Goal: Task Accomplishment & Management: Manage account settings

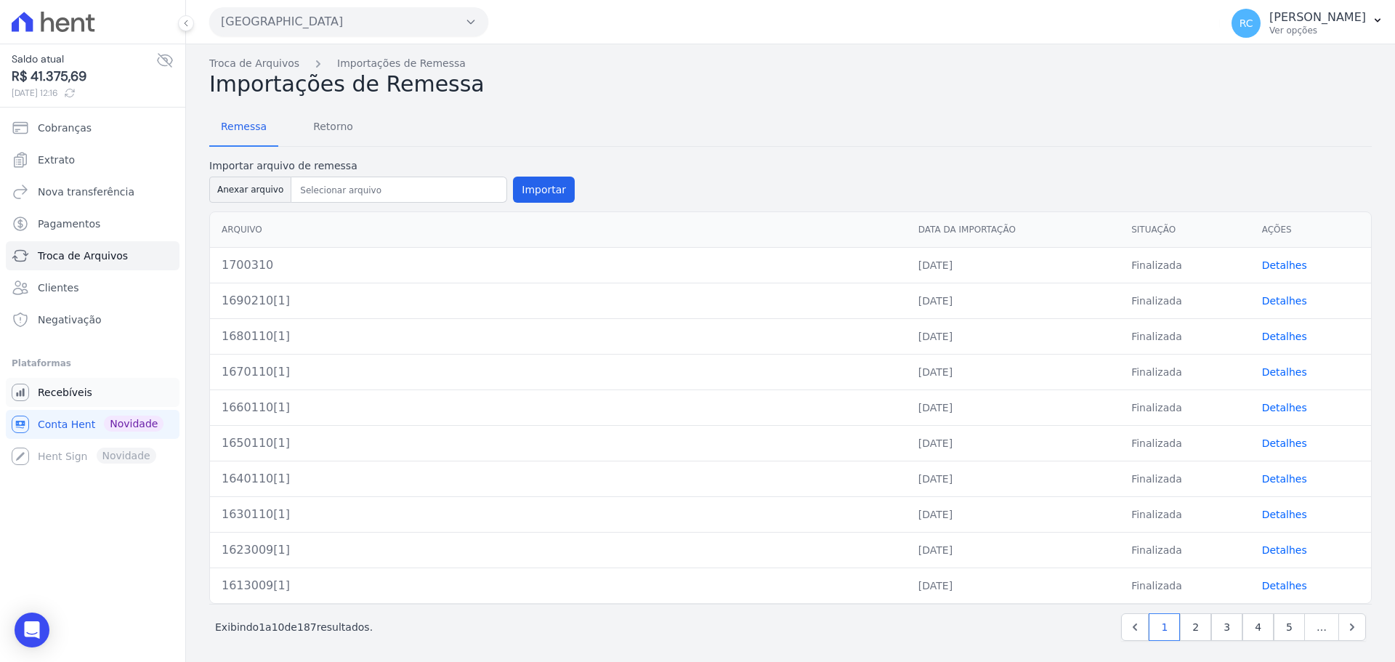
click at [76, 397] on span "Recebíveis" at bounding box center [65, 392] width 54 height 15
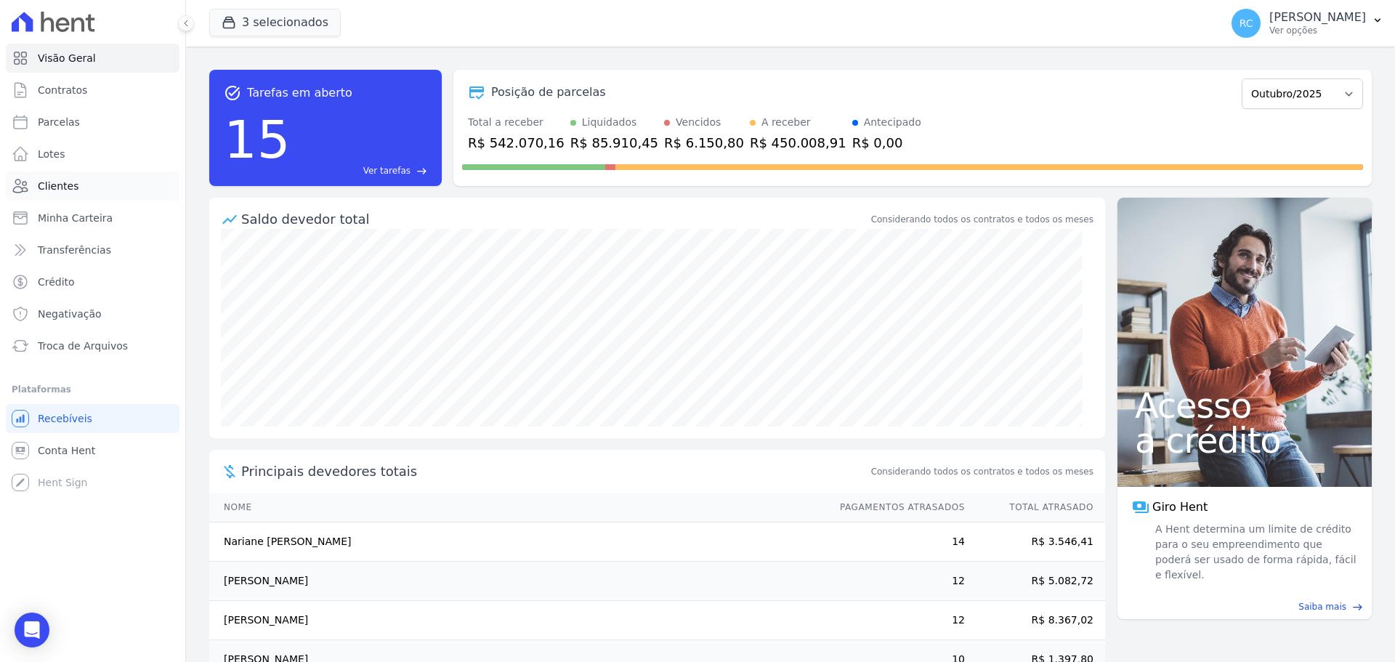
click at [69, 178] on link "Clientes" at bounding box center [93, 185] width 174 height 29
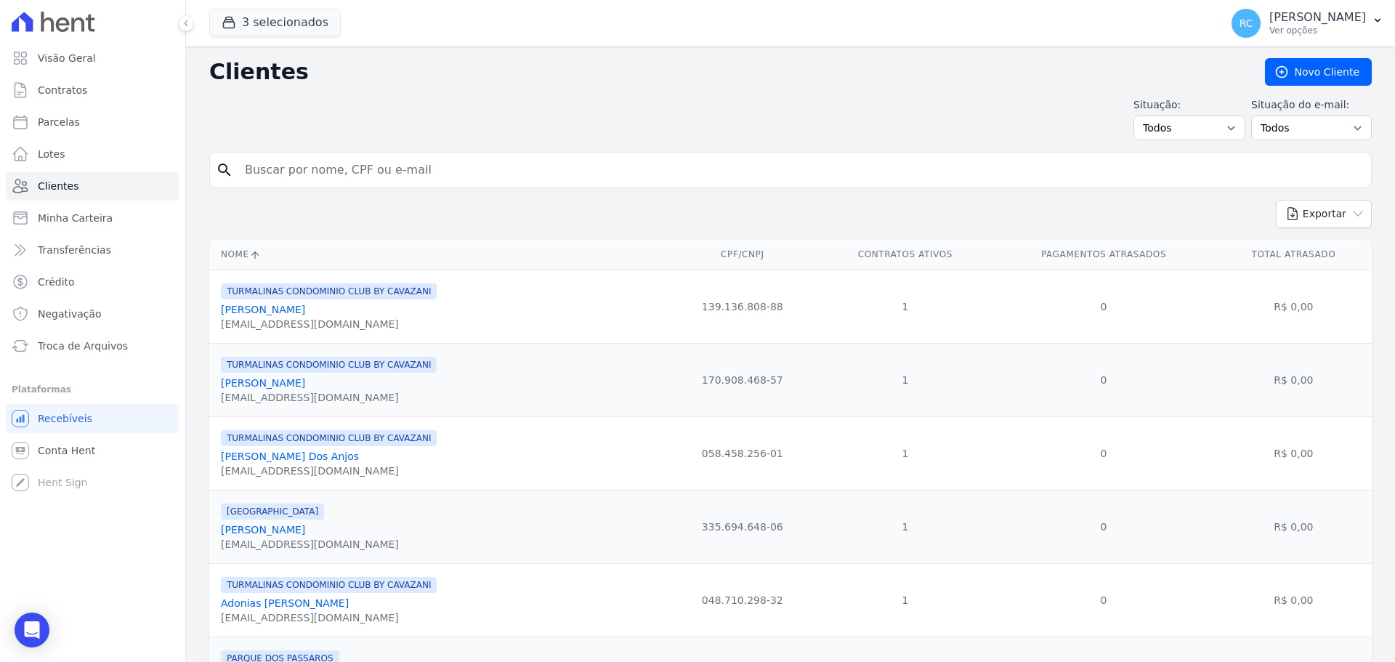
click at [400, 174] on input "search" at bounding box center [800, 169] width 1129 height 29
paste input "PABLO NOBRE LEAO"
type input "PABLO NOBRE LEAO"
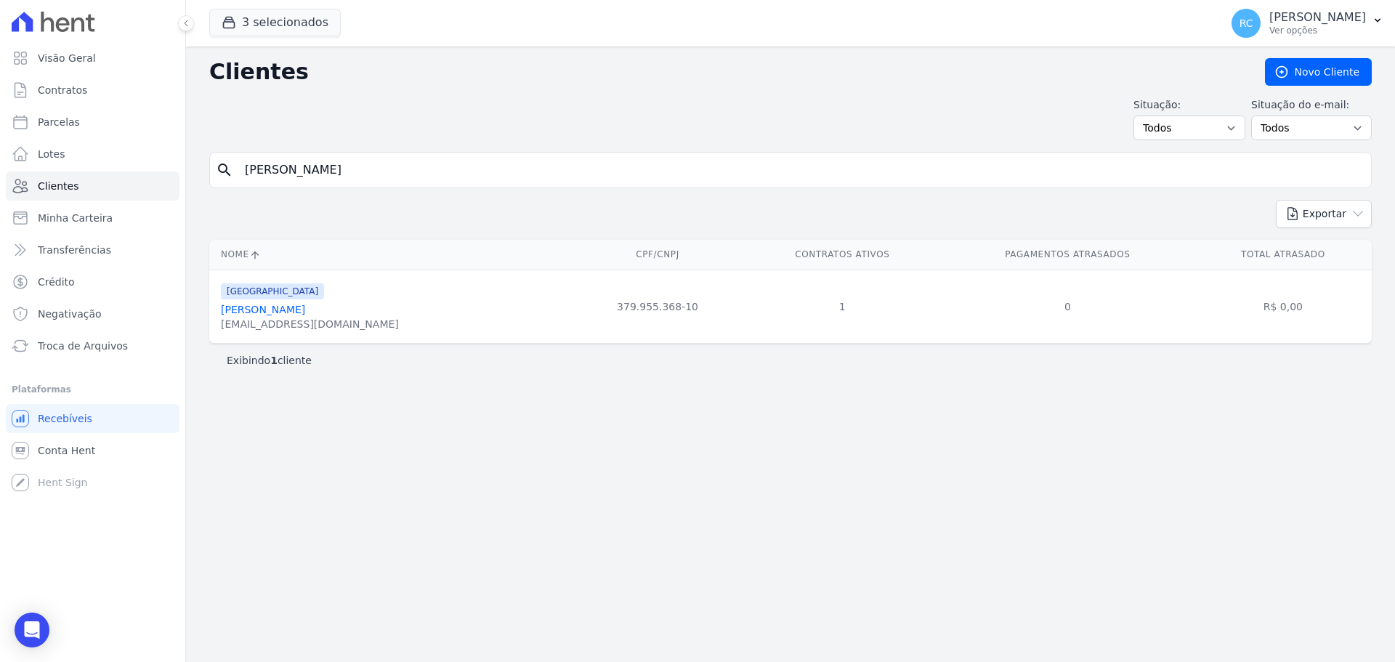
click at [389, 159] on div "Clientes Novo Cliente Situação: Todos Adimplentes Inadimplentes Situação do e-m…" at bounding box center [790, 353] width 1209 height 615
drag, startPoint x: 465, startPoint y: 191, endPoint x: 336, endPoint y: 190, distance: 128.6
click at [97, 206] on div "Visão Geral Contratos [GEOGRAPHIC_DATA] Lotes Clientes Minha Carteira Transferê…" at bounding box center [697, 331] width 1395 height 662
drag, startPoint x: 365, startPoint y: 176, endPoint x: 169, endPoint y: 168, distance: 196.3
click at [139, 174] on div "Visão Geral Contratos [GEOGRAPHIC_DATA] Lotes Clientes Minha Carteira Transferê…" at bounding box center [697, 331] width 1395 height 662
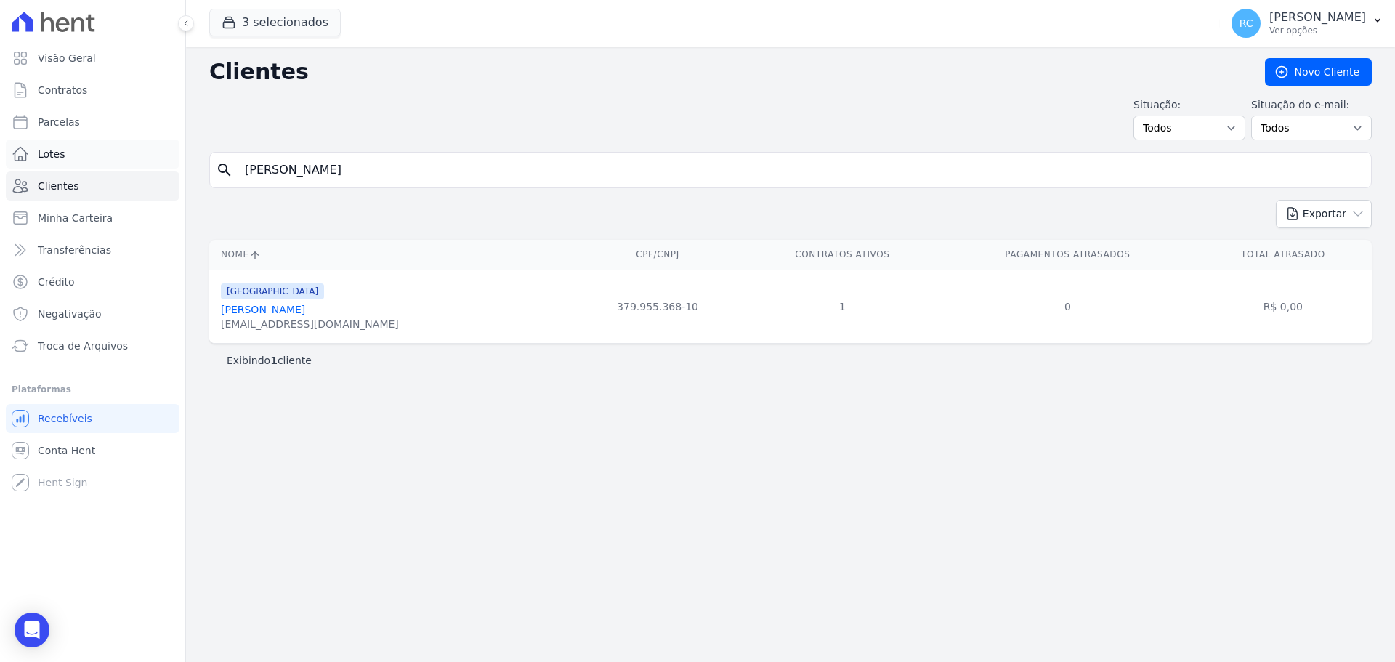
paste input "Davy Borges de amorim"
type input "Davy Borges de amorim"
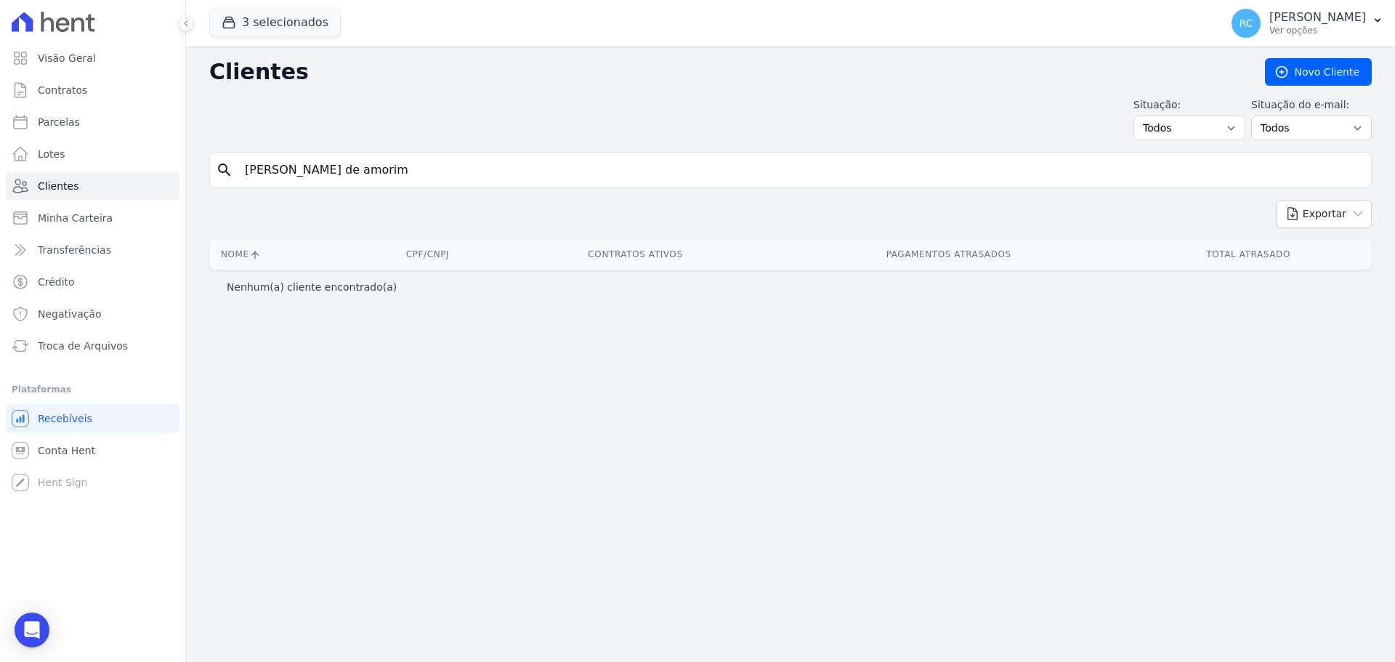
drag, startPoint x: 384, startPoint y: 165, endPoint x: 310, endPoint y: 174, distance: 74.6
click at [310, 174] on input "Davy Borges de amorim" at bounding box center [800, 169] width 1129 height 29
type input "Davy Borges"
drag, startPoint x: 270, startPoint y: 174, endPoint x: 472, endPoint y: 150, distance: 203.3
click at [475, 153] on div "search Davy Borges" at bounding box center [790, 170] width 1162 height 36
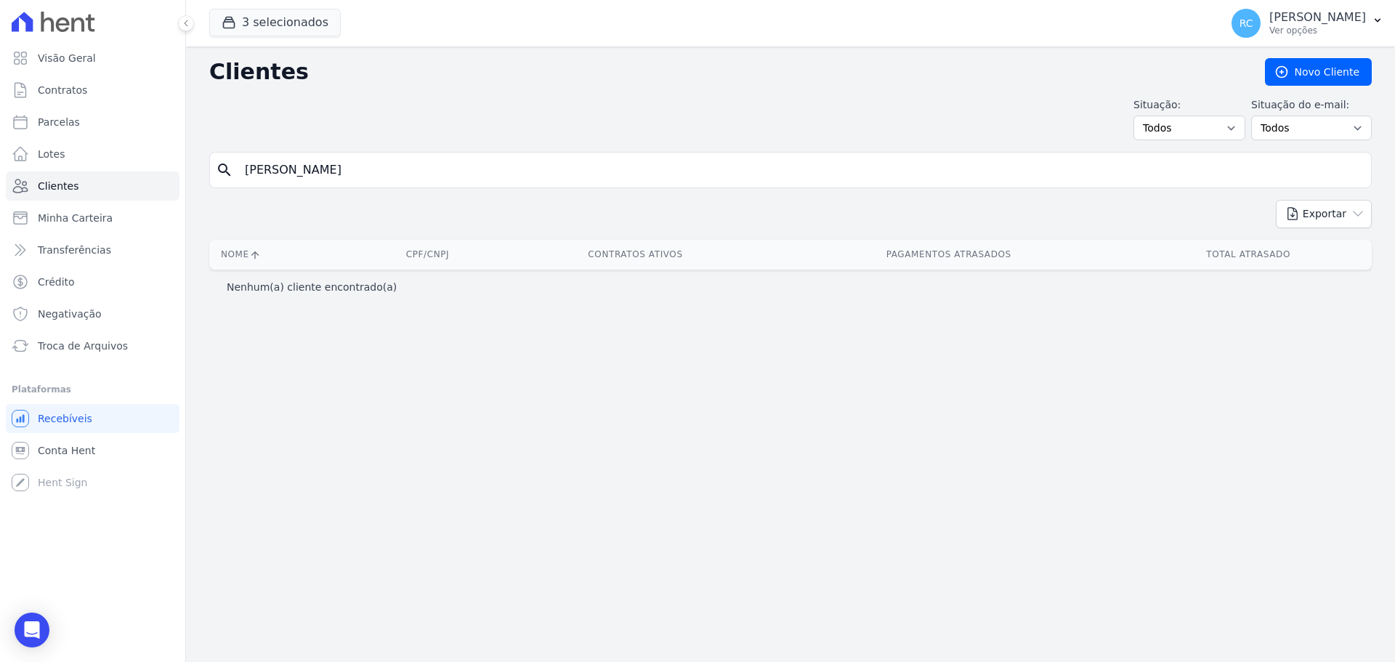
type input "Davy"
drag, startPoint x: 462, startPoint y: 166, endPoint x: 46, endPoint y: 168, distance: 416.2
click at [28, 182] on div "Visão Geral Contratos [GEOGRAPHIC_DATA] Lotes Clientes Minha Carteira Transferê…" at bounding box center [697, 331] width 1395 height 662
paste input "[PERSON_NAME]"
type input "[PERSON_NAME]"
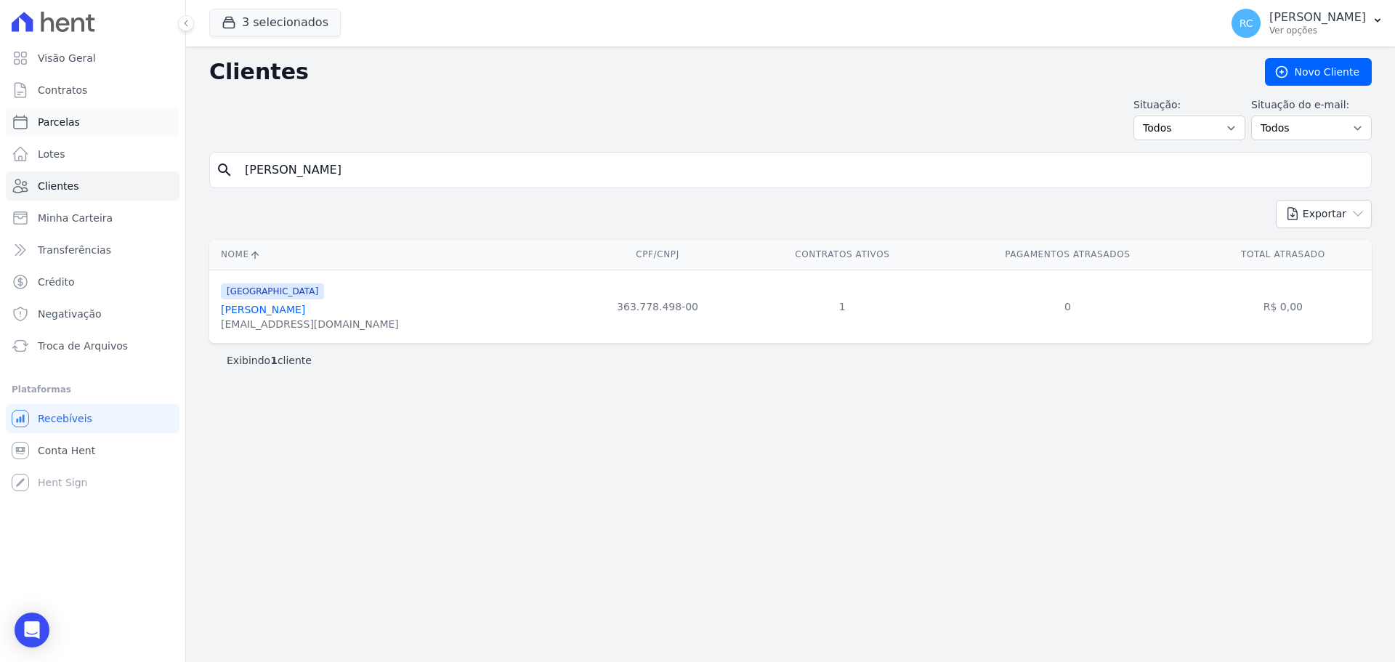
click at [90, 125] on link "Parcelas" at bounding box center [93, 121] width 174 height 29
select select
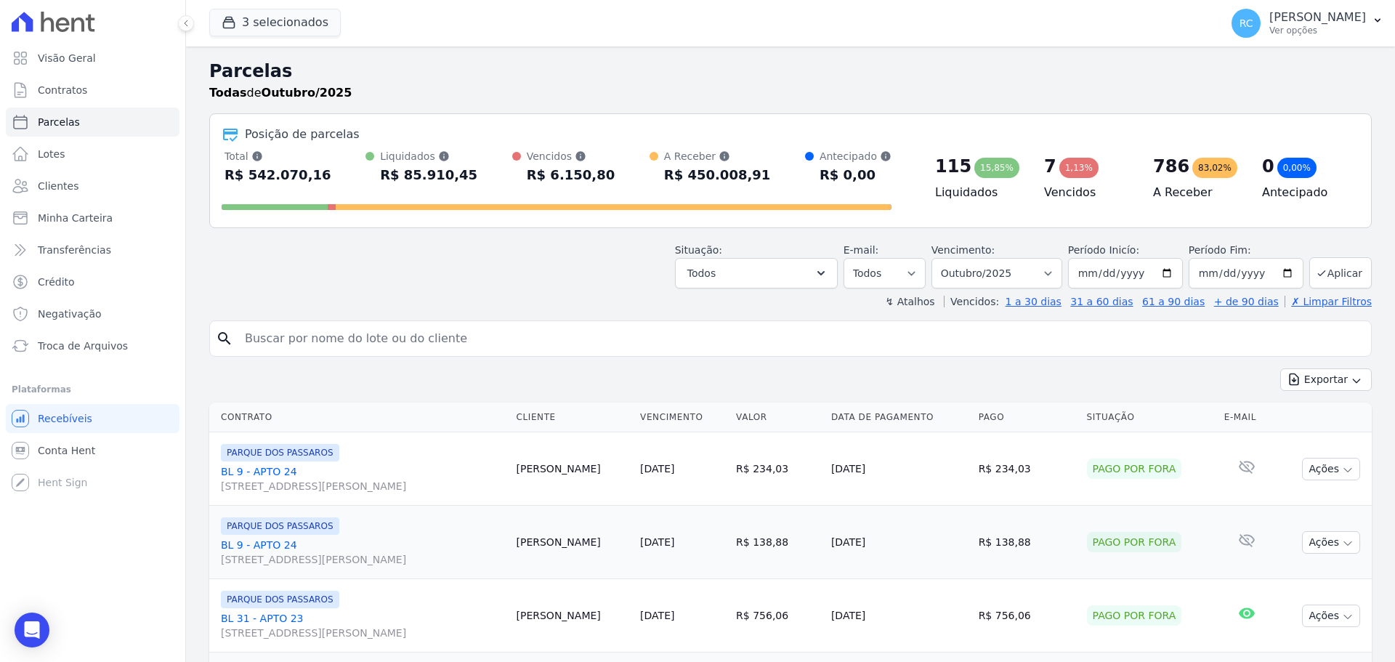
click at [374, 321] on div "search" at bounding box center [790, 338] width 1162 height 36
click at [373, 328] on input "search" at bounding box center [800, 338] width 1129 height 29
paste input "[PERSON_NAME]"
type input "[PERSON_NAME]"
select select
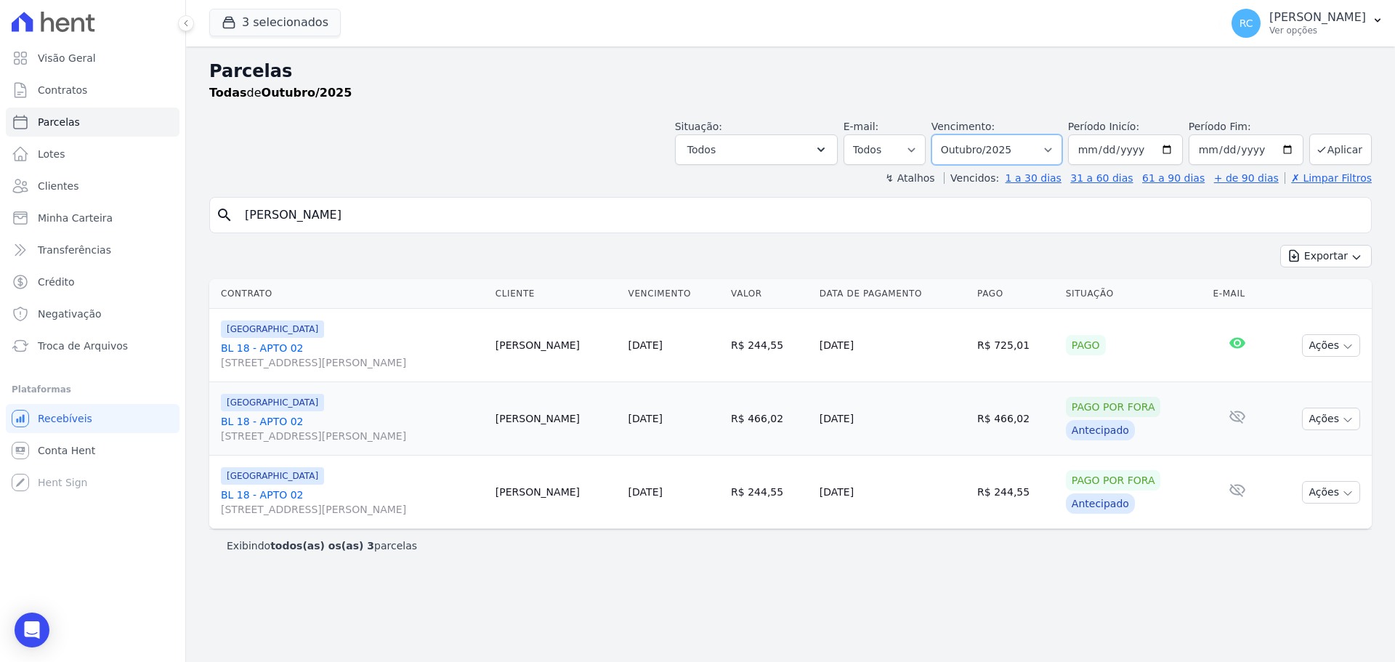
click at [1027, 139] on select "Filtrar por período ──────── Todos os meses Dezembro/2021 Janeiro/2022 Fevereir…" at bounding box center [996, 149] width 131 height 31
select select "all"
click at [951, 134] on select "Filtrar por período ──────── Todos os meses Dezembro/2021 Janeiro/2022 Fevereir…" at bounding box center [996, 149] width 131 height 31
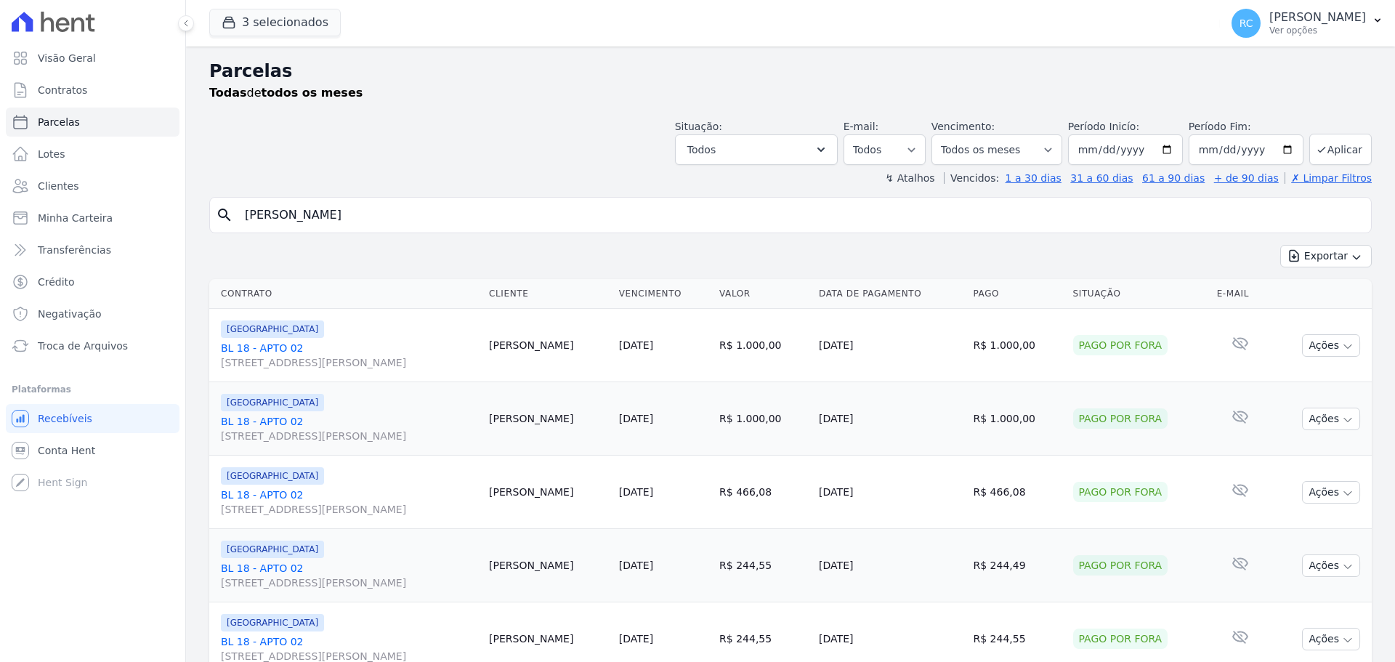
select select
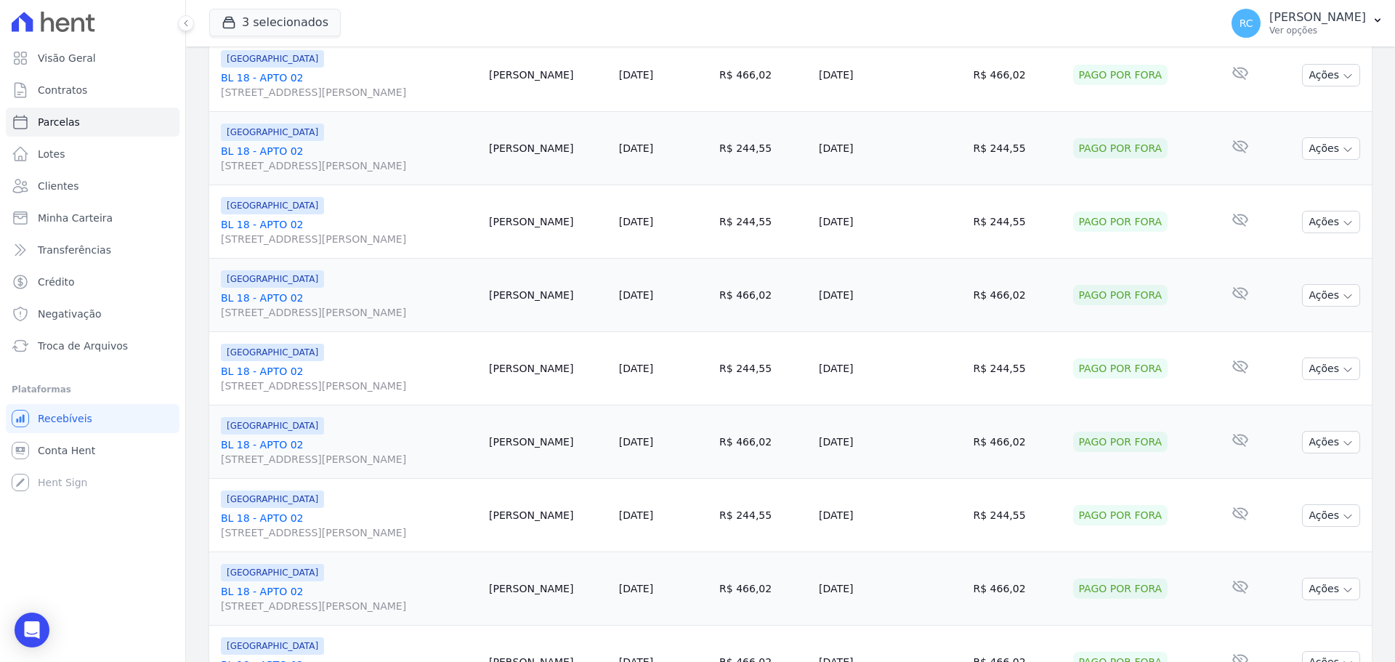
scroll to position [1544, 0]
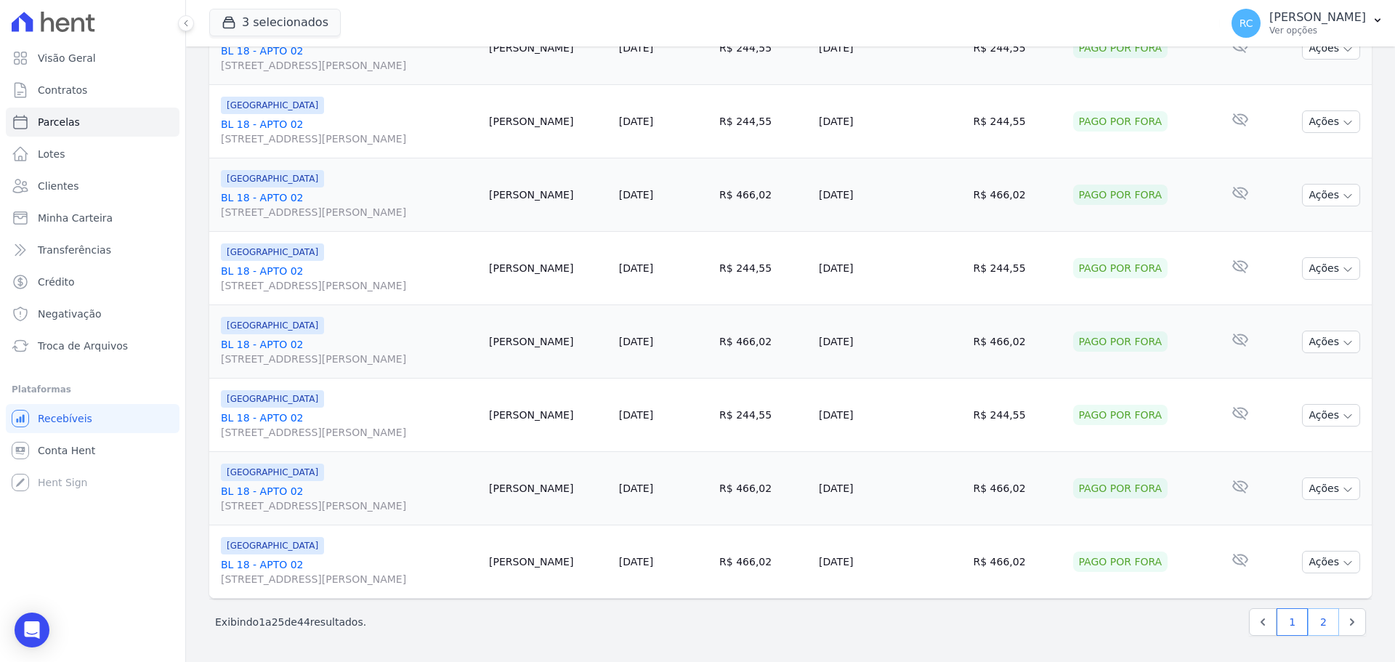
click at [1307, 620] on link "2" at bounding box center [1322, 622] width 31 height 28
select select
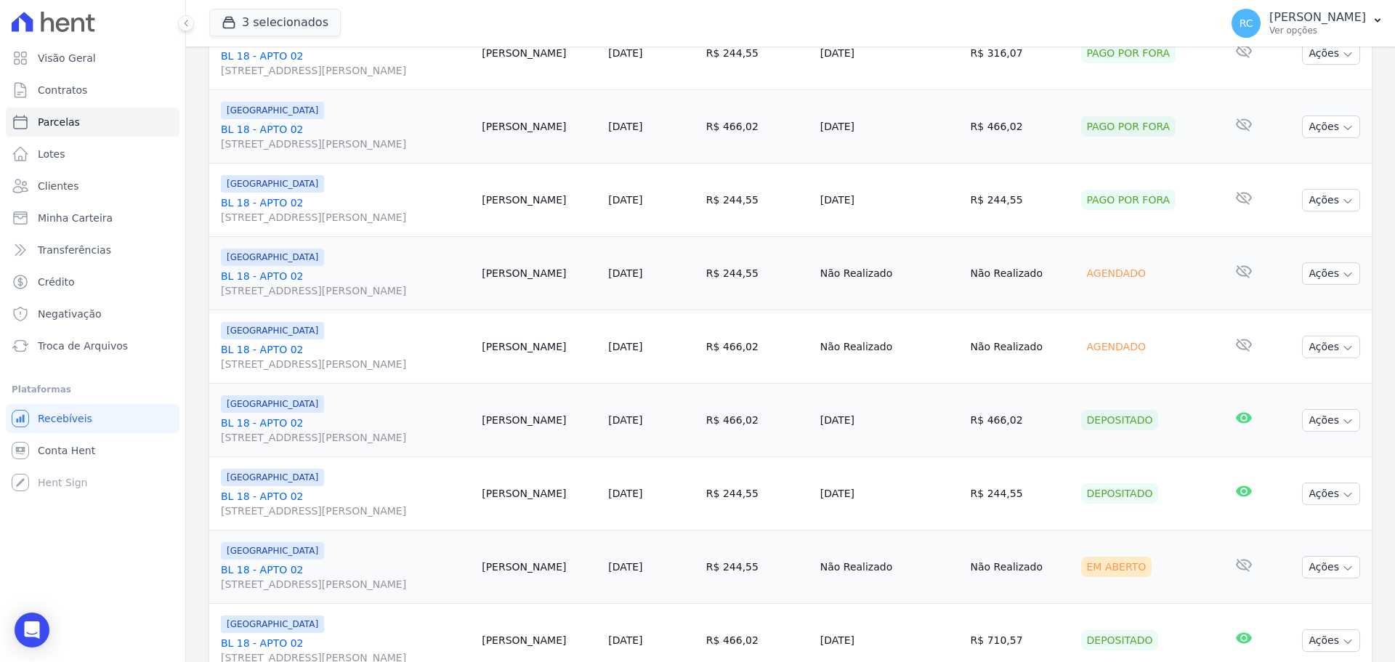
scroll to position [291, 0]
click at [1325, 262] on td "Ações Ver boleto Não é possível visualizar o boleto de um pagamento agendado [G…" at bounding box center [1322, 274] width 99 height 73
click at [1326, 271] on button "Ações" at bounding box center [1331, 275] width 58 height 23
click at [1290, 394] on link "Liquidação Manual" at bounding box center [1324, 389] width 139 height 27
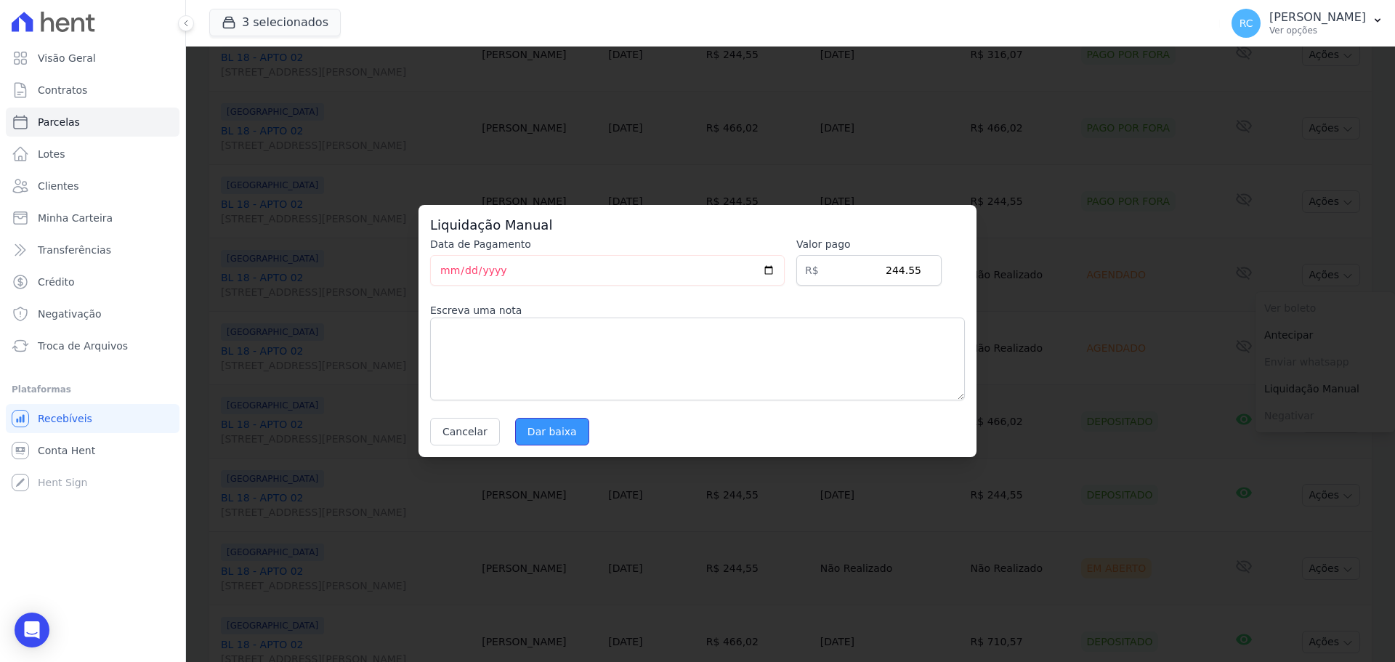
click at [542, 429] on input "Dar baixa" at bounding box center [552, 432] width 74 height 28
select select
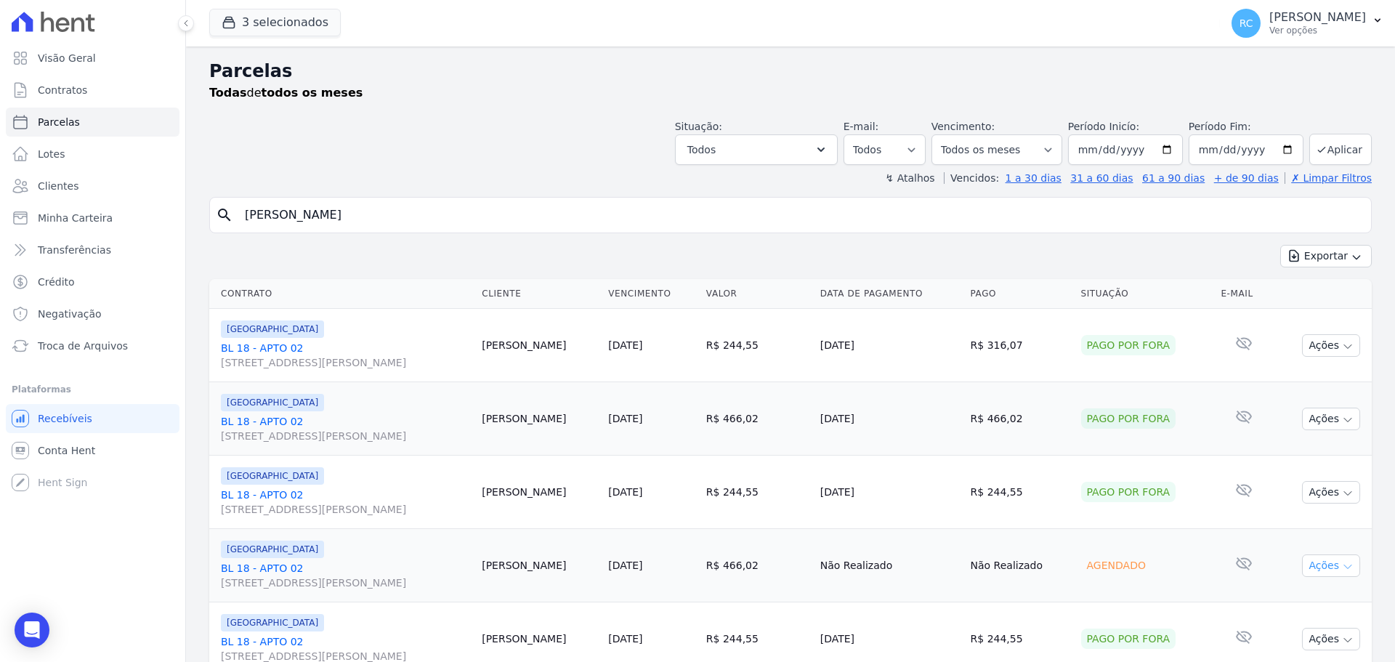
drag, startPoint x: 1314, startPoint y: 557, endPoint x: 1304, endPoint y: 563, distance: 11.1
click at [1312, 557] on button "Ações" at bounding box center [1331, 565] width 58 height 23
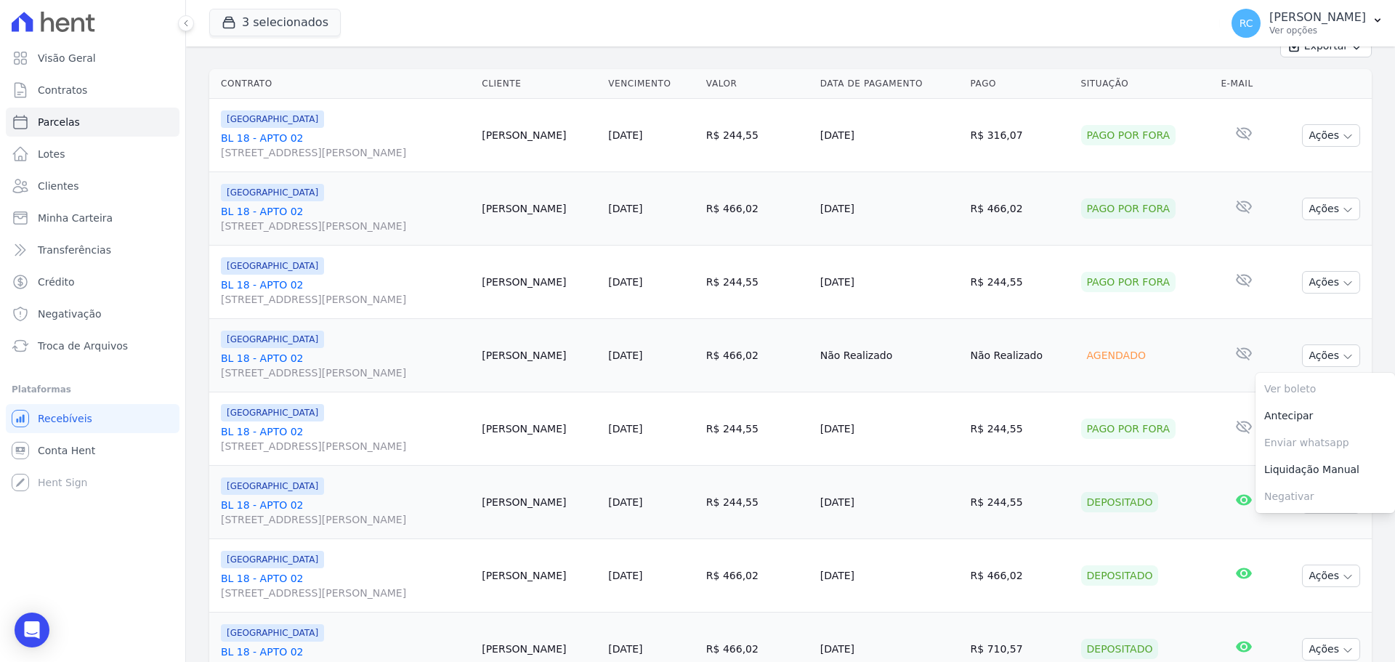
scroll to position [218, 0]
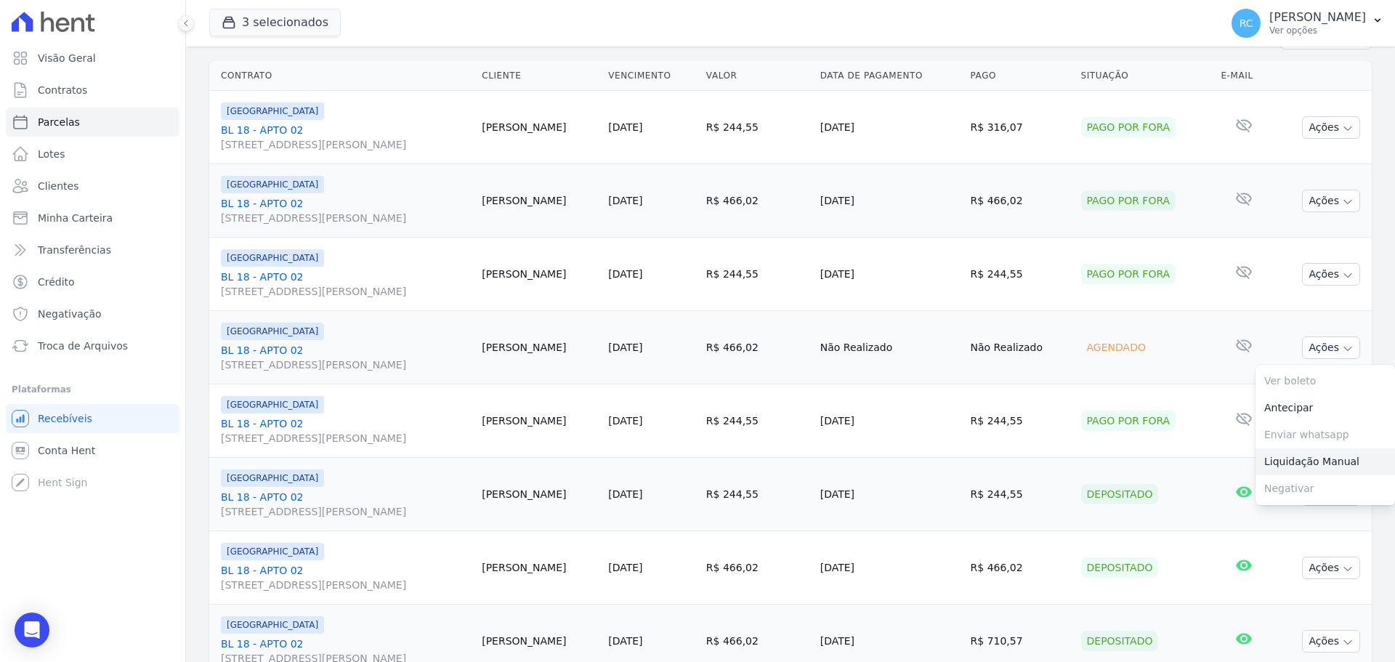
click at [1296, 465] on link "Liquidação Manual" at bounding box center [1324, 461] width 139 height 27
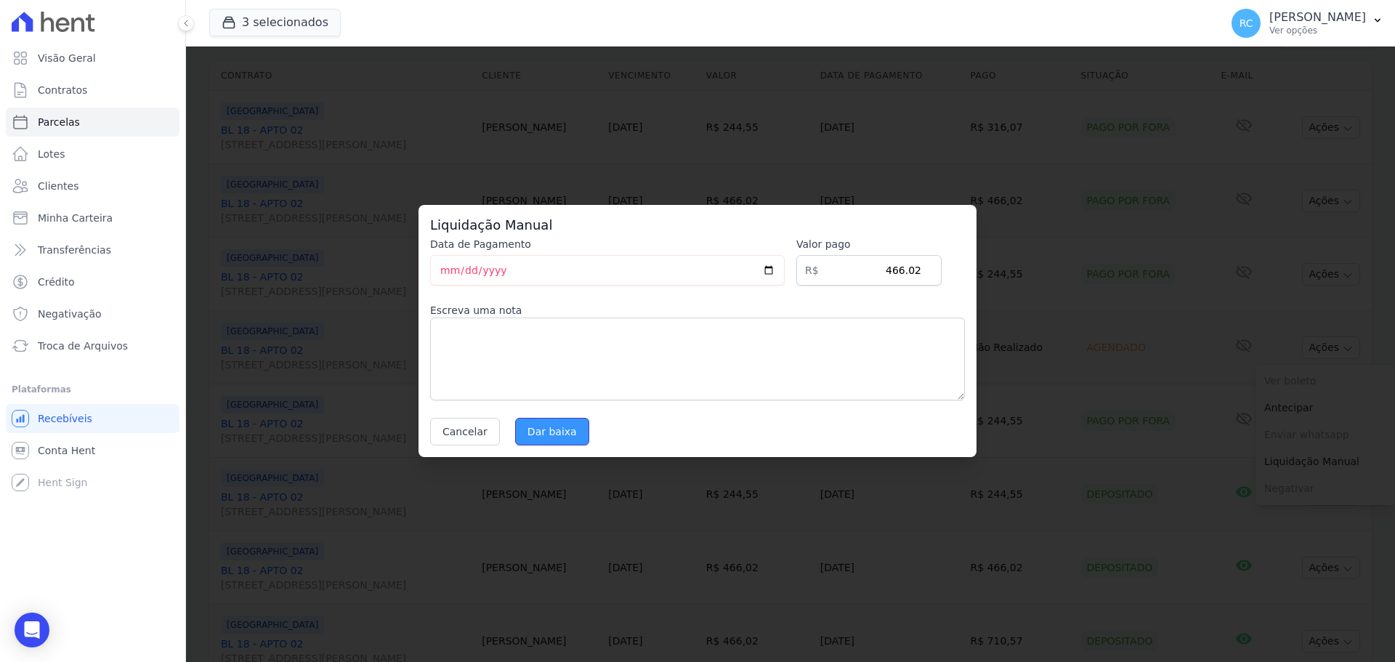
click at [564, 418] on input "Dar baixa" at bounding box center [552, 432] width 74 height 28
select select
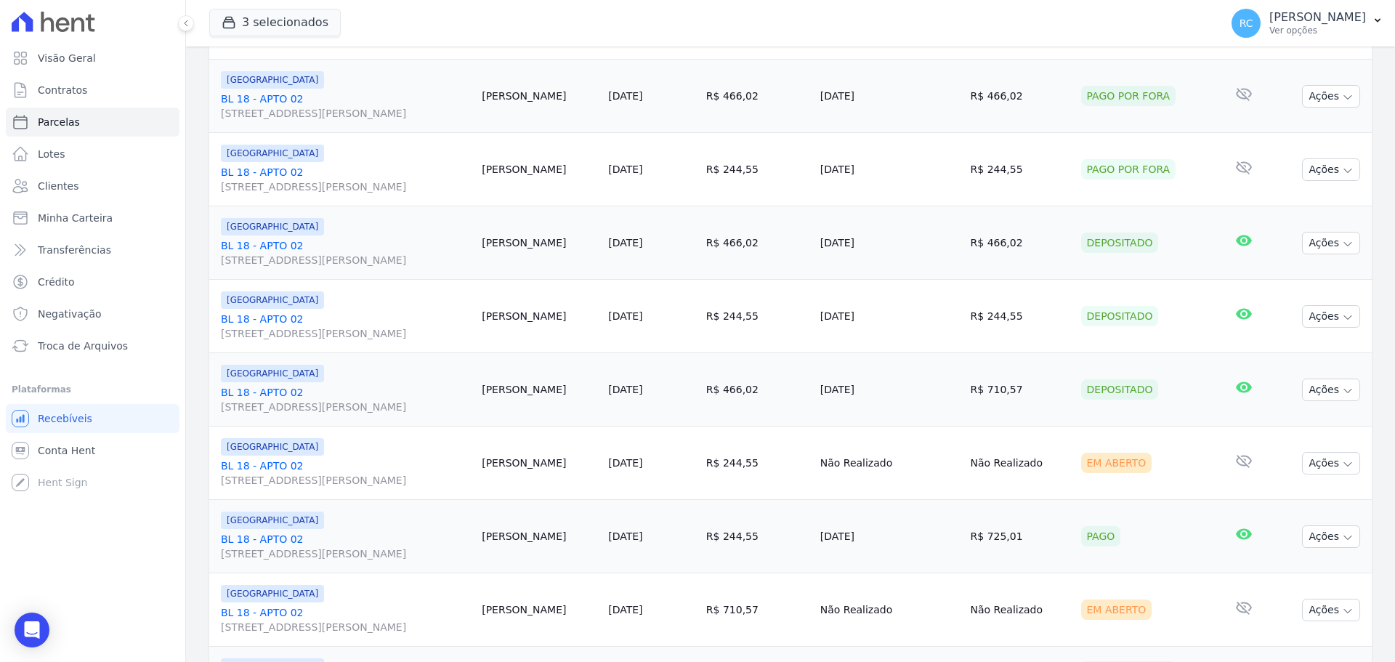
scroll to position [581, 0]
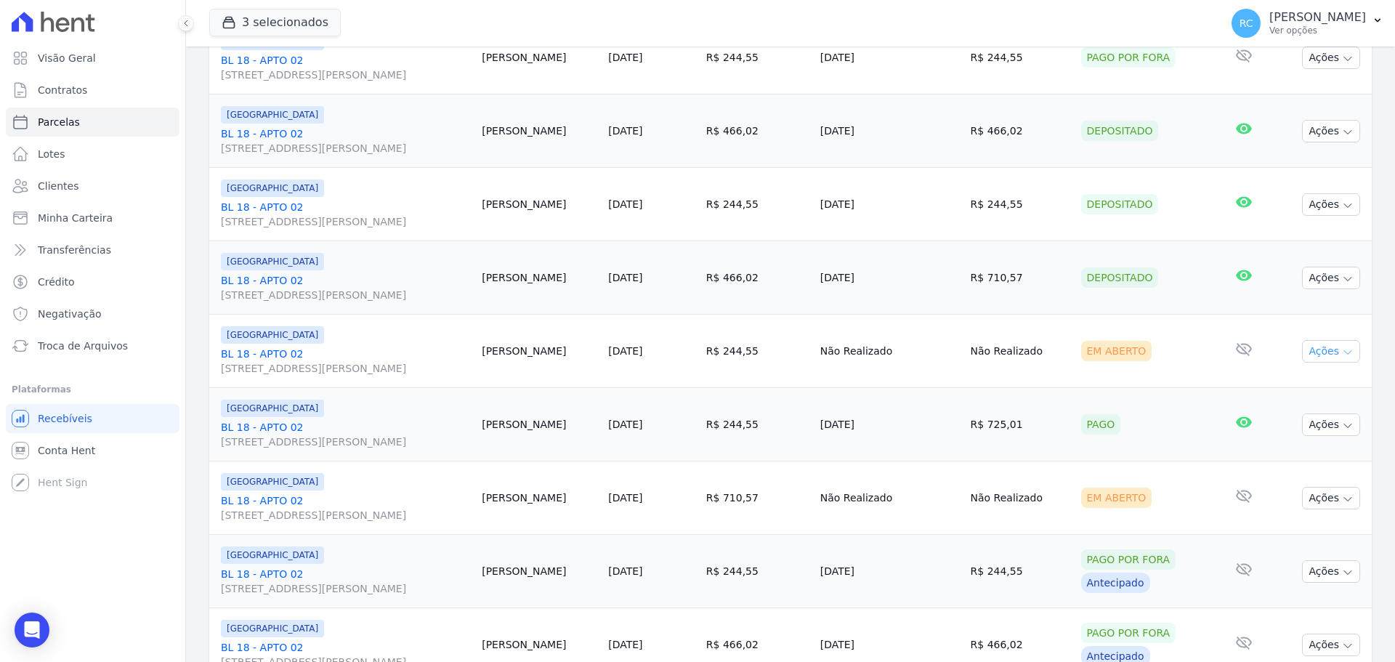
click at [1302, 352] on button "Ações" at bounding box center [1331, 351] width 58 height 23
click at [1319, 466] on div "A negativação só é permitida caso o vencimento tenha mais de 5 dias de ocorrido" at bounding box center [1329, 459] width 131 height 84
click at [1265, 466] on link "Liquidação Manual" at bounding box center [1324, 465] width 139 height 27
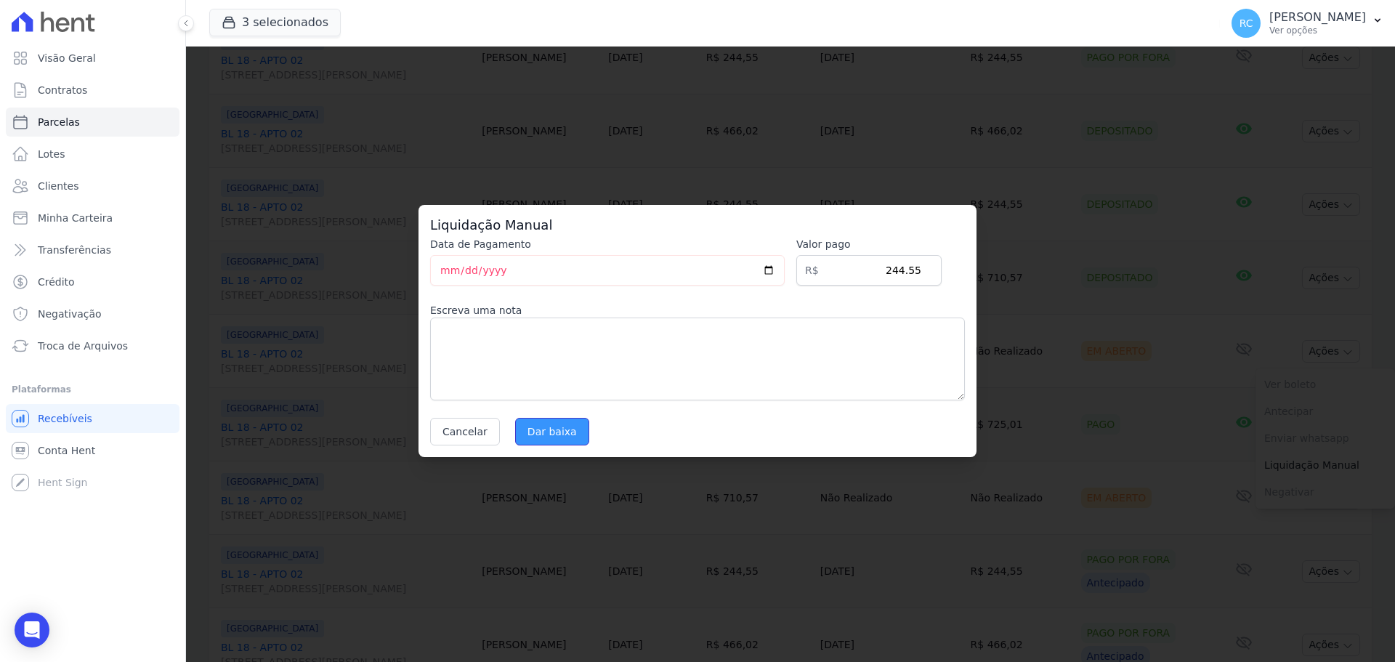
click at [551, 435] on input "Dar baixa" at bounding box center [552, 432] width 74 height 28
select select
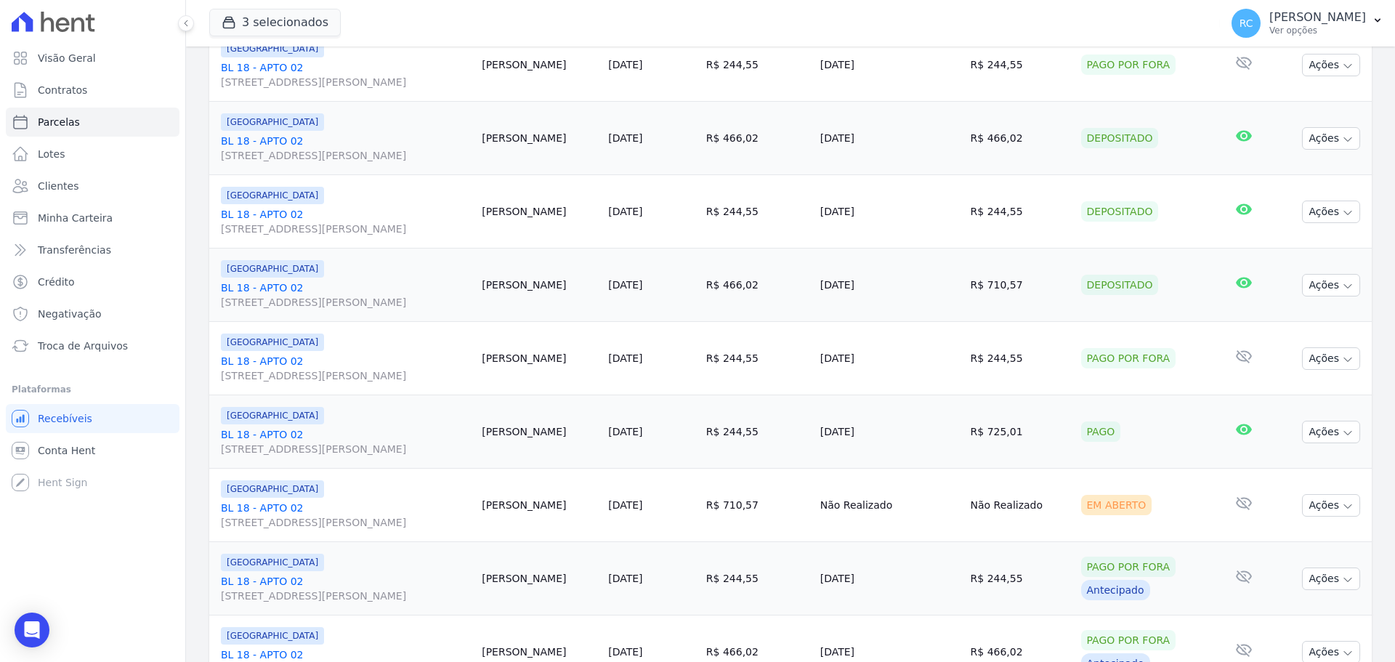
scroll to position [799, 0]
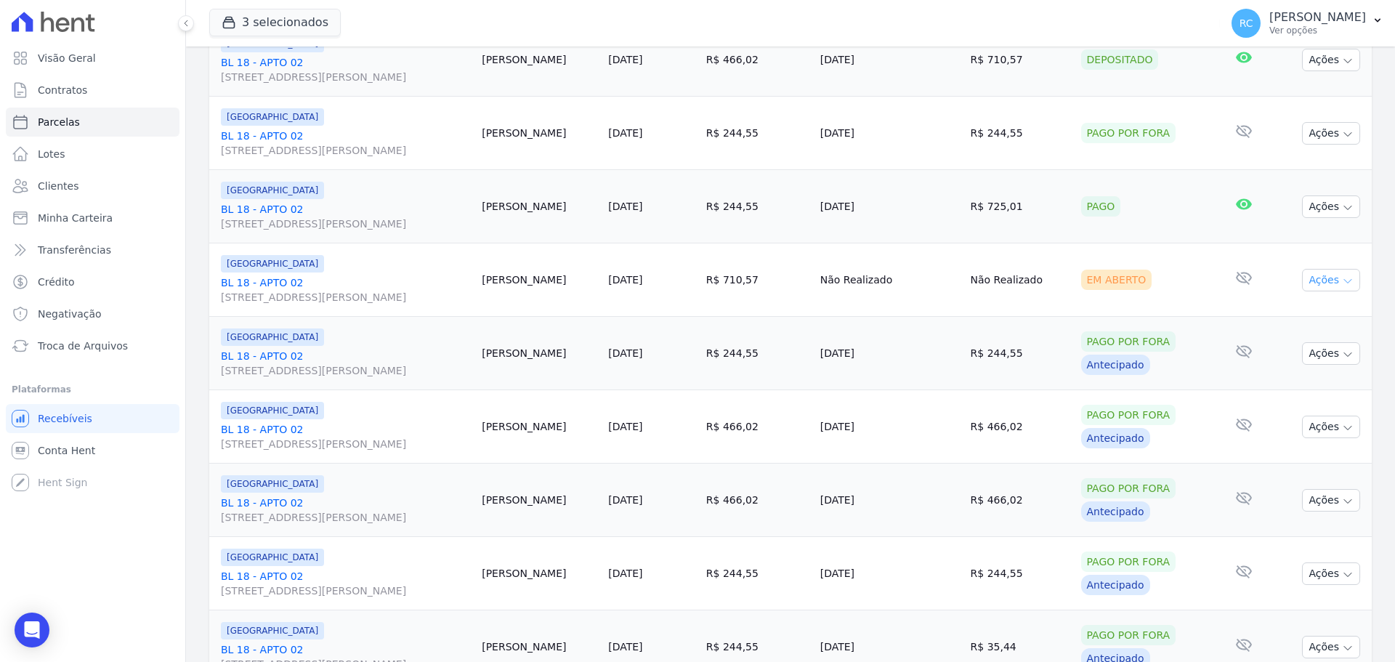
click at [1313, 277] on button "Ações" at bounding box center [1331, 280] width 58 height 23
click at [1310, 394] on link "Liquidação Manual" at bounding box center [1324, 394] width 139 height 27
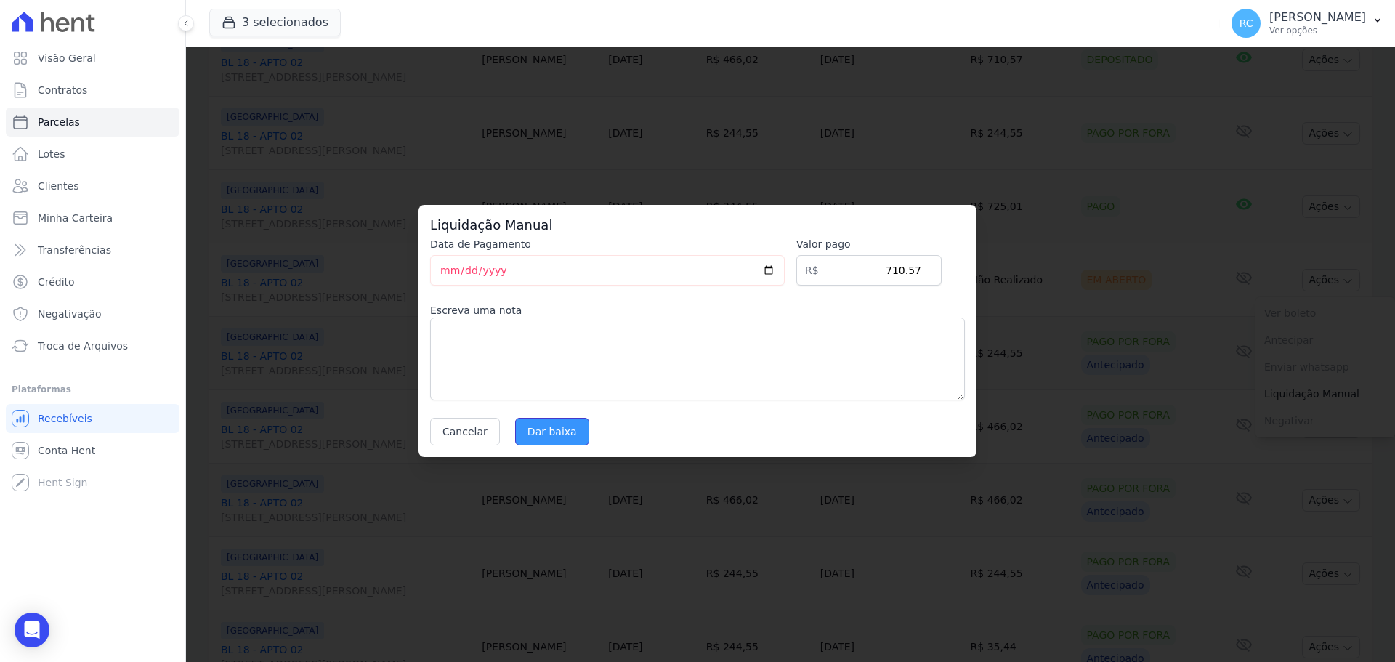
click at [533, 418] on input "Dar baixa" at bounding box center [552, 432] width 74 height 28
select select
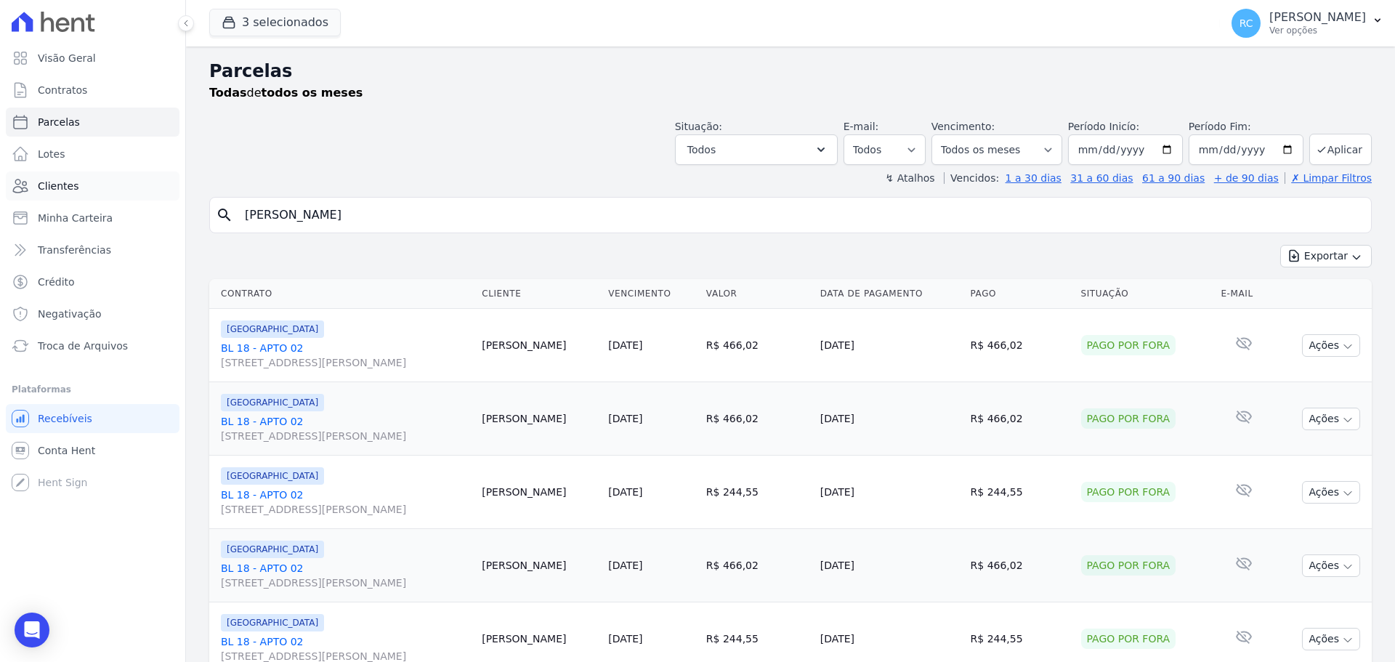
drag, startPoint x: 429, startPoint y: 217, endPoint x: 55, endPoint y: 192, distance: 374.1
click at [55, 193] on div "Visão Geral Contratos [GEOGRAPHIC_DATA] Lotes Clientes Minha Carteira Transferê…" at bounding box center [697, 331] width 1395 height 662
type input "[PERSON_NAME]"
select select
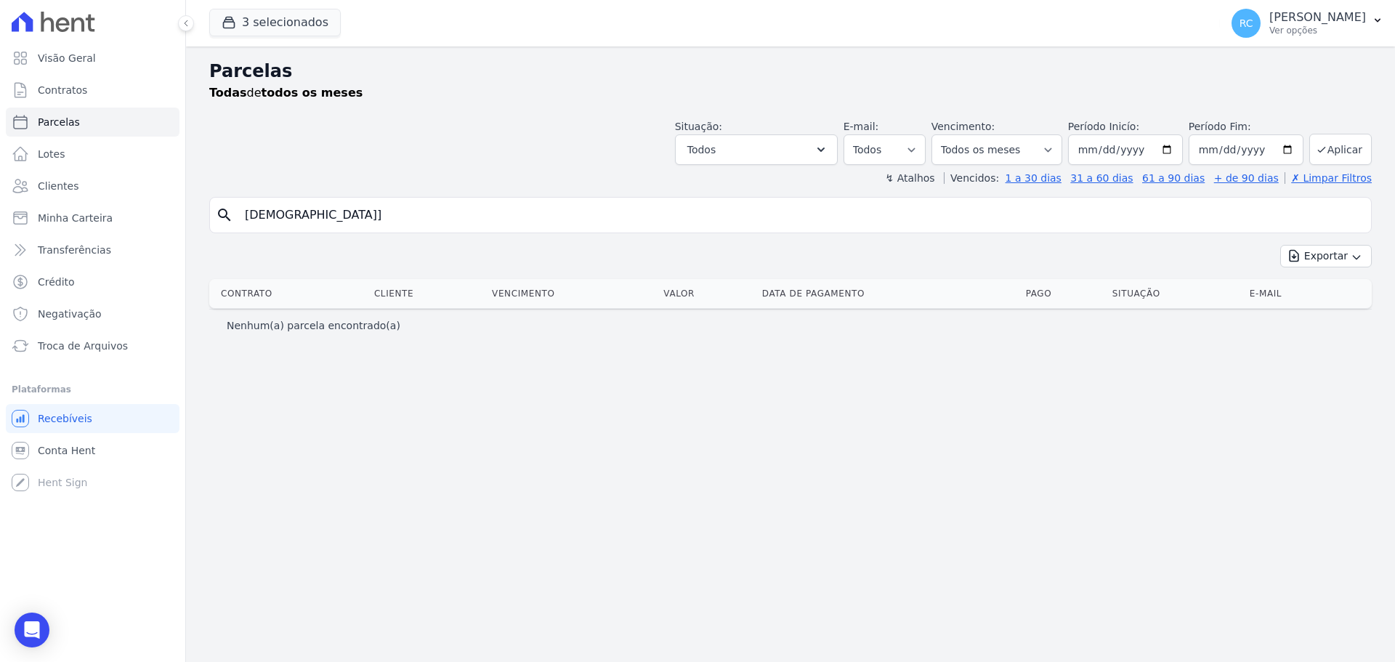
click at [323, 215] on input "[DEMOGRAPHIC_DATA]]" at bounding box center [800, 214] width 1129 height 29
type input "[PERSON_NAME]"
select select
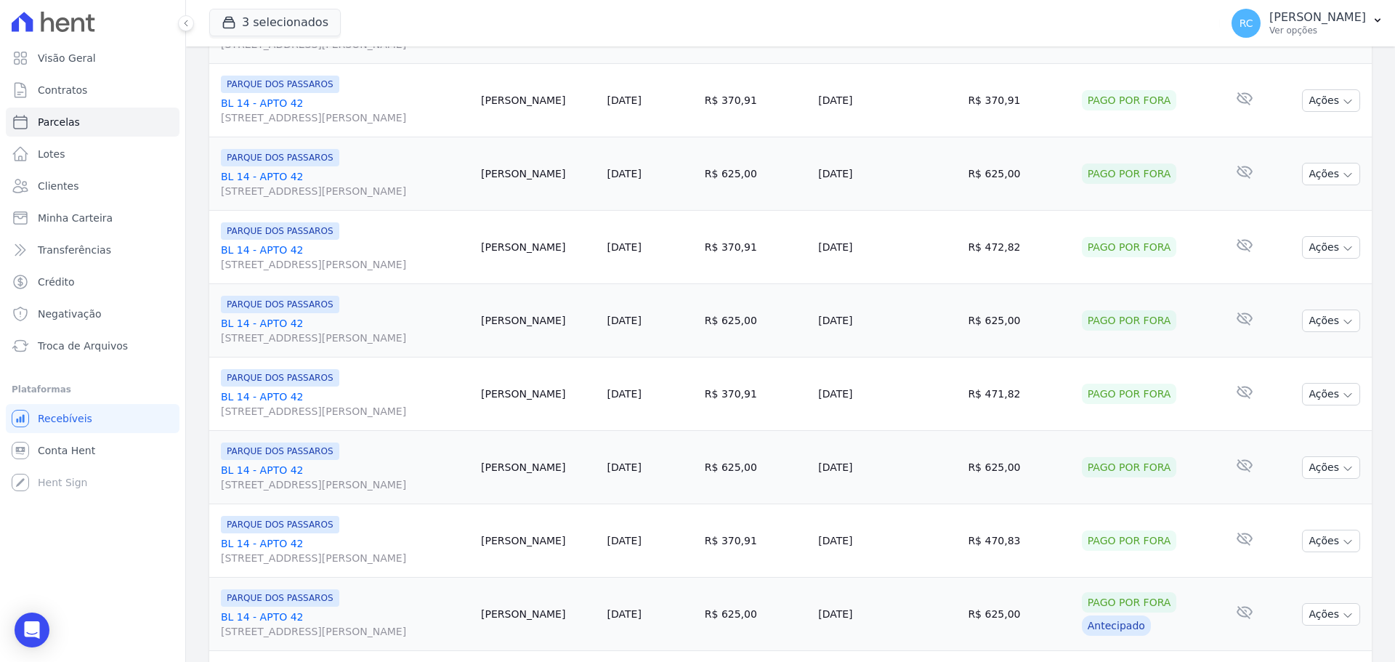
scroll to position [1544, 0]
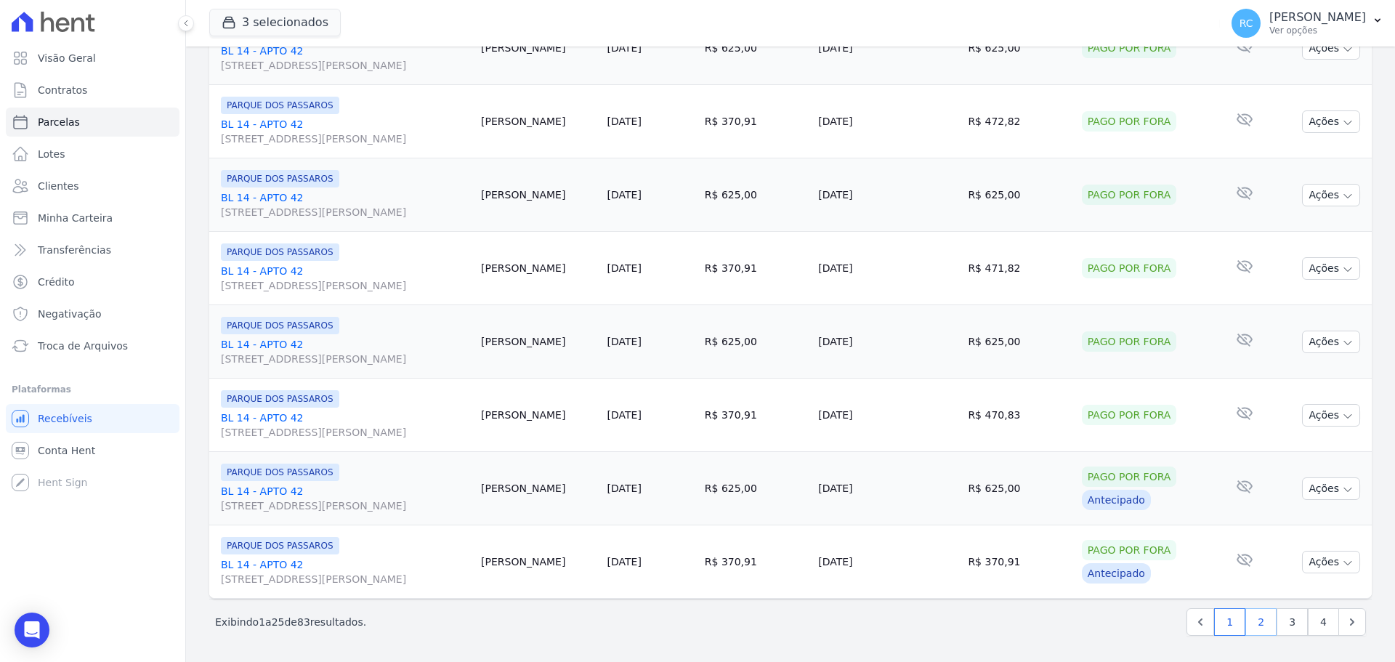
click at [1259, 628] on link "2" at bounding box center [1260, 622] width 31 height 28
select select
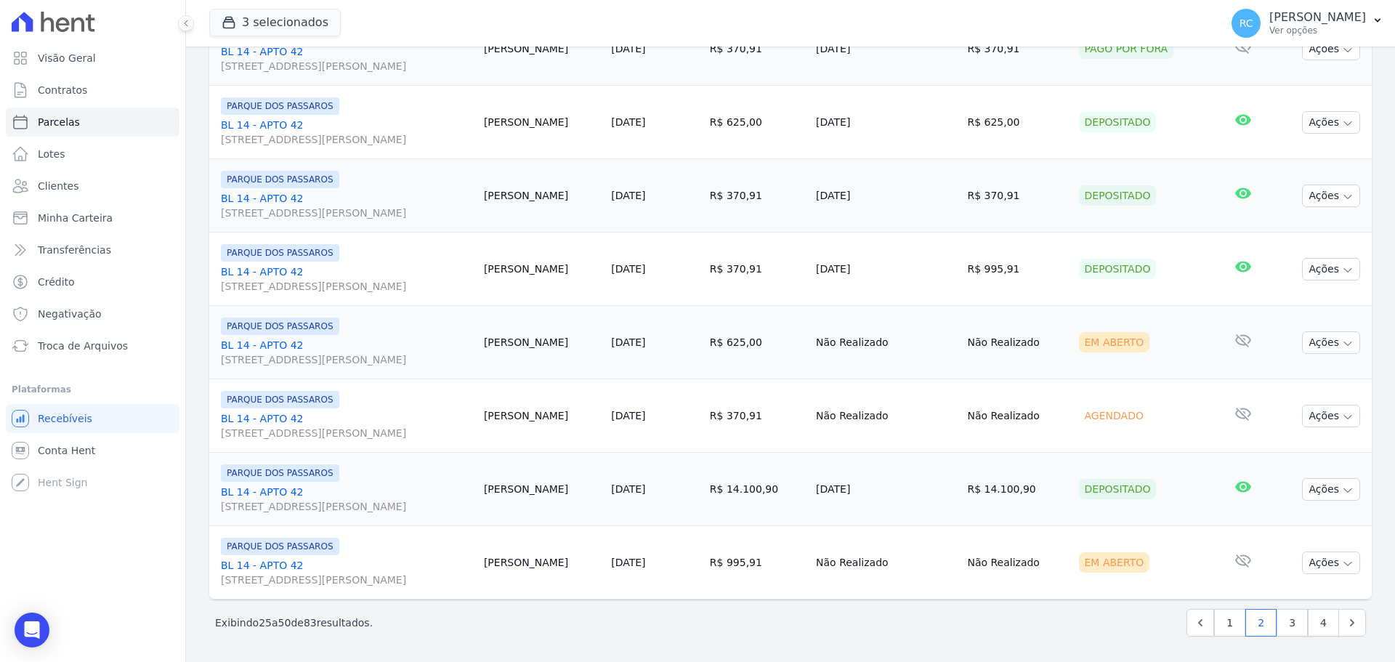
scroll to position [1544, 0]
click at [1309, 336] on button "Ações" at bounding box center [1331, 341] width 58 height 23
click at [1291, 460] on link "Liquidação Manual" at bounding box center [1324, 455] width 139 height 27
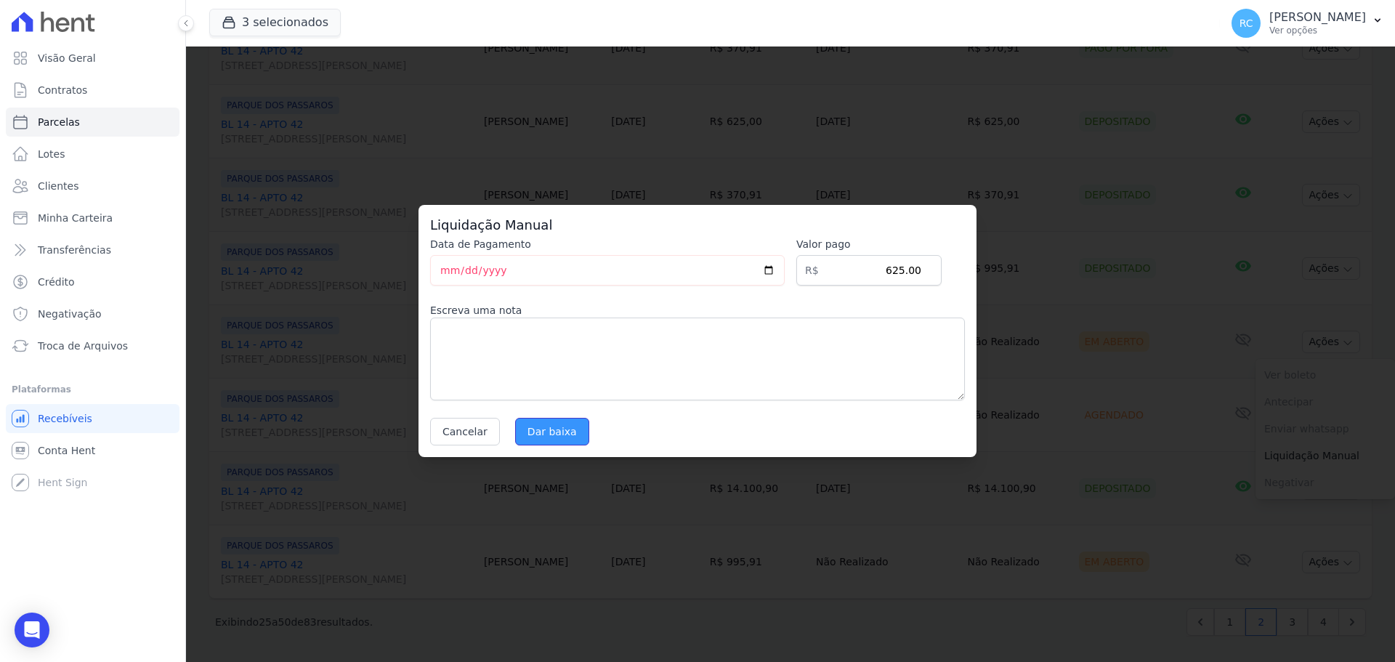
click at [537, 422] on input "Dar baixa" at bounding box center [552, 432] width 74 height 28
select select
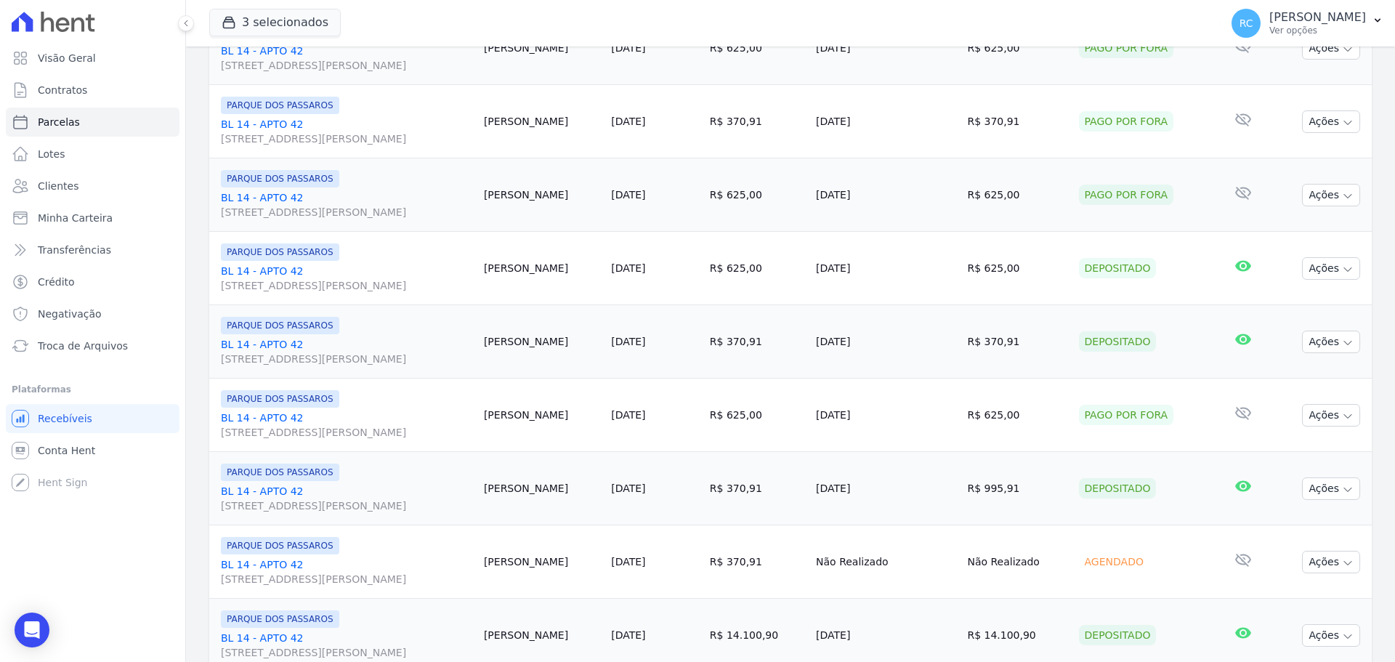
scroll to position [1544, 0]
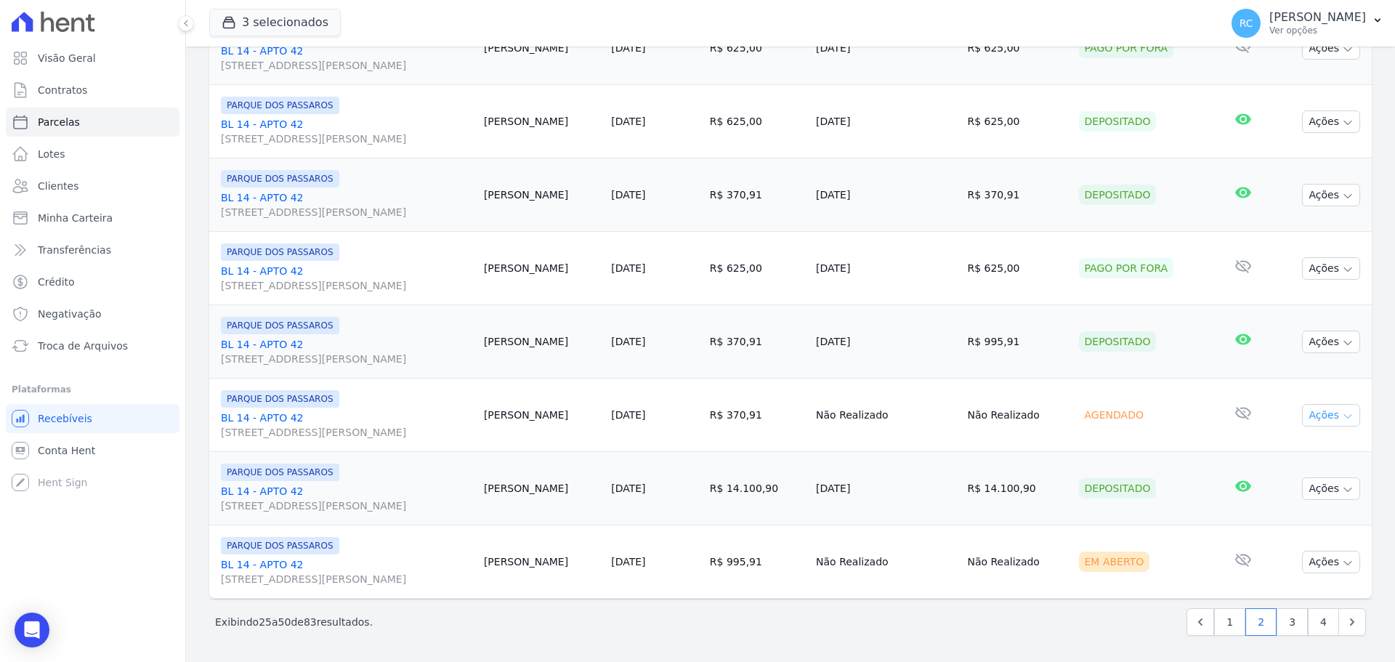
click at [1304, 418] on button "Ações" at bounding box center [1331, 415] width 58 height 23
click at [1330, 525] on link "Liquidação Manual" at bounding box center [1324, 529] width 139 height 27
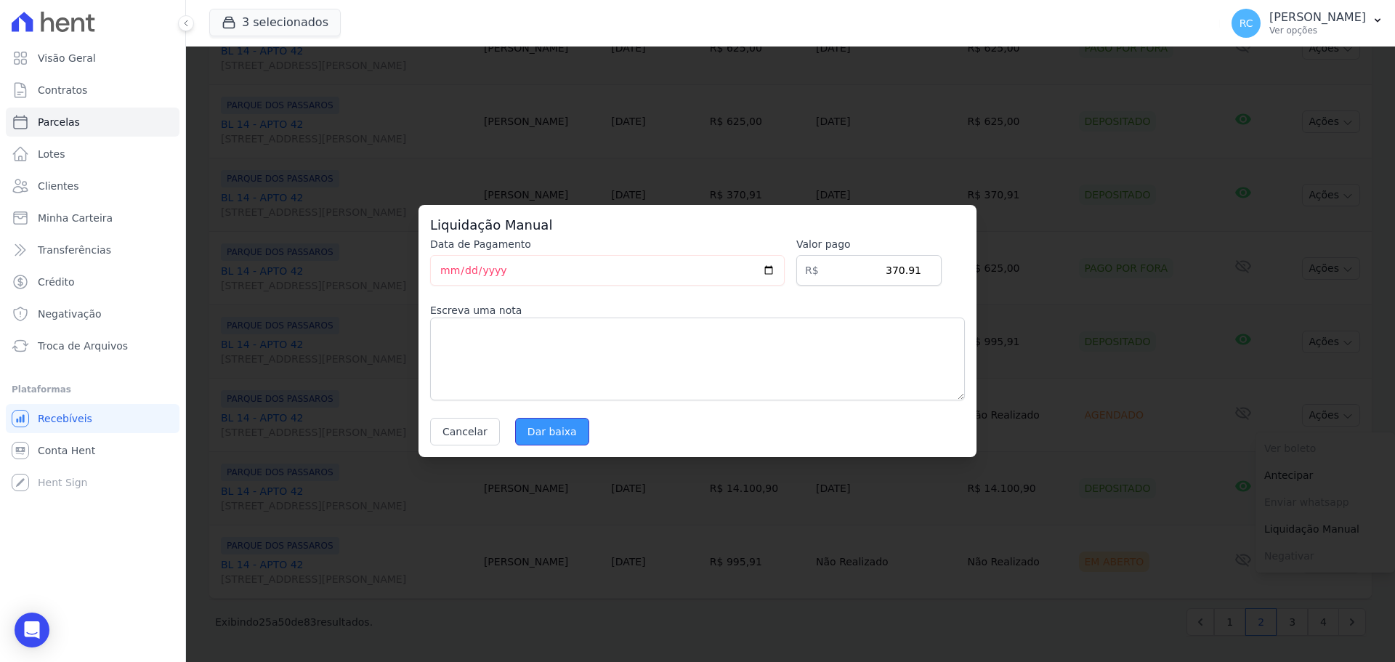
click at [566, 423] on input "Dar baixa" at bounding box center [552, 432] width 74 height 28
select select
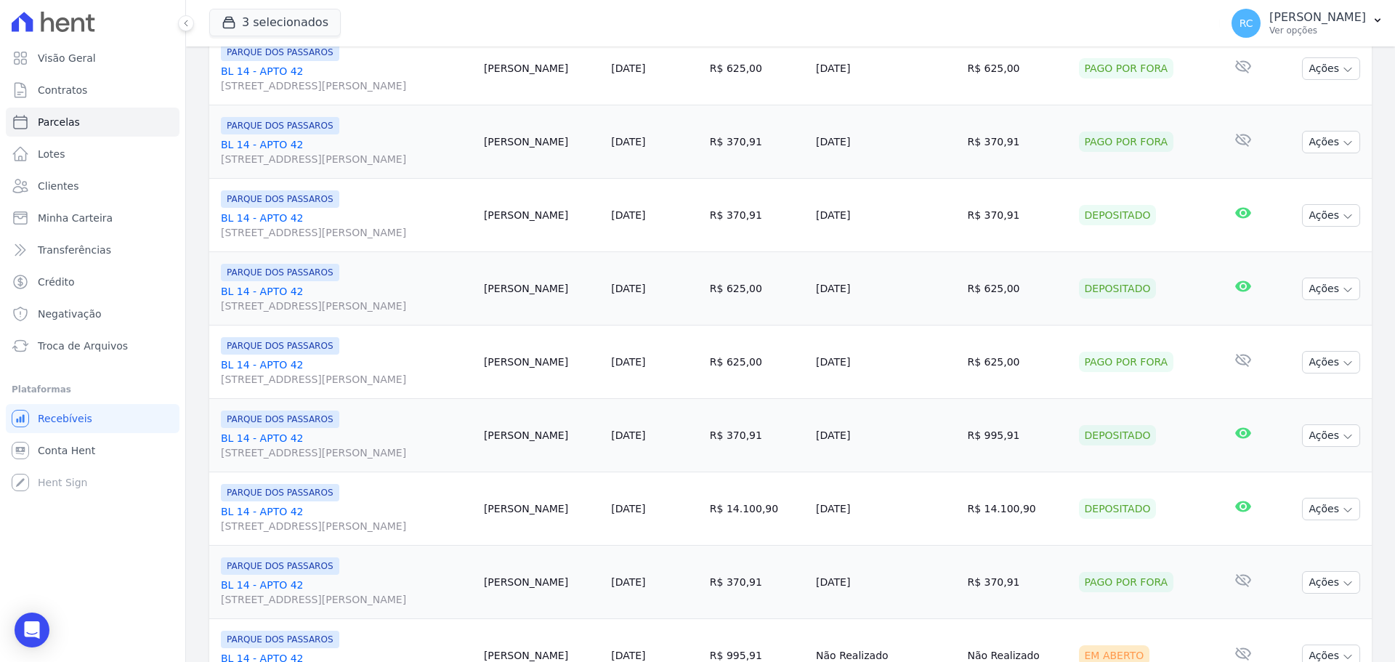
scroll to position [1544, 0]
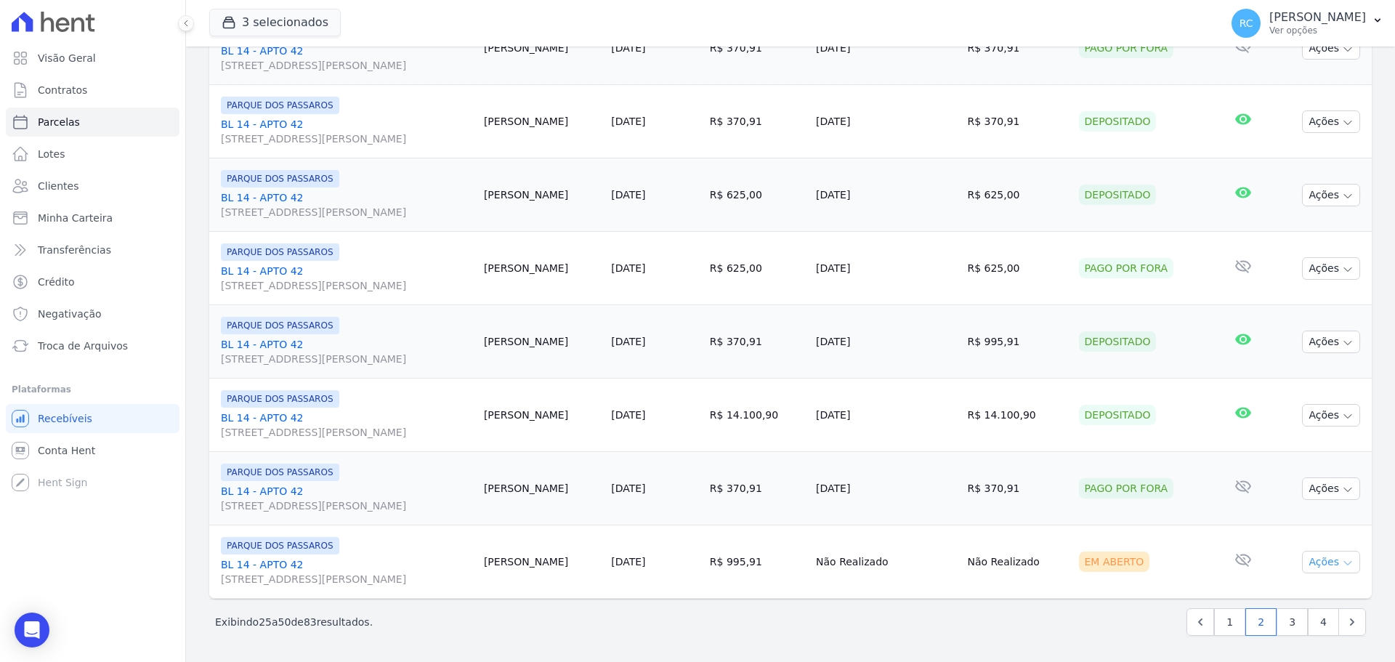
click at [1342, 561] on icon "button" at bounding box center [1348, 563] width 12 height 12
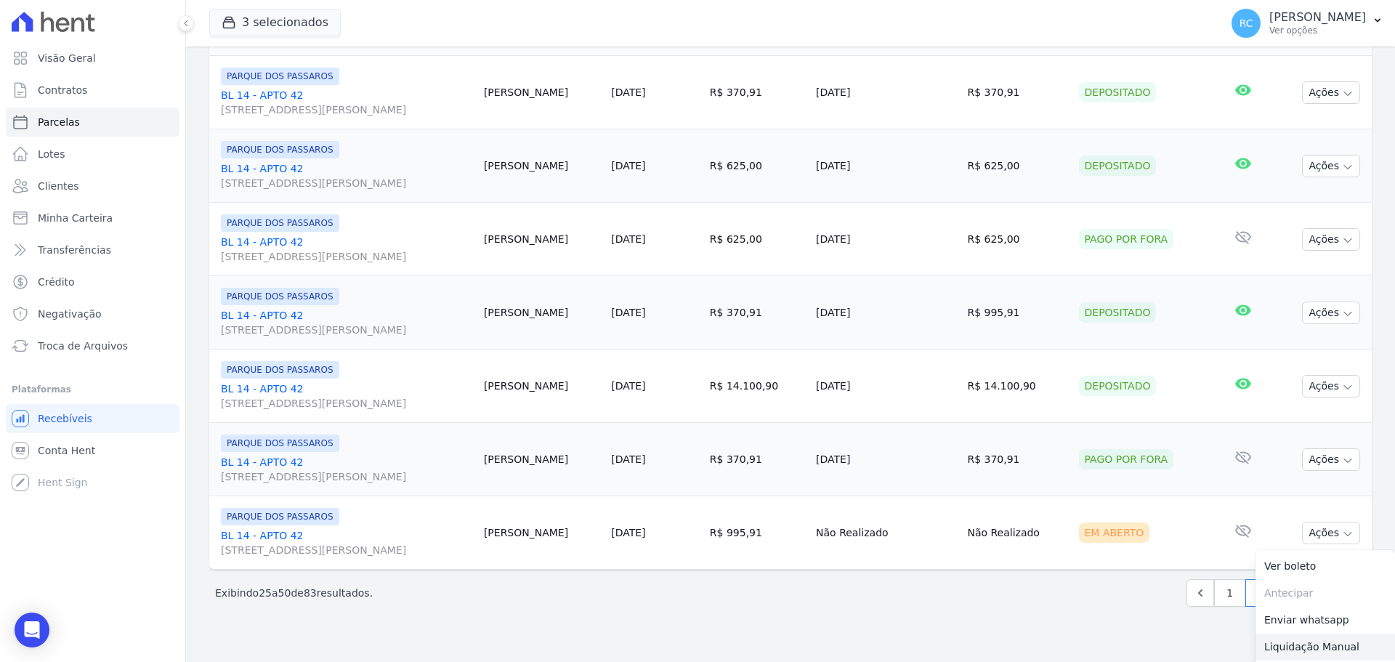
scroll to position [1602, 0]
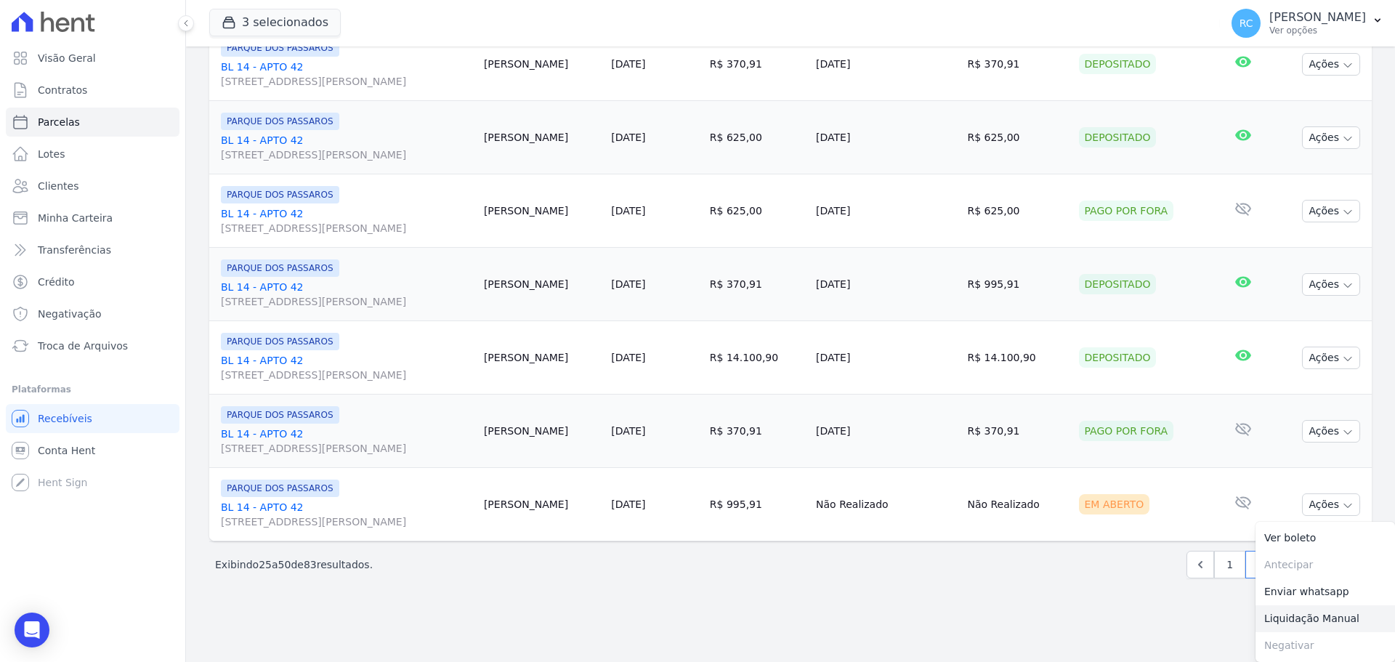
click at [1304, 620] on link "Liquidação Manual" at bounding box center [1324, 618] width 139 height 27
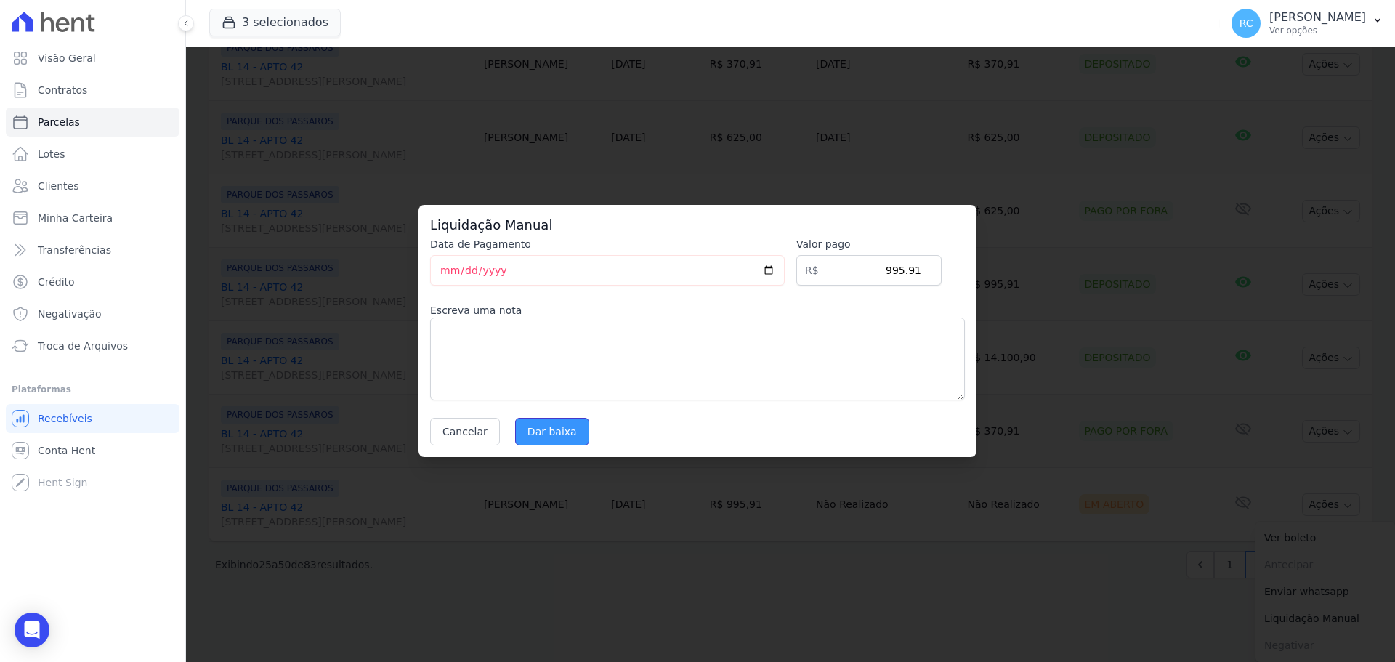
click at [544, 428] on input "Dar baixa" at bounding box center [552, 432] width 74 height 28
select select
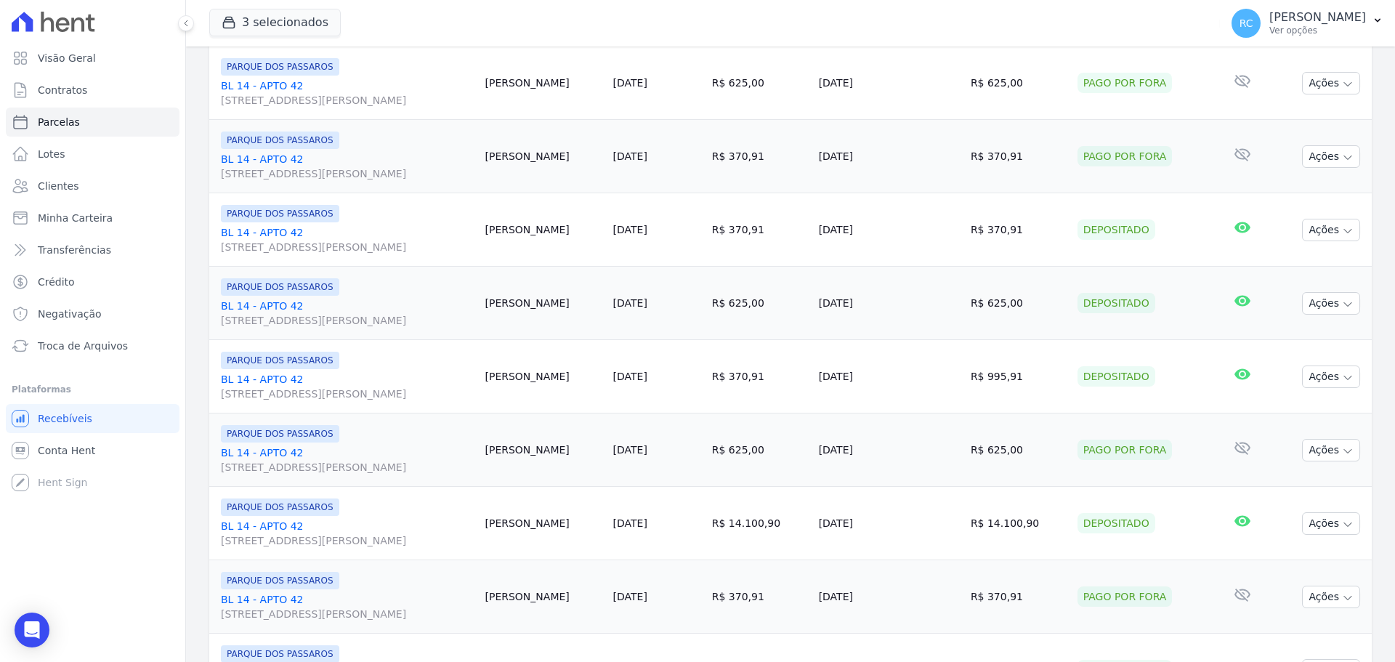
scroll to position [1544, 0]
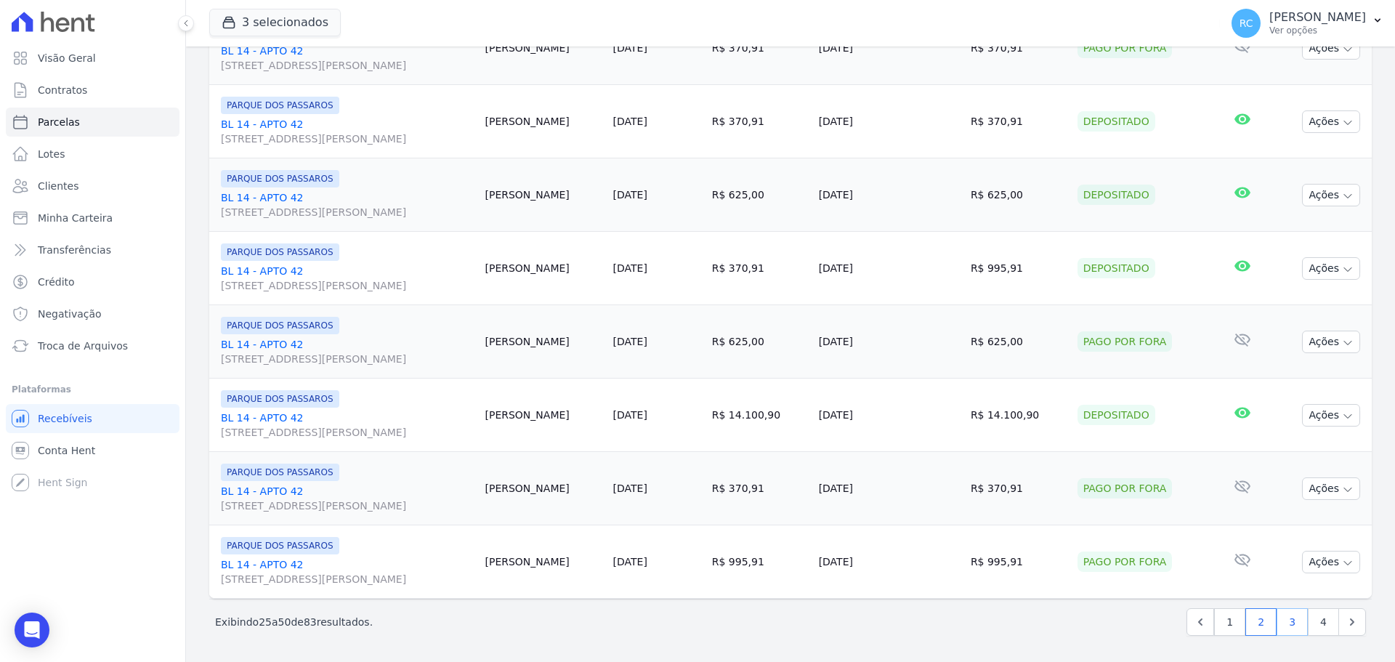
click at [1288, 619] on link "3" at bounding box center [1291, 622] width 31 height 28
select select
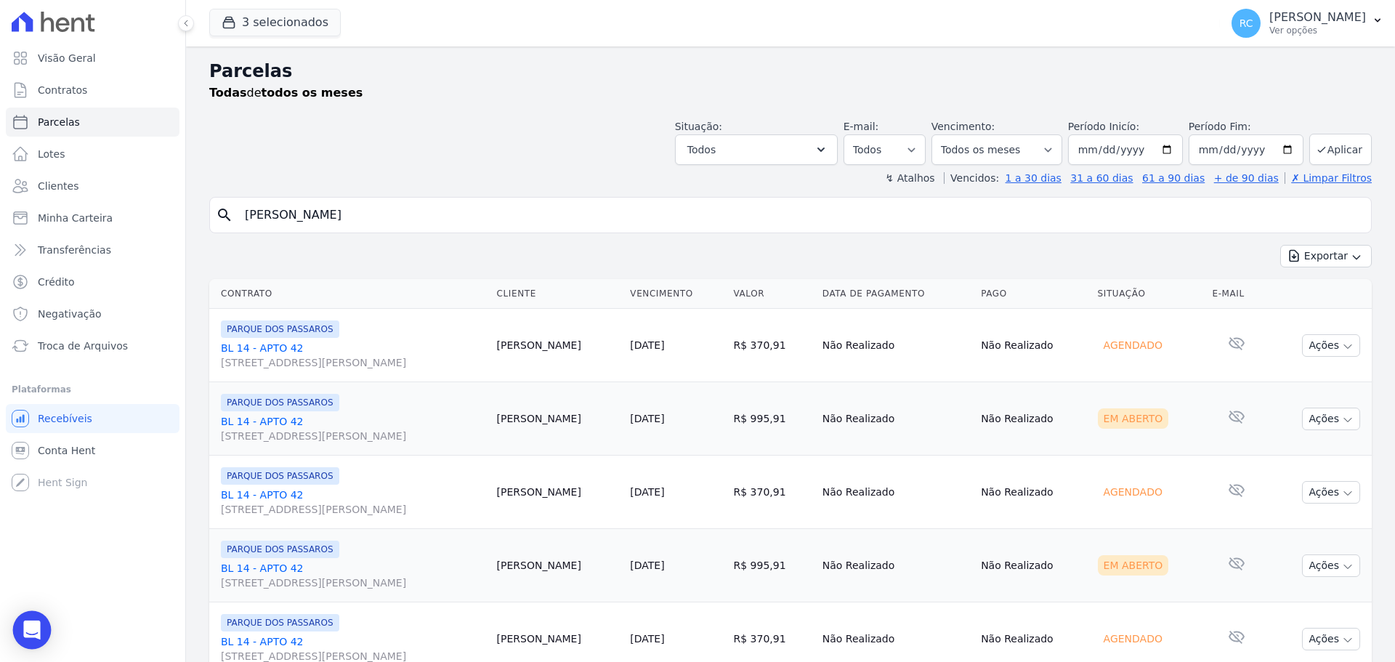
click at [31, 641] on div "Open Intercom Messenger" at bounding box center [32, 630] width 38 height 38
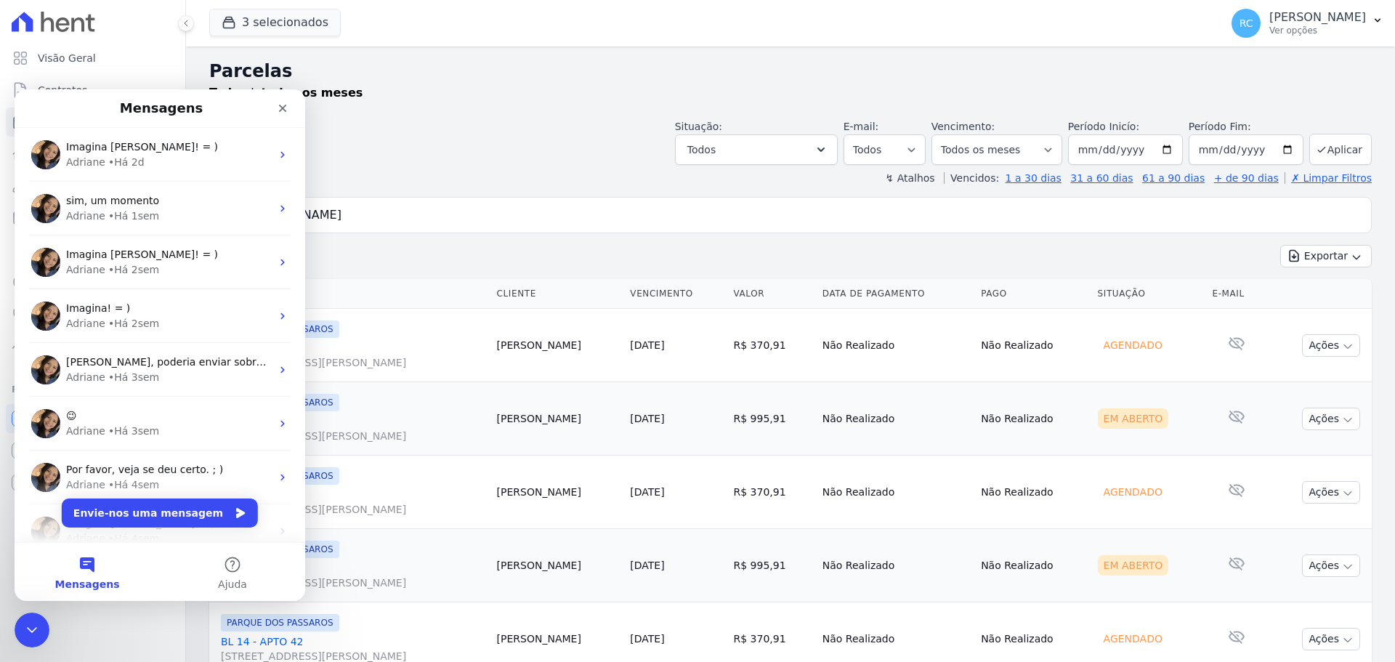
click at [125, 561] on button "Mensagens" at bounding box center [87, 572] width 145 height 58
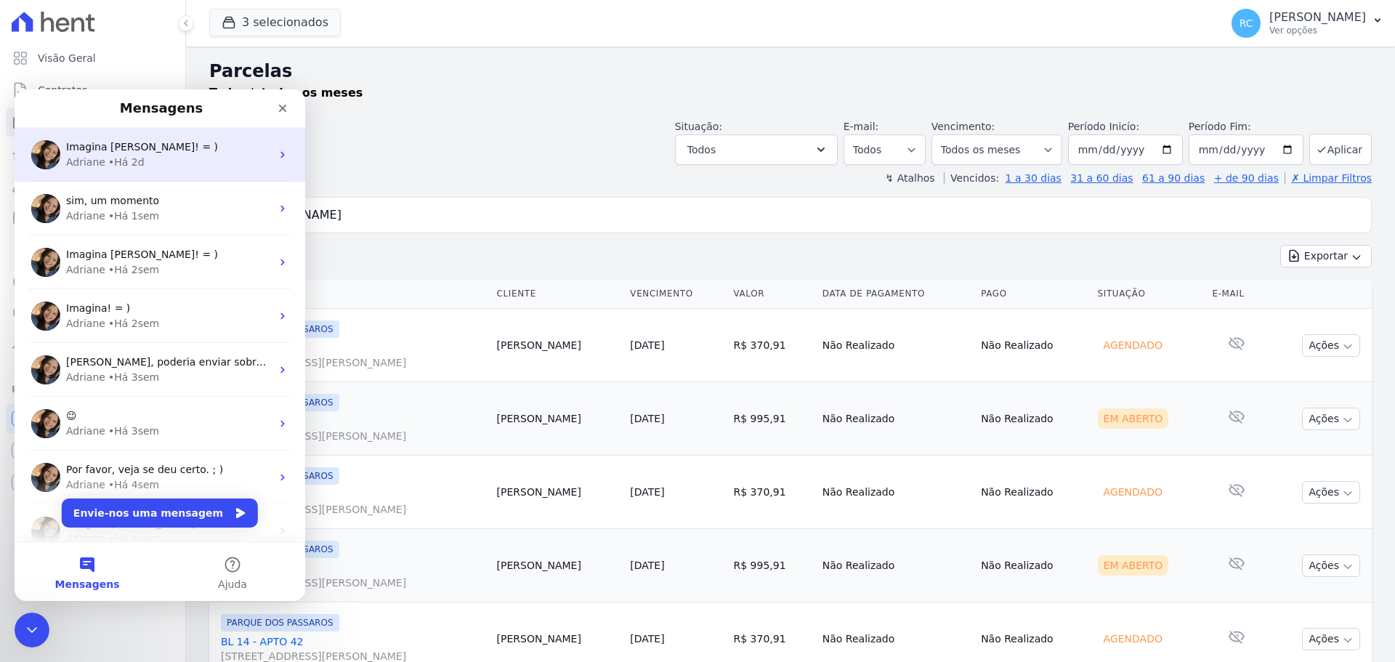
click at [142, 150] on span "Imagina [PERSON_NAME]! = )" at bounding box center [142, 147] width 152 height 12
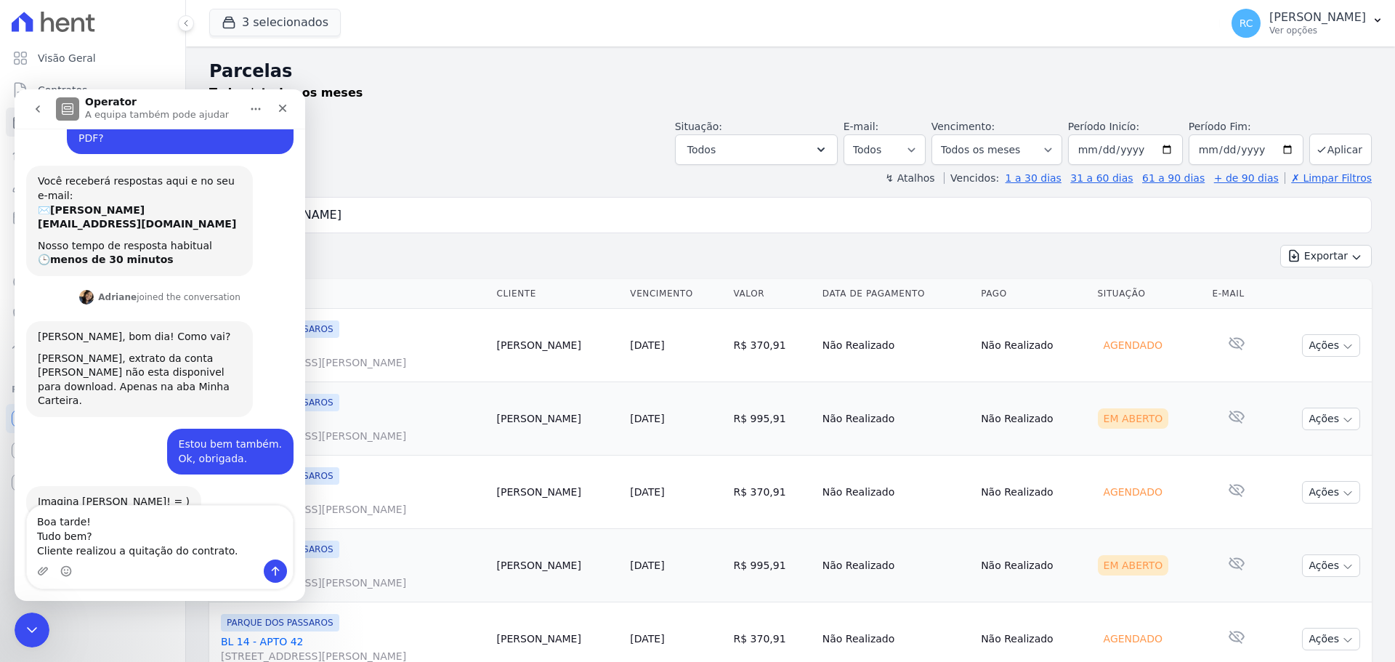
scroll to position [81, 0]
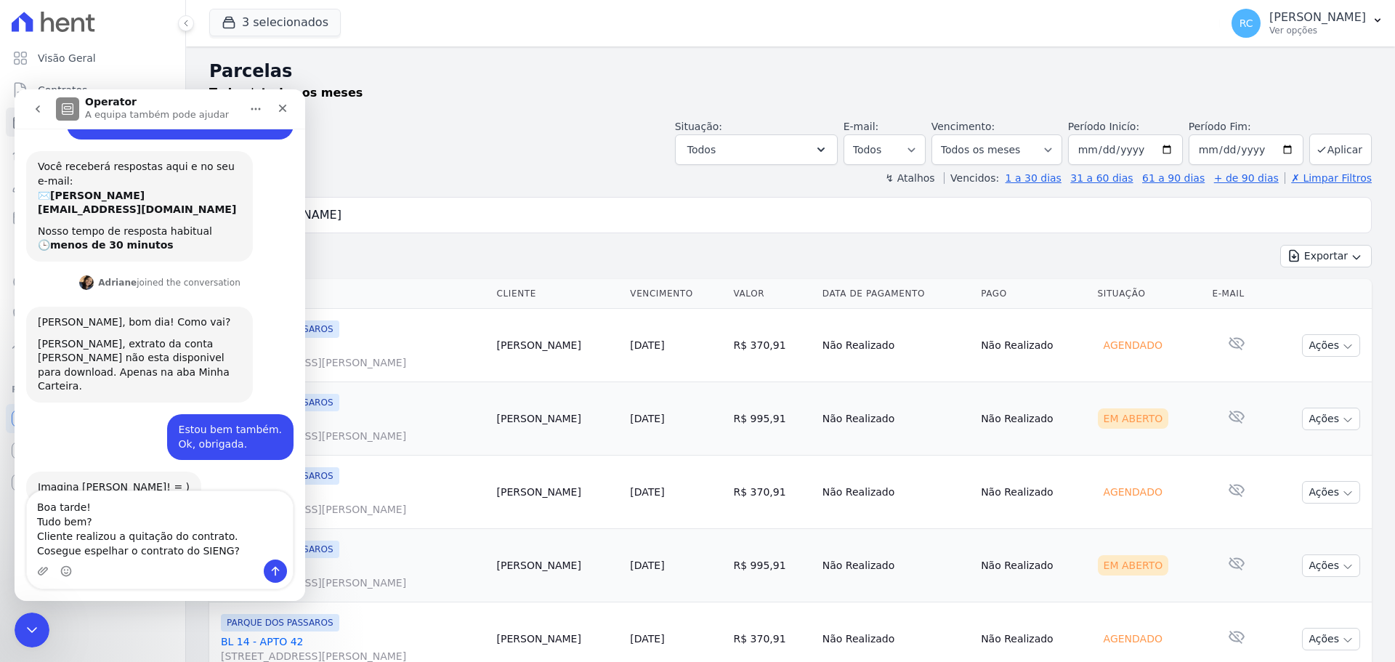
type textarea "Boa tarde! Tudo bem? Cliente realizou a quitação do contrato. Cosegue espelhar …"
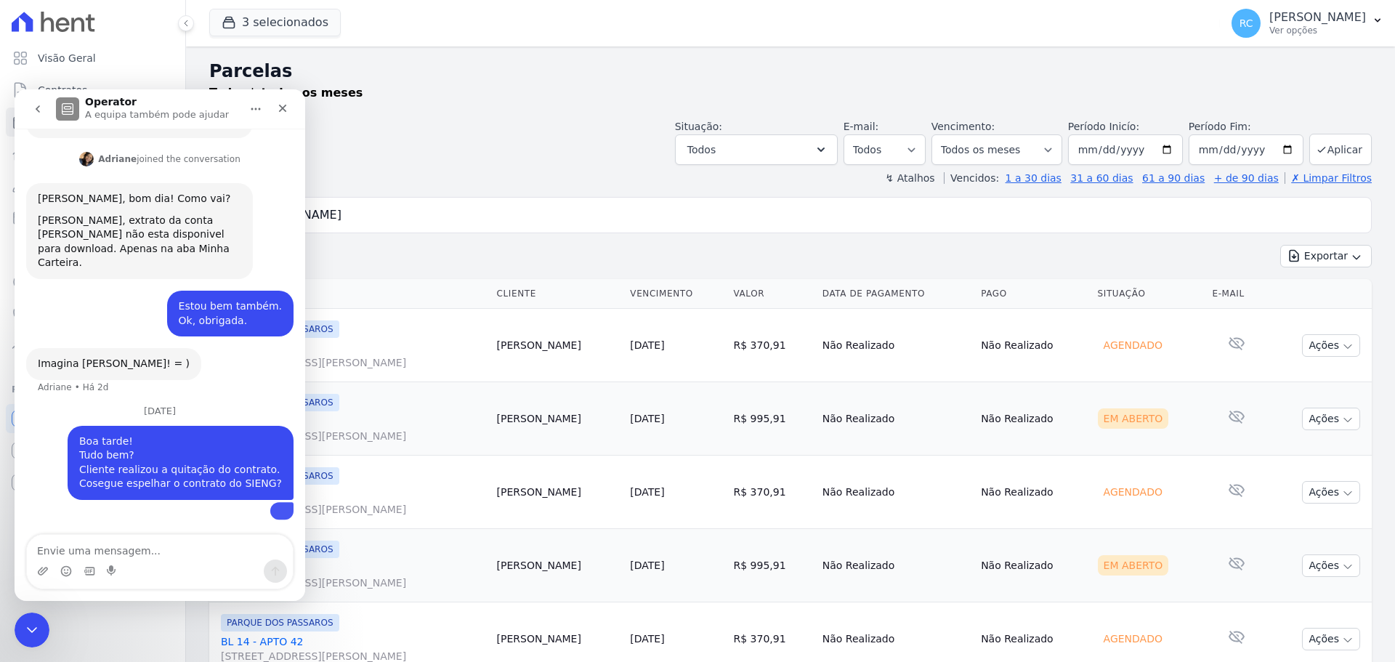
scroll to position [268, 0]
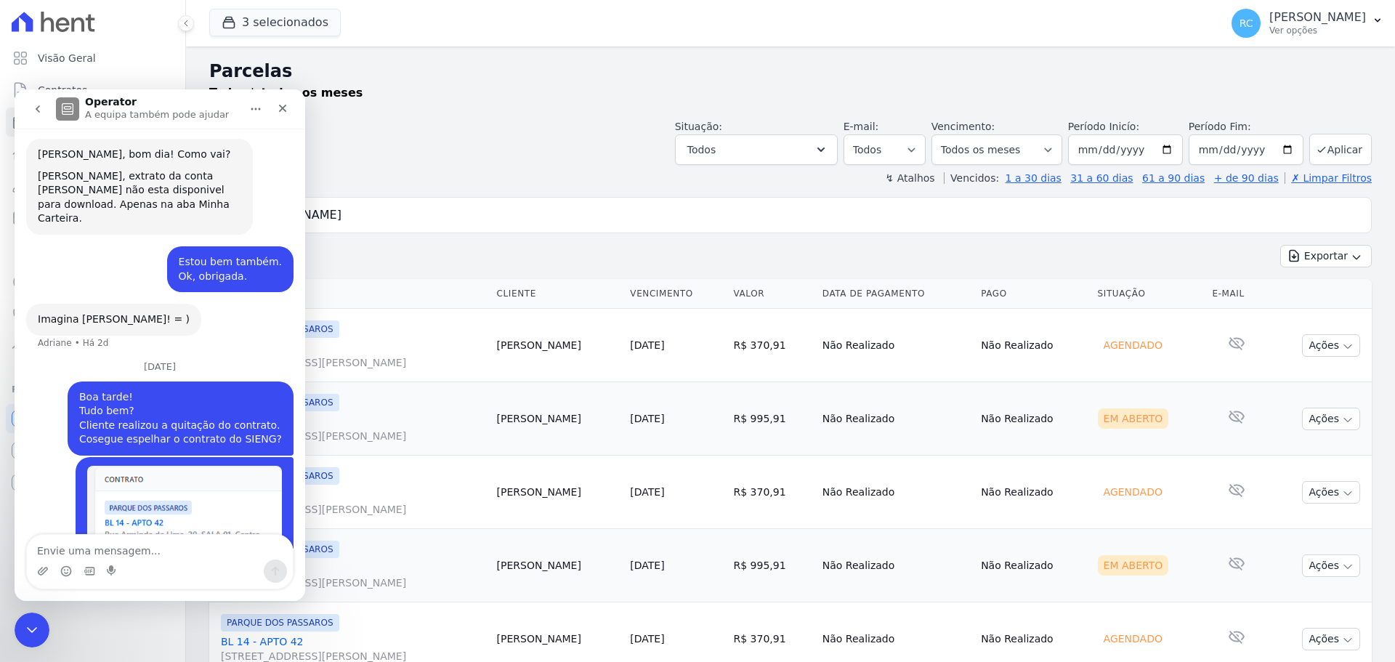
click at [463, 104] on div "Parcelas Todas de todos os meses" at bounding box center [790, 85] width 1162 height 55
click at [288, 112] on div "Fechar" at bounding box center [282, 108] width 26 height 26
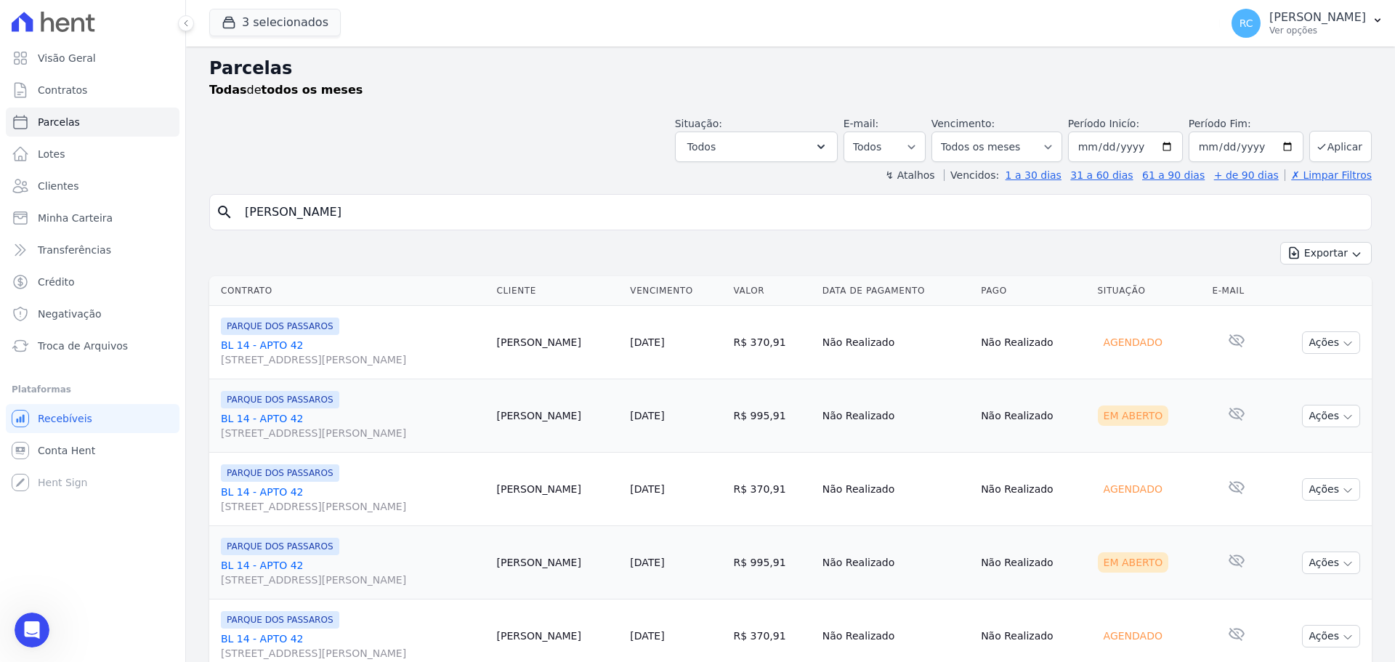
scroll to position [0, 0]
drag, startPoint x: 490, startPoint y: 200, endPoint x: 415, endPoint y: 230, distance: 81.5
click at [408, 226] on div "search [PERSON_NAME]" at bounding box center [790, 215] width 1162 height 36
drag, startPoint x: 519, startPoint y: 223, endPoint x: 187, endPoint y: 202, distance: 332.6
click at [0, 201] on div "Visão Geral Contratos [GEOGRAPHIC_DATA] Lotes Clientes Minha Carteira Transferê…" at bounding box center [697, 331] width 1395 height 662
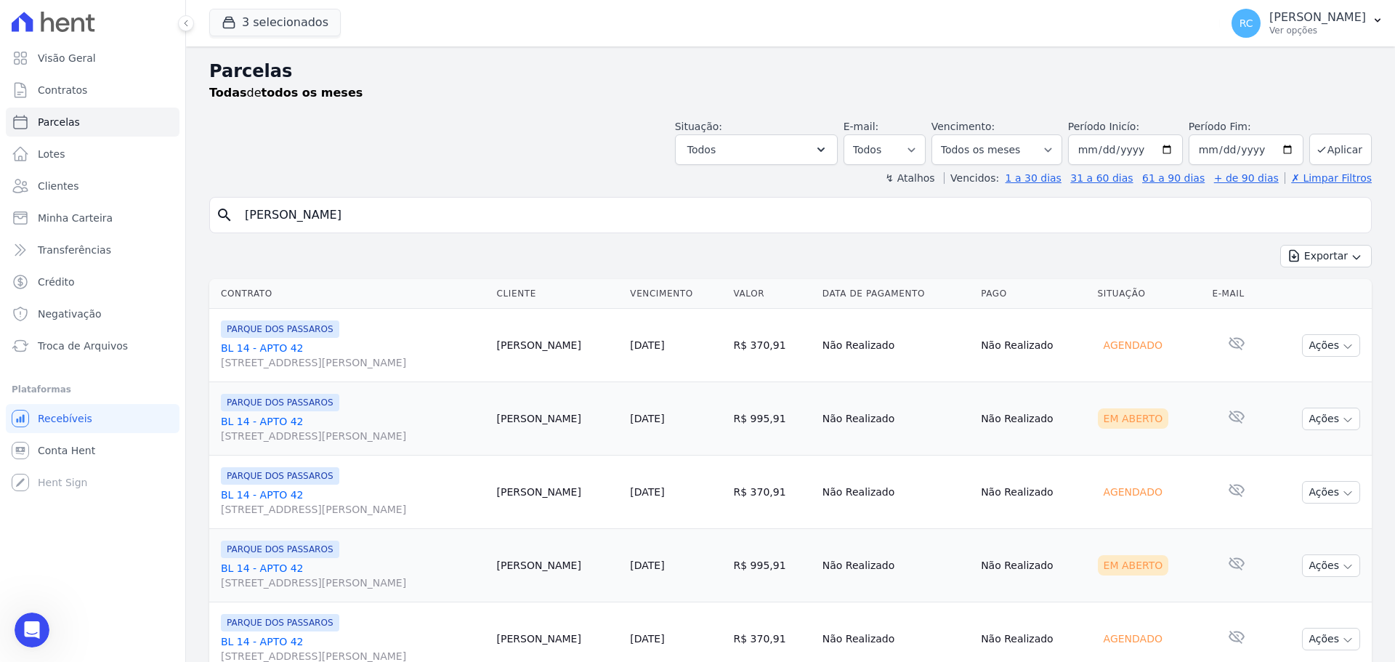
paste input "[PERSON_NAME]"
type input "[PERSON_NAME]"
select select
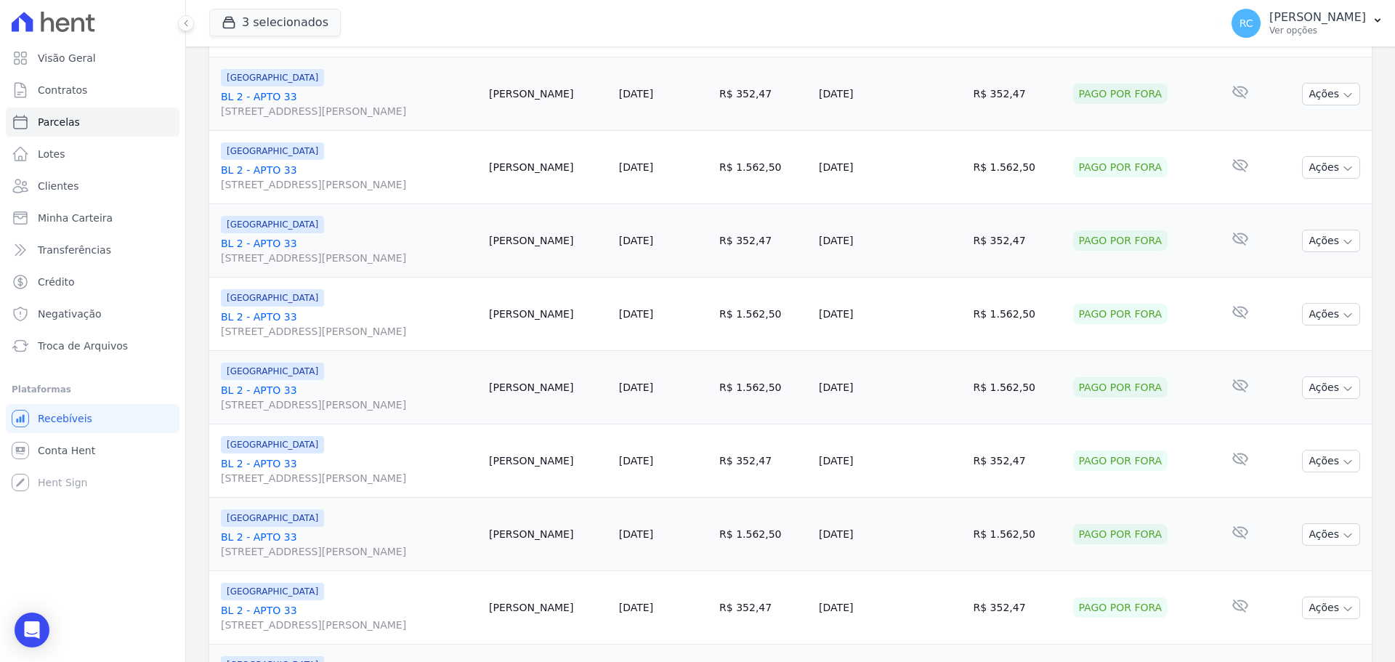
scroll to position [1544, 0]
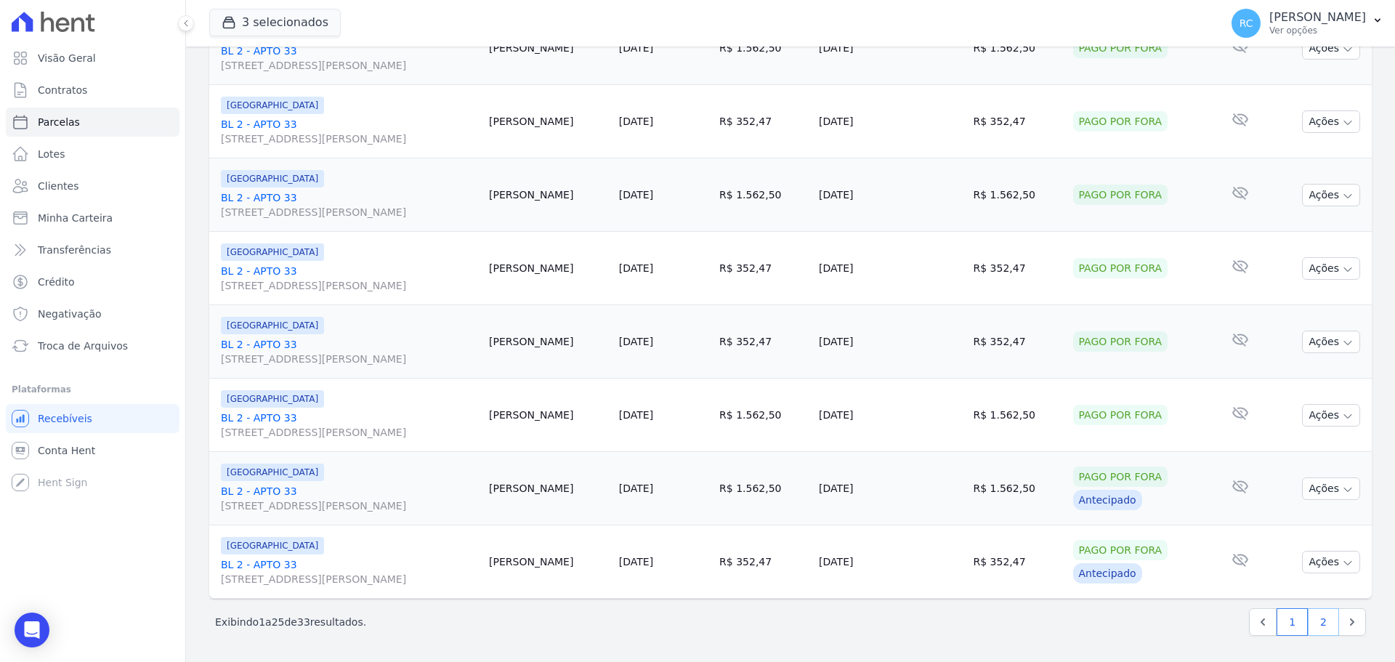
click at [1307, 622] on link "2" at bounding box center [1322, 622] width 31 height 28
select select
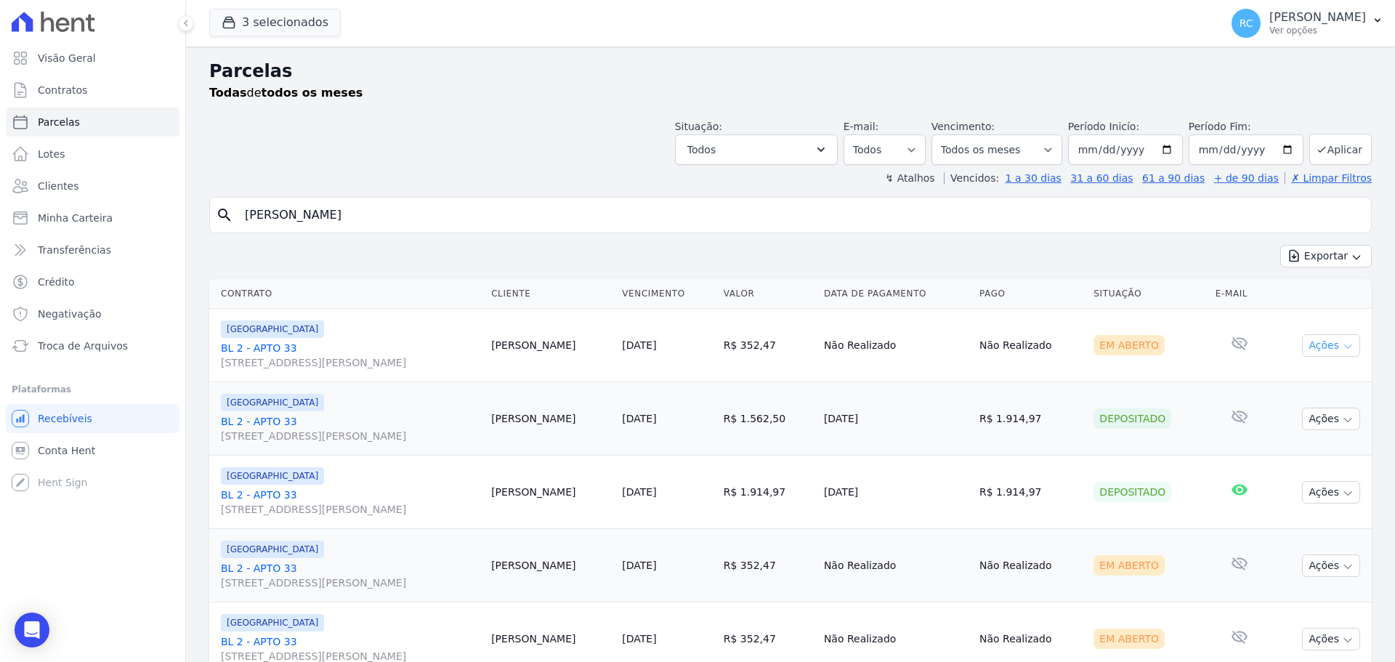
click at [1323, 349] on button "Ações" at bounding box center [1331, 345] width 58 height 23
click at [1286, 461] on link "Liquidação Manual" at bounding box center [1324, 459] width 139 height 27
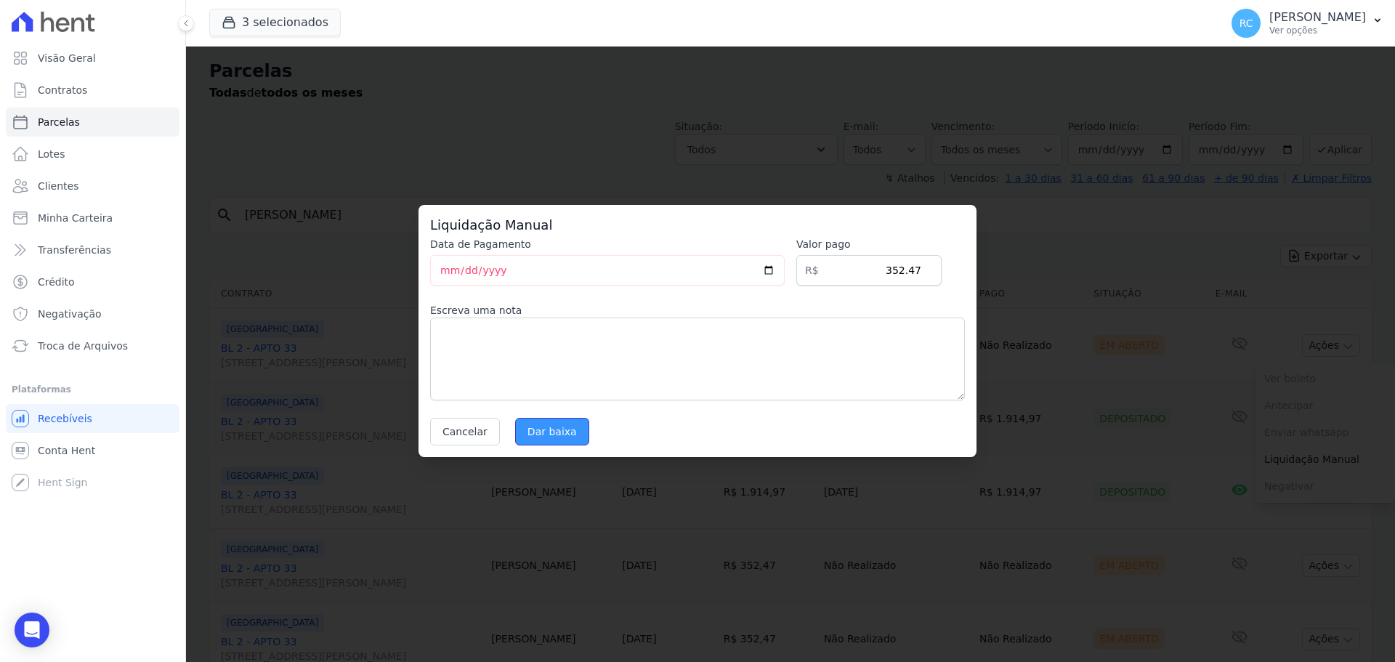
click at [564, 425] on input "Dar baixa" at bounding box center [552, 432] width 74 height 28
select select
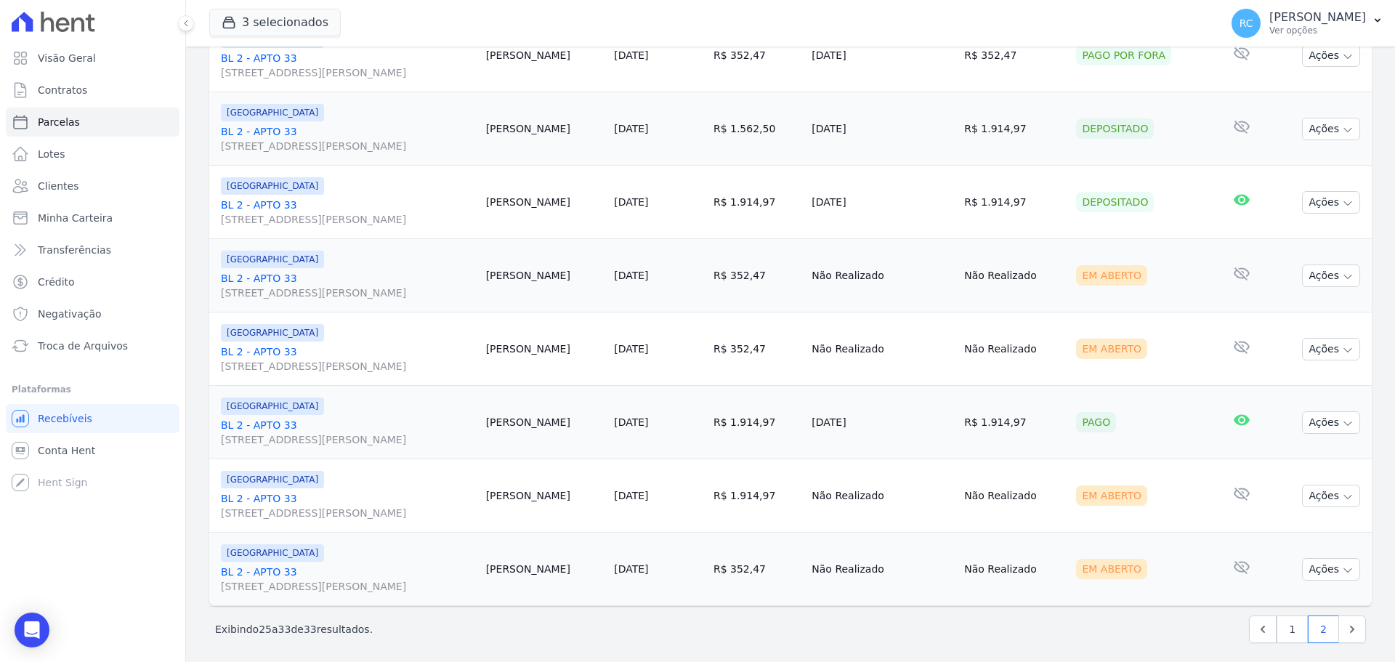
scroll to position [291, 0]
click at [1327, 278] on button "Ações" at bounding box center [1331, 275] width 58 height 23
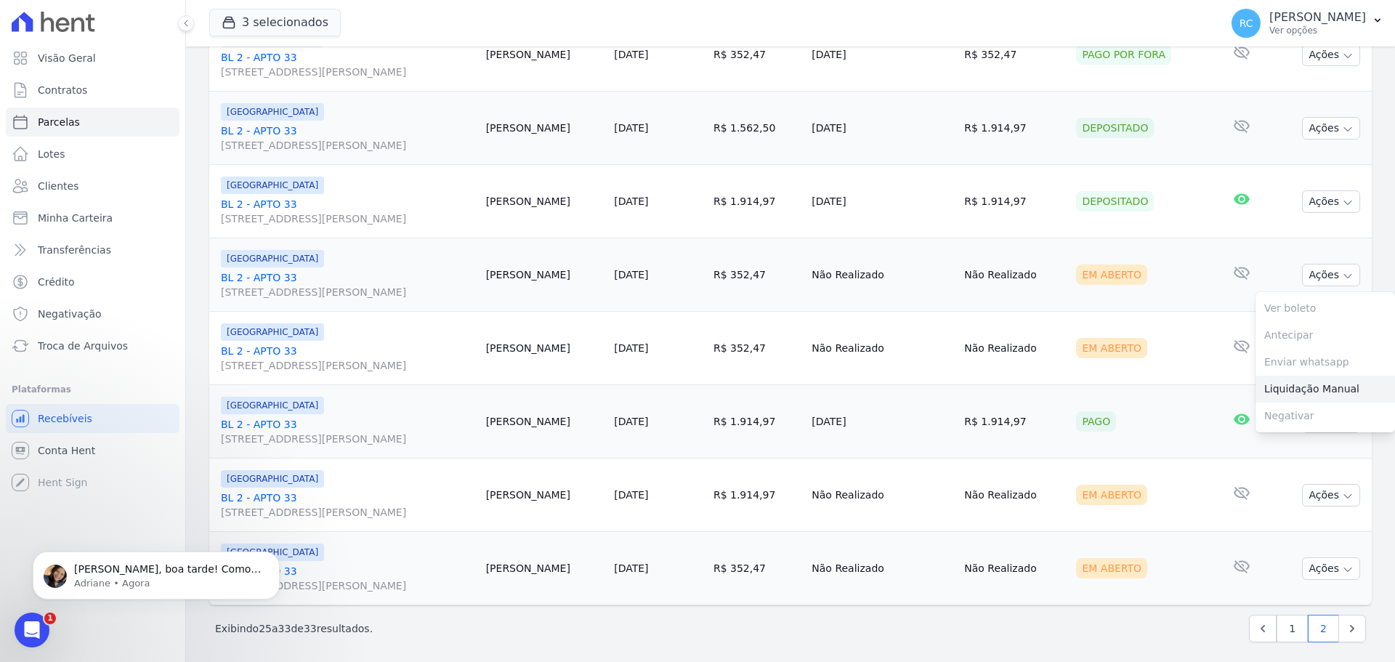
scroll to position [0, 0]
click at [1291, 382] on link "Liquidação Manual" at bounding box center [1324, 389] width 139 height 27
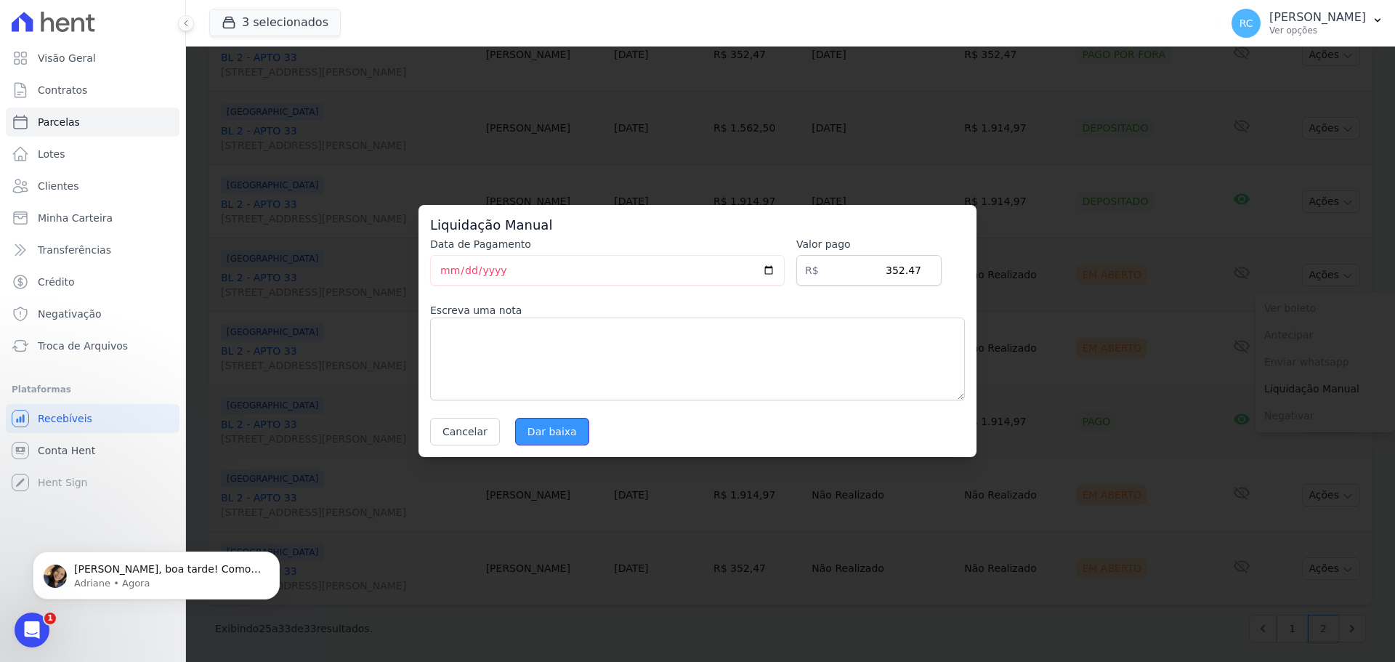
click at [556, 428] on input "Dar baixa" at bounding box center [552, 432] width 74 height 28
select select
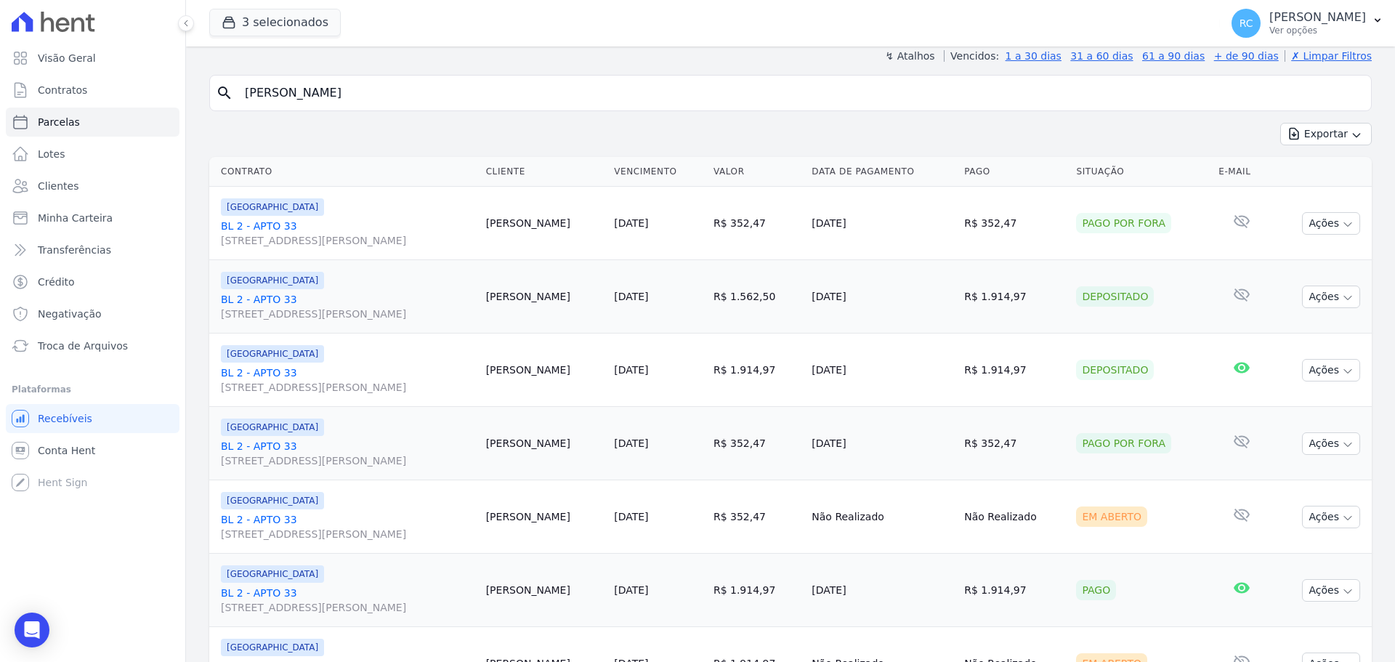
scroll to position [297, 0]
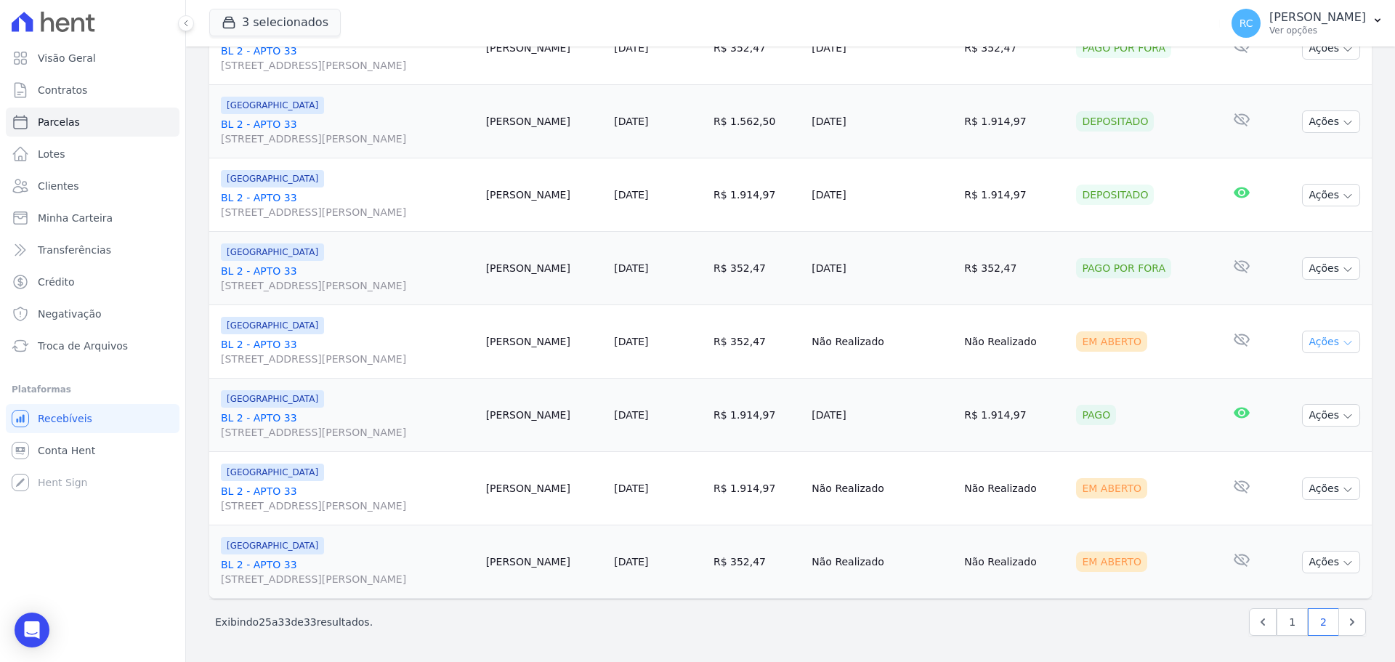
click at [1335, 335] on button "Ações" at bounding box center [1331, 341] width 58 height 23
click at [1320, 453] on link "Liquidação Manual" at bounding box center [1324, 455] width 139 height 27
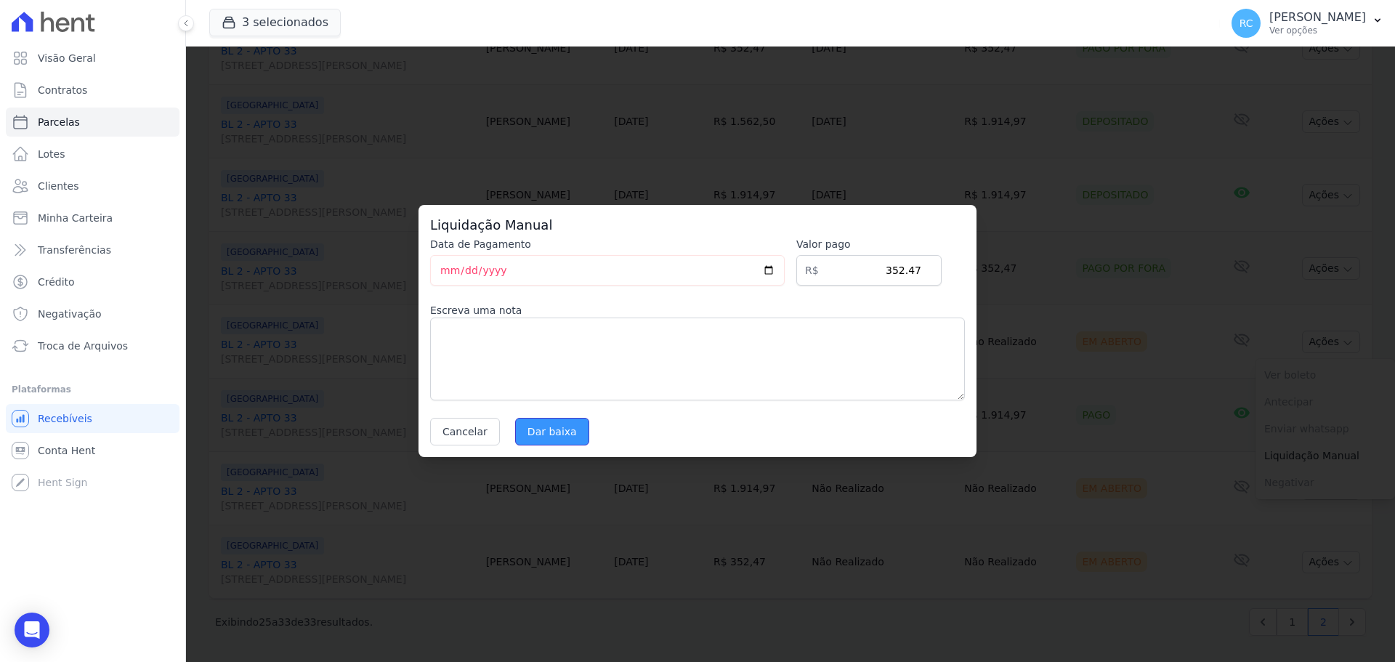
click at [537, 431] on input "Dar baixa" at bounding box center [552, 432] width 74 height 28
select select
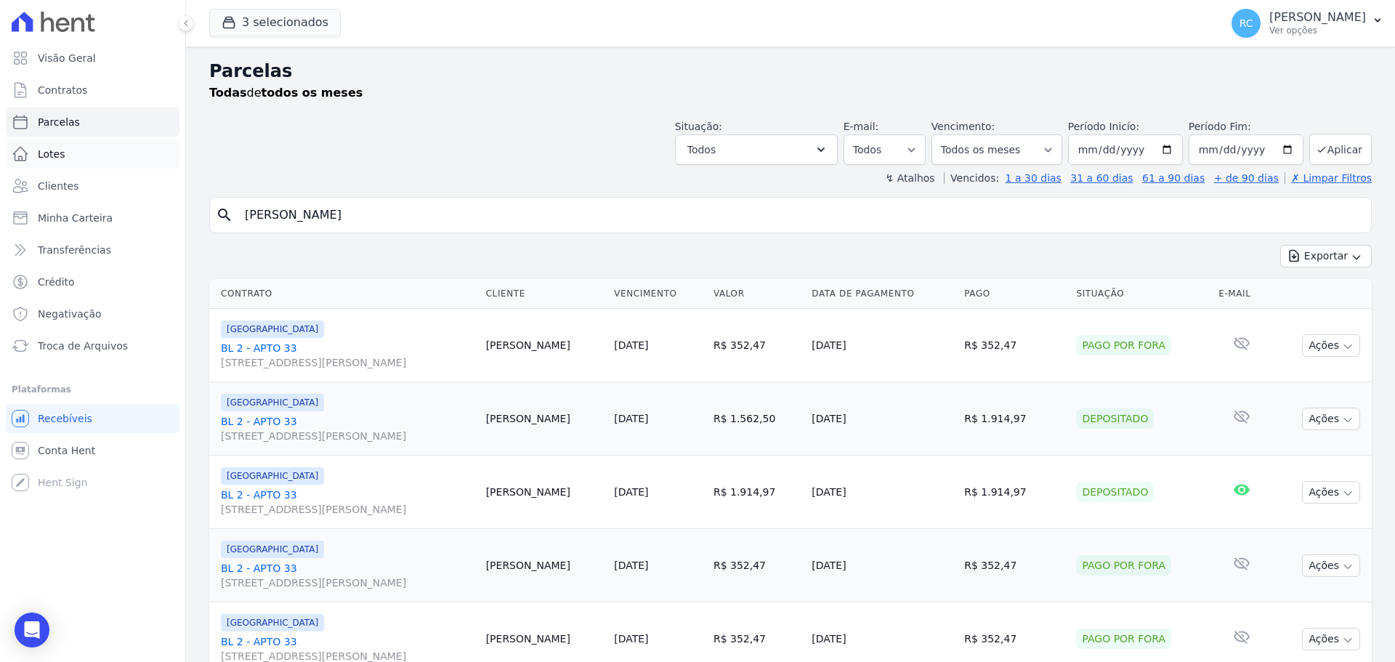
drag, startPoint x: 392, startPoint y: 208, endPoint x: 175, endPoint y: 142, distance: 227.2
click at [25, 196] on div "Visão Geral Contratos [GEOGRAPHIC_DATA] Lotes Clientes Minha Carteira Transferê…" at bounding box center [697, 331] width 1395 height 662
paste input "[PERSON_NAME]"
type input "[PERSON_NAME]"
select select
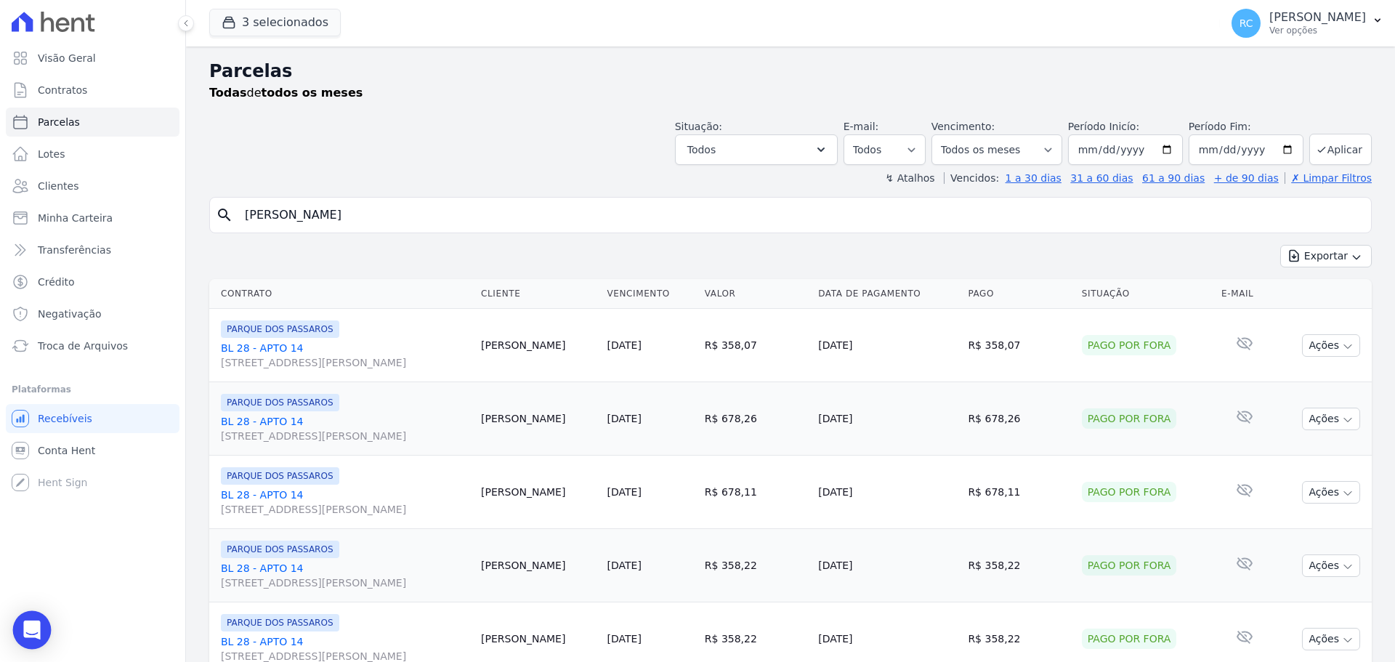
click at [29, 621] on div "Open Intercom Messenger" at bounding box center [32, 630] width 38 height 38
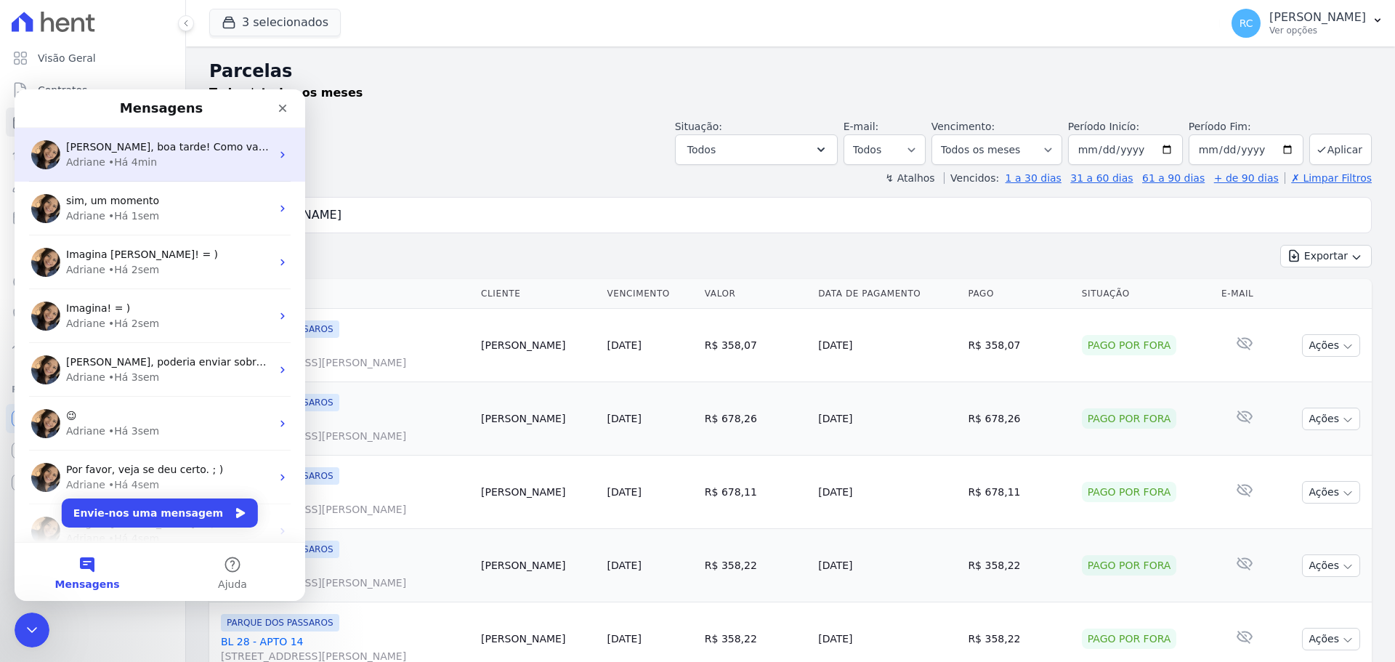
click at [150, 153] on span "[PERSON_NAME], boa tarde! Como vai? Prontinho. Dado o comando para espelhamento…" at bounding box center [298, 147] width 464 height 12
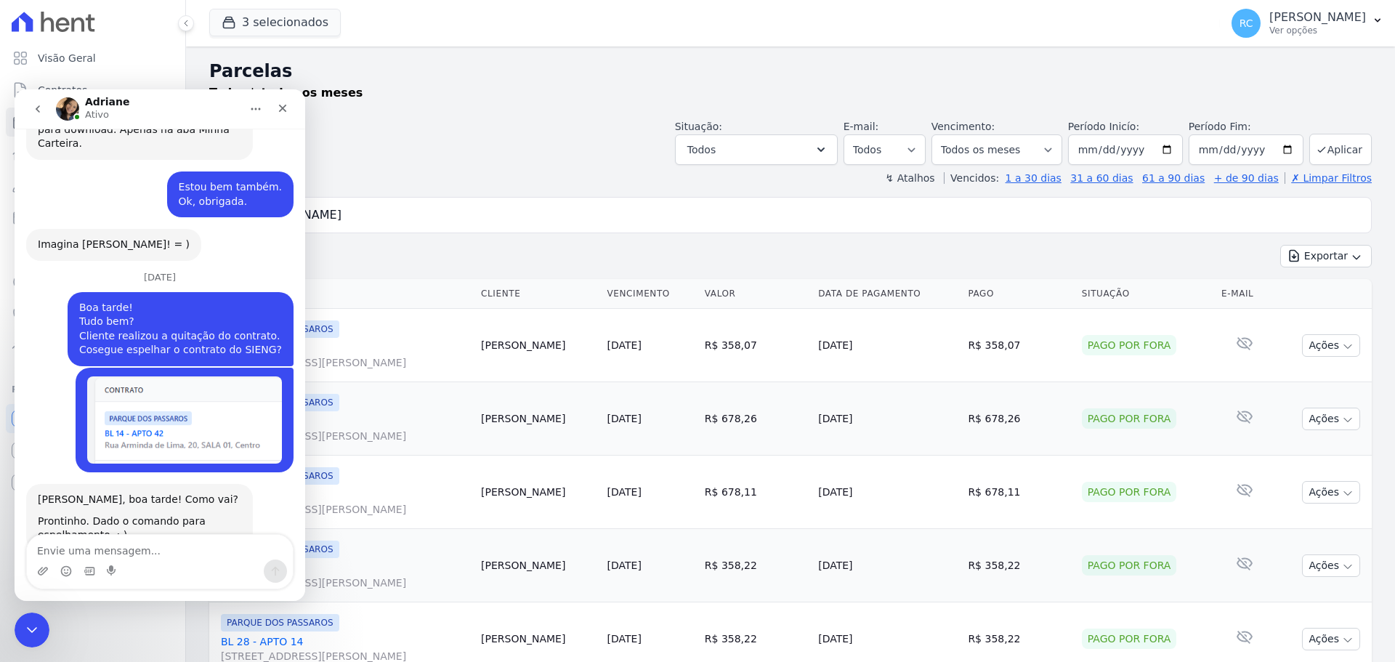
scroll to position [347, 0]
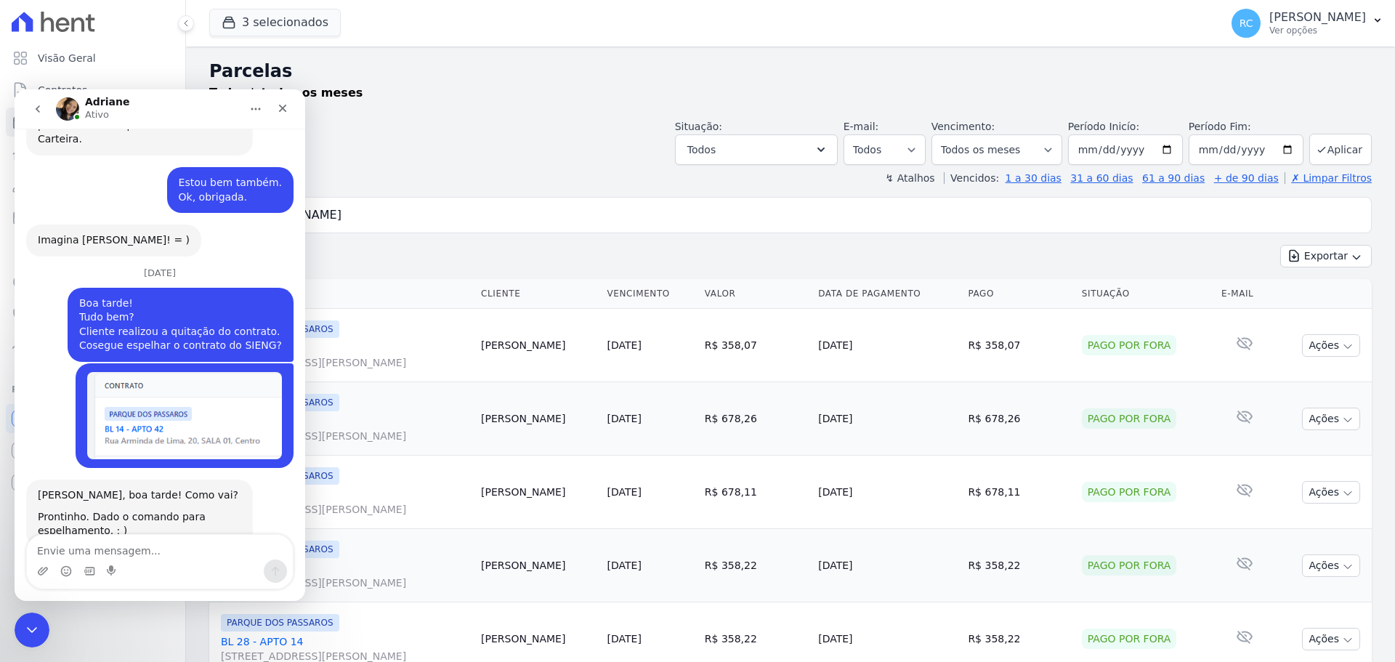
click at [147, 540] on textarea "Envie uma mensagem..." at bounding box center [160, 547] width 266 height 25
type textarea "Obrigadaaa"
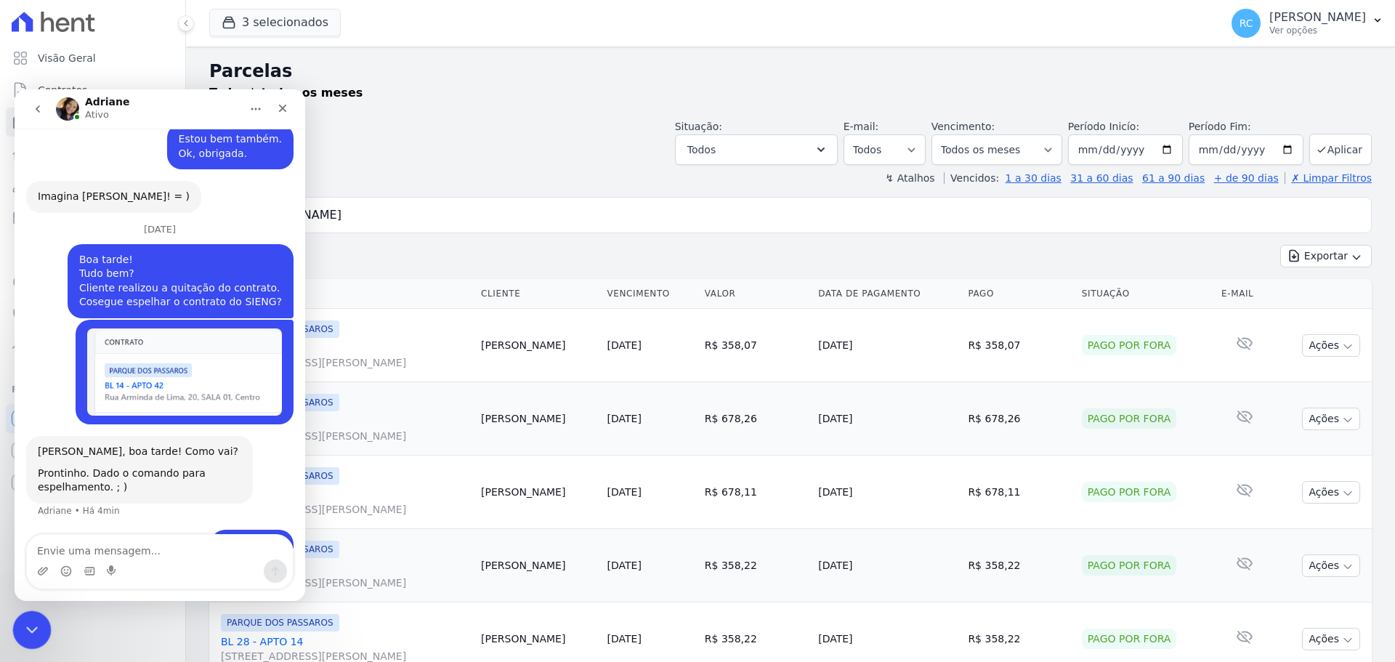
click at [27, 631] on icon "Fechar mensagem da Intercom" at bounding box center [29, 627] width 17 height 17
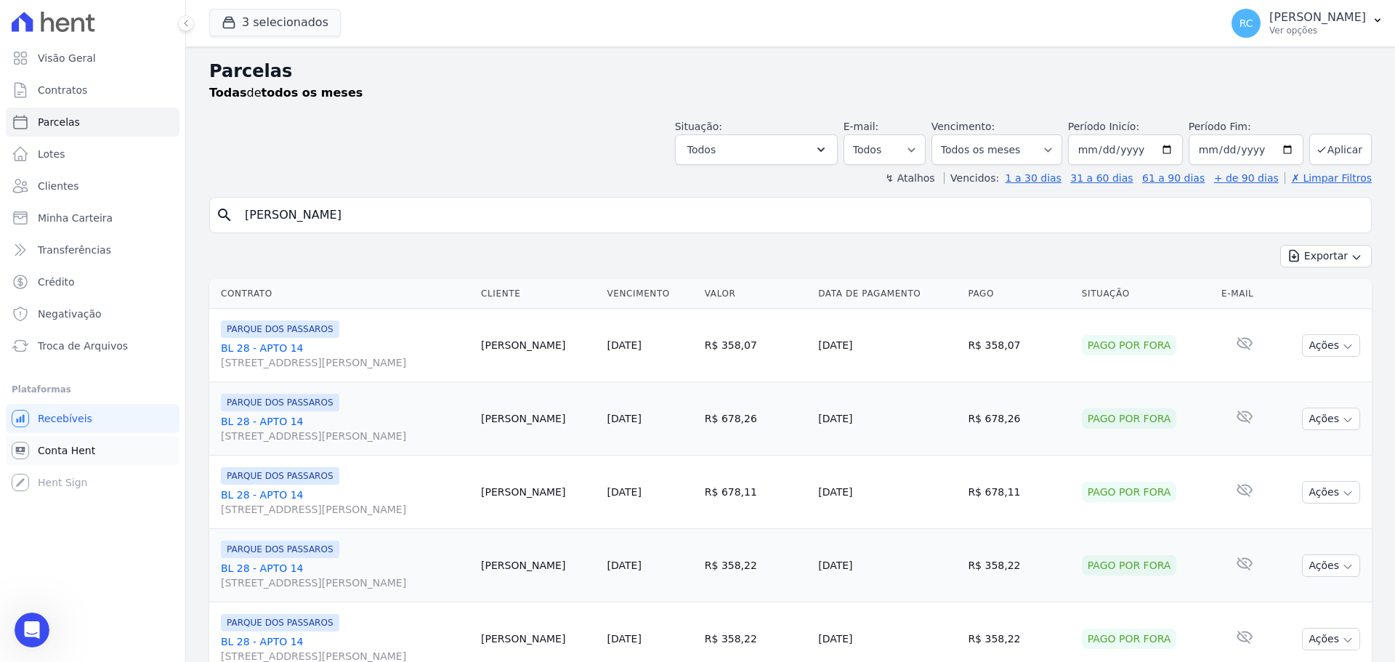
click at [121, 445] on link "Conta Hent" at bounding box center [93, 450] width 174 height 29
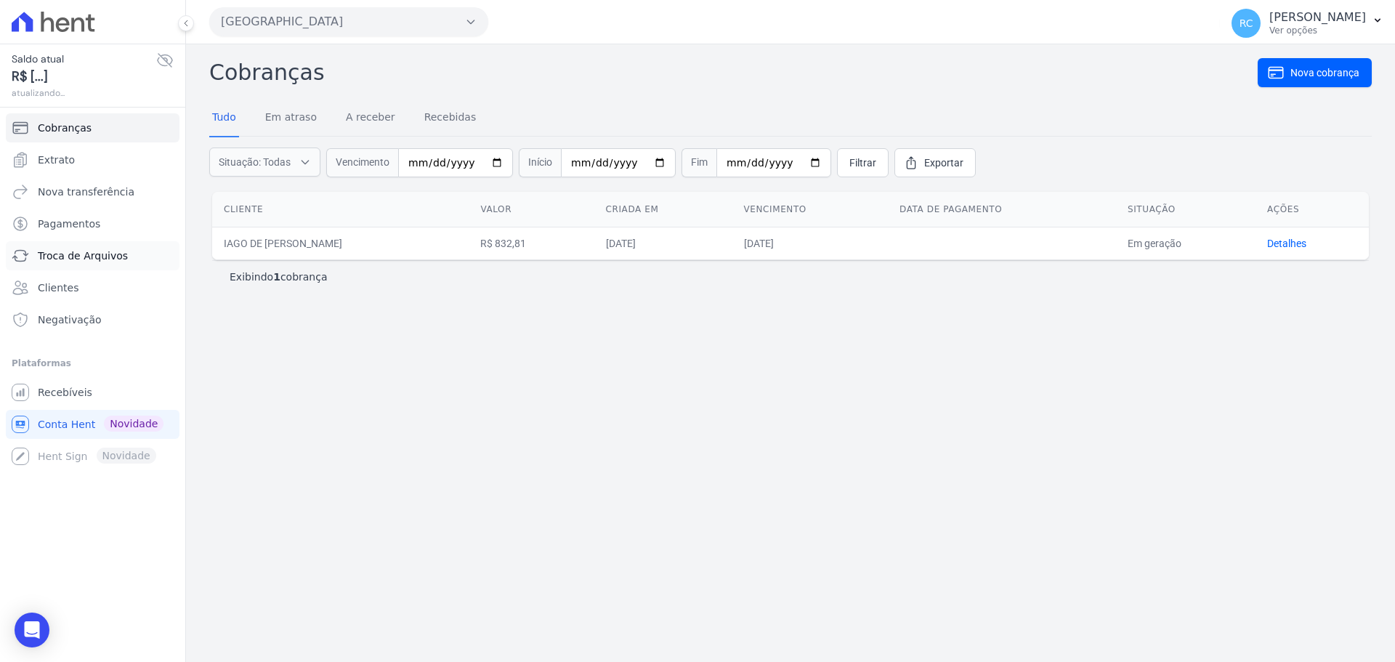
click at [123, 267] on link "Troca de Arquivos" at bounding box center [93, 255] width 174 height 29
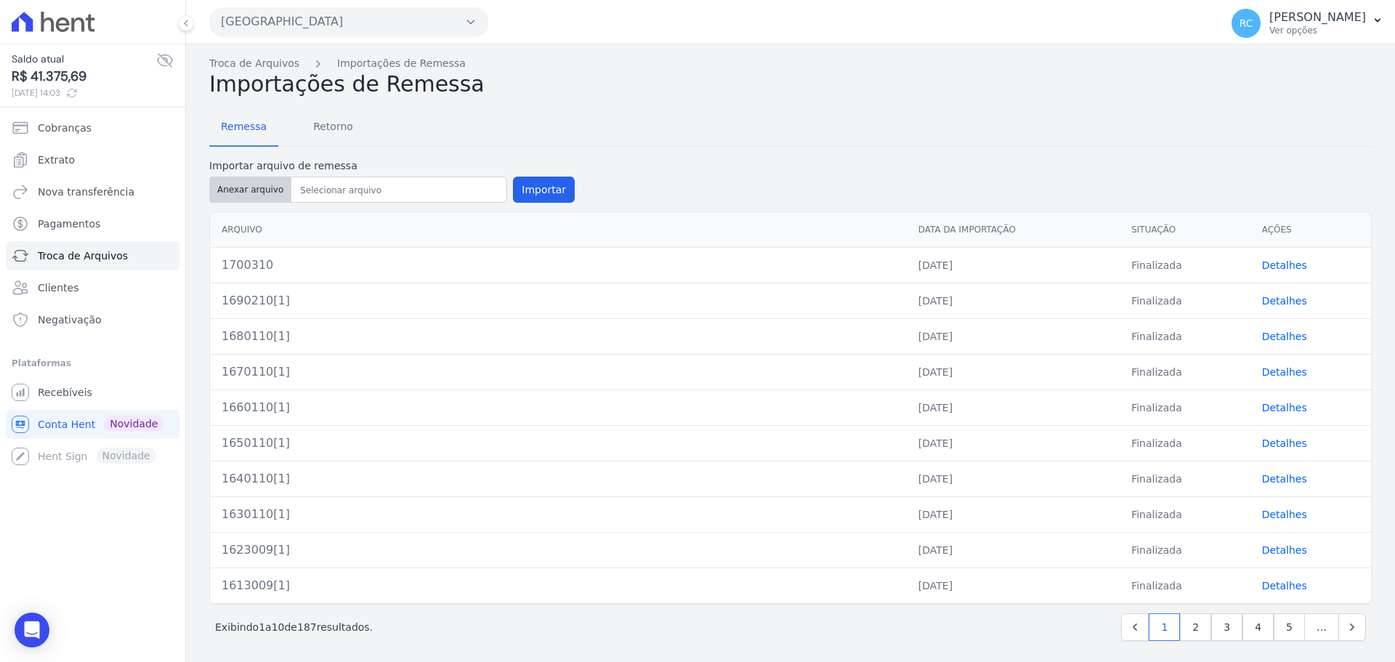
click at [243, 184] on button "Anexar arquivo" at bounding box center [250, 189] width 82 height 26
type input "1710310[1]"
click at [547, 189] on button "Importar" at bounding box center [544, 189] width 62 height 26
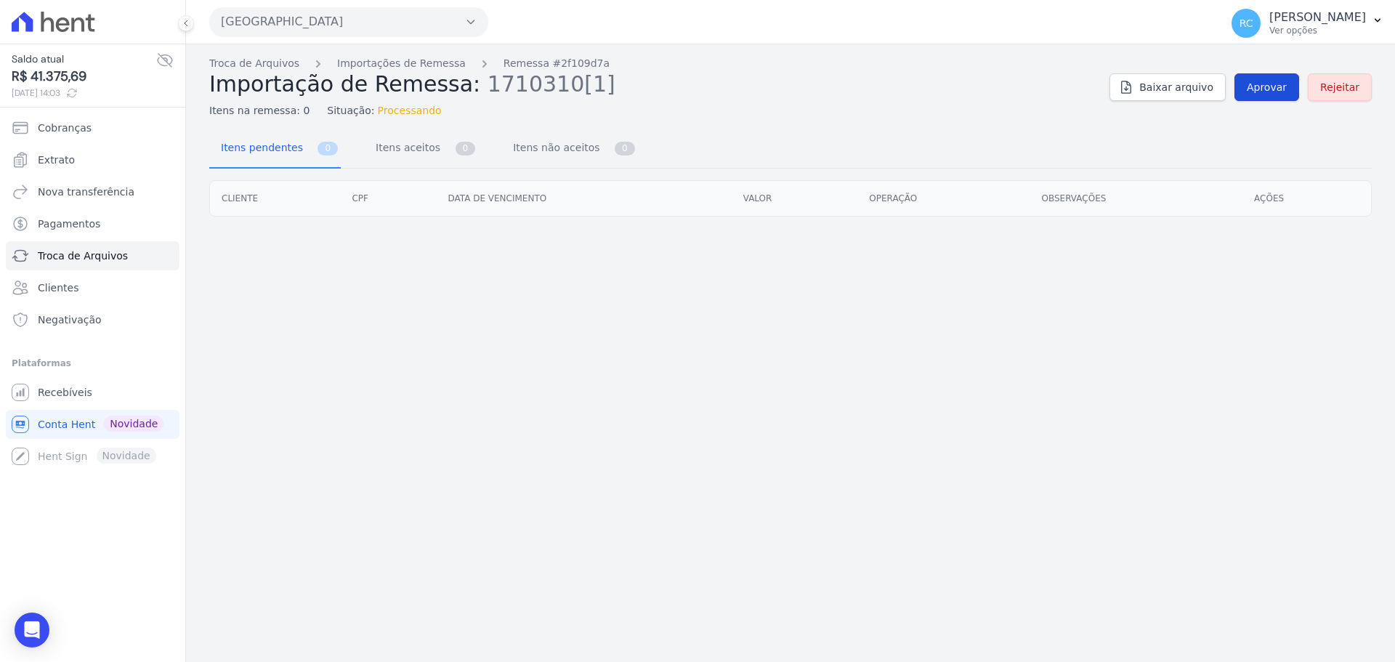
click at [1265, 94] on link "Aprovar" at bounding box center [1266, 87] width 65 height 28
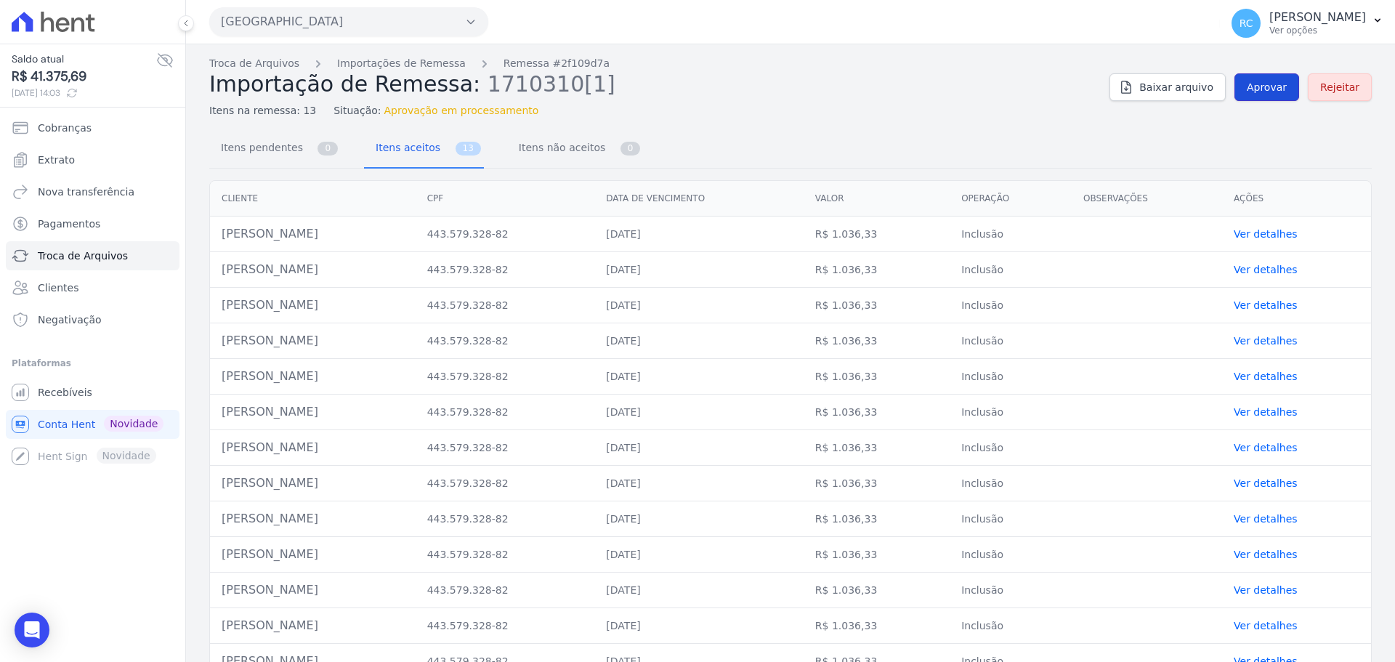
click at [1259, 94] on link "Aprovar" at bounding box center [1266, 87] width 65 height 28
click at [1260, 106] on div "Troca de Arquivos Importações de Remessa Remessa #2f109d7a Importação de Remess…" at bounding box center [790, 87] width 1162 height 62
click at [1259, 100] on link "Aprovar" at bounding box center [1266, 87] width 65 height 28
click at [1257, 91] on span "Aprovar" at bounding box center [1266, 87] width 40 height 15
click at [1257, 88] on span "Aprovar" at bounding box center [1266, 87] width 40 height 15
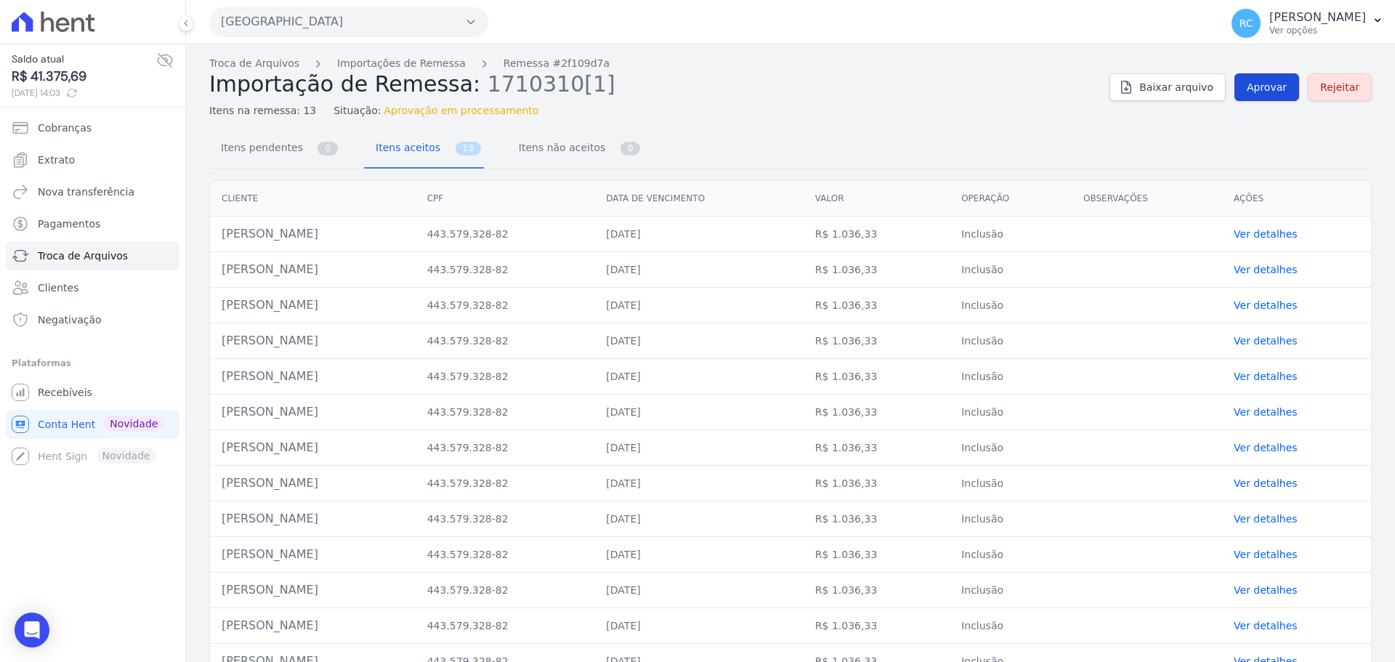
click at [1238, 89] on link "Aprovar" at bounding box center [1266, 87] width 65 height 28
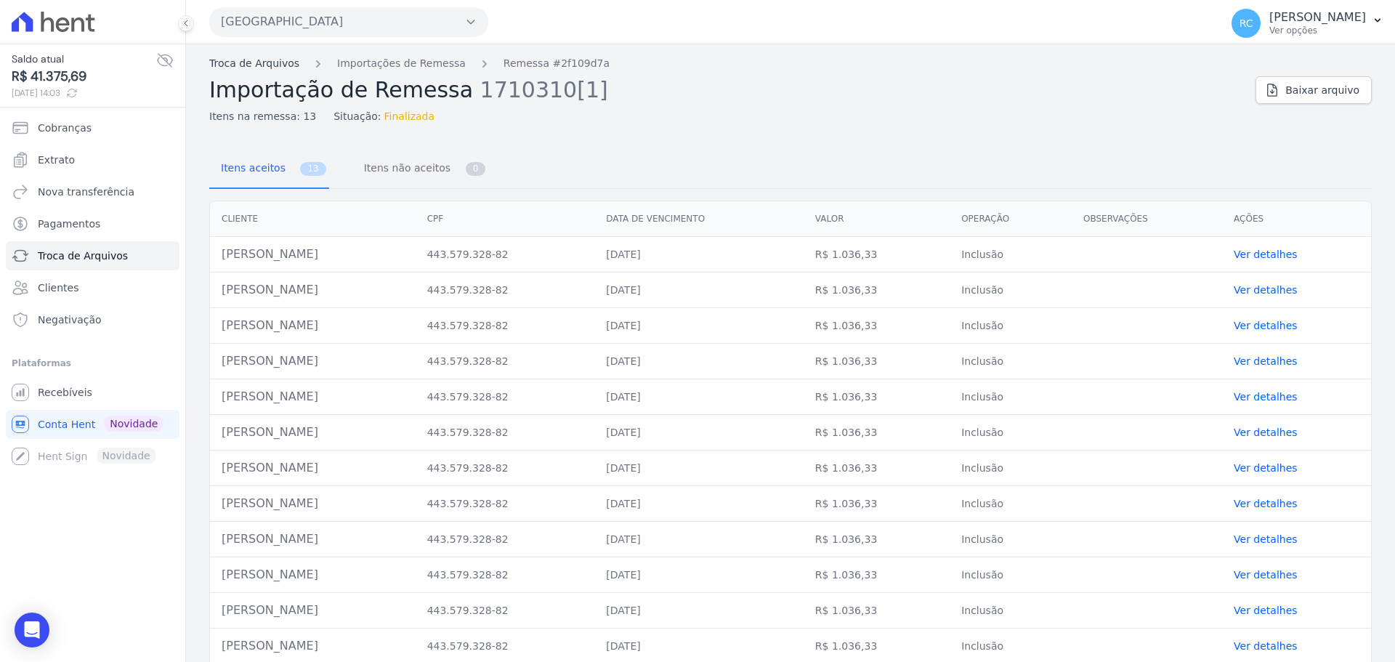
click at [276, 63] on link "Troca de Arquivos" at bounding box center [254, 63] width 90 height 15
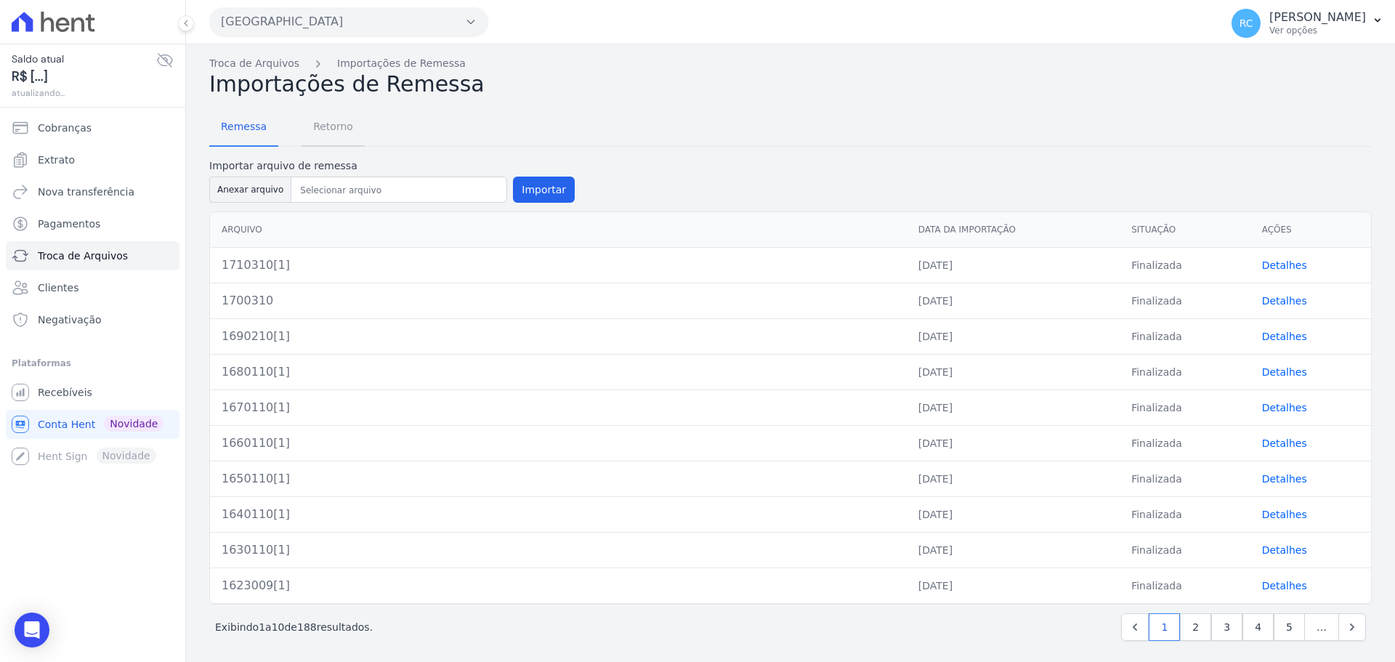
click at [325, 119] on span "Retorno" at bounding box center [332, 126] width 57 height 29
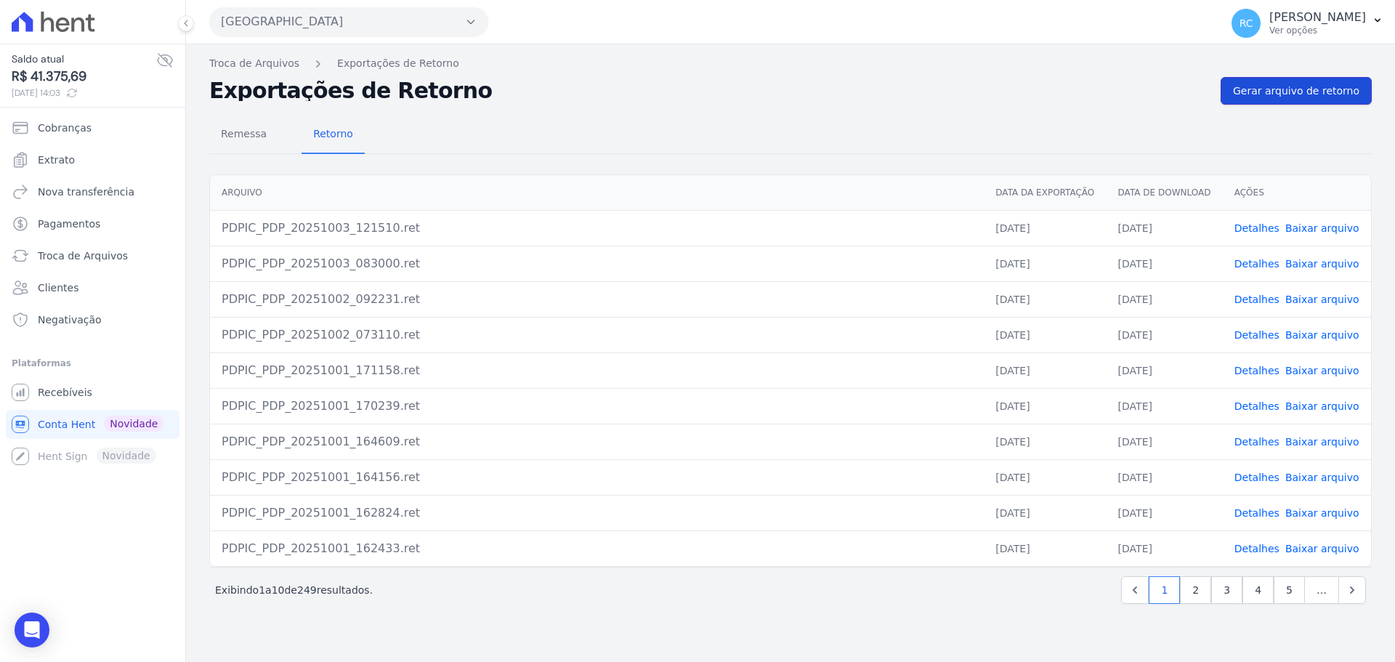
click at [1258, 102] on link "Gerar arquivo de retorno" at bounding box center [1295, 91] width 151 height 28
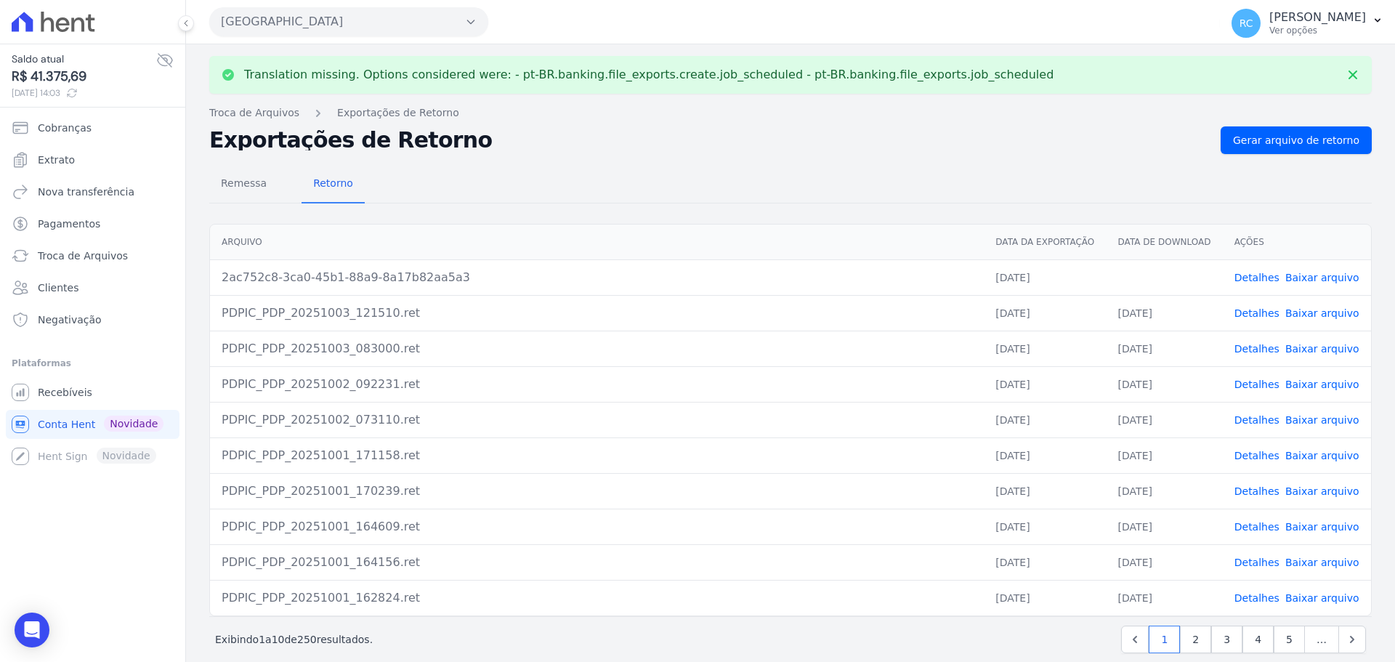
click at [1305, 282] on link "Baixar arquivo" at bounding box center [1322, 278] width 74 height 12
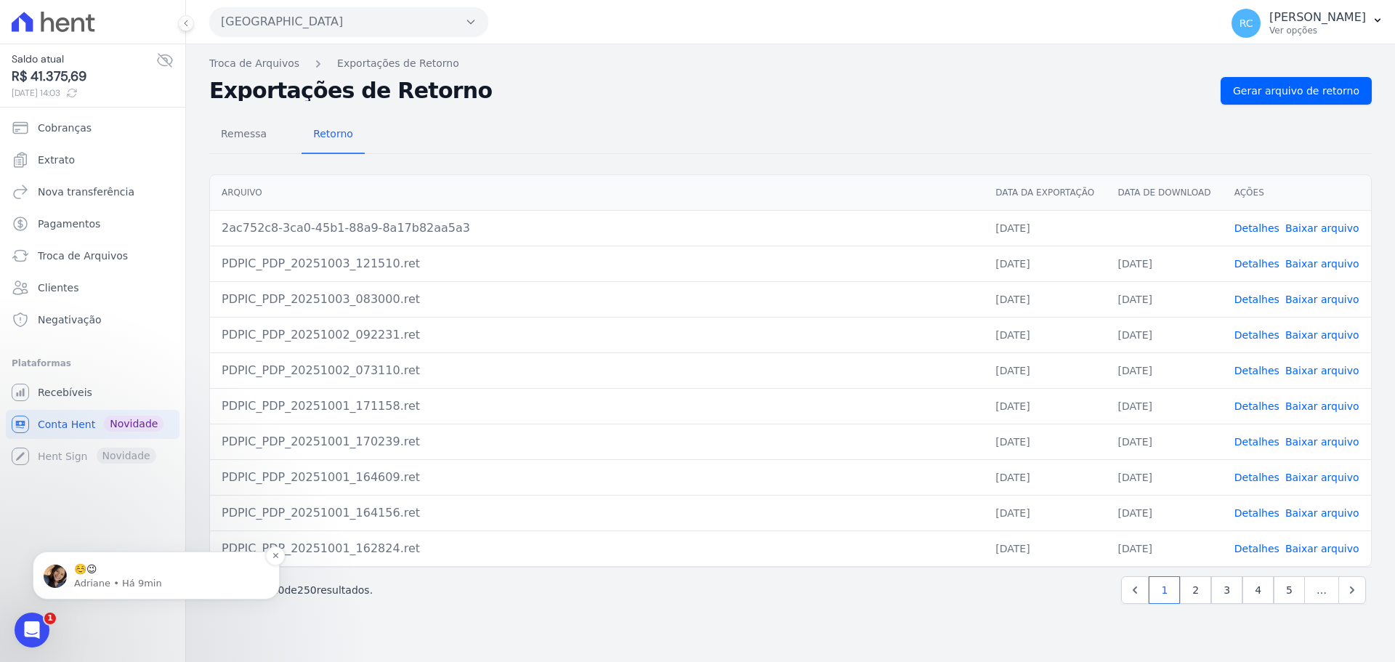
click at [120, 582] on p "Adriane • Há 9min" at bounding box center [167, 583] width 187 height 13
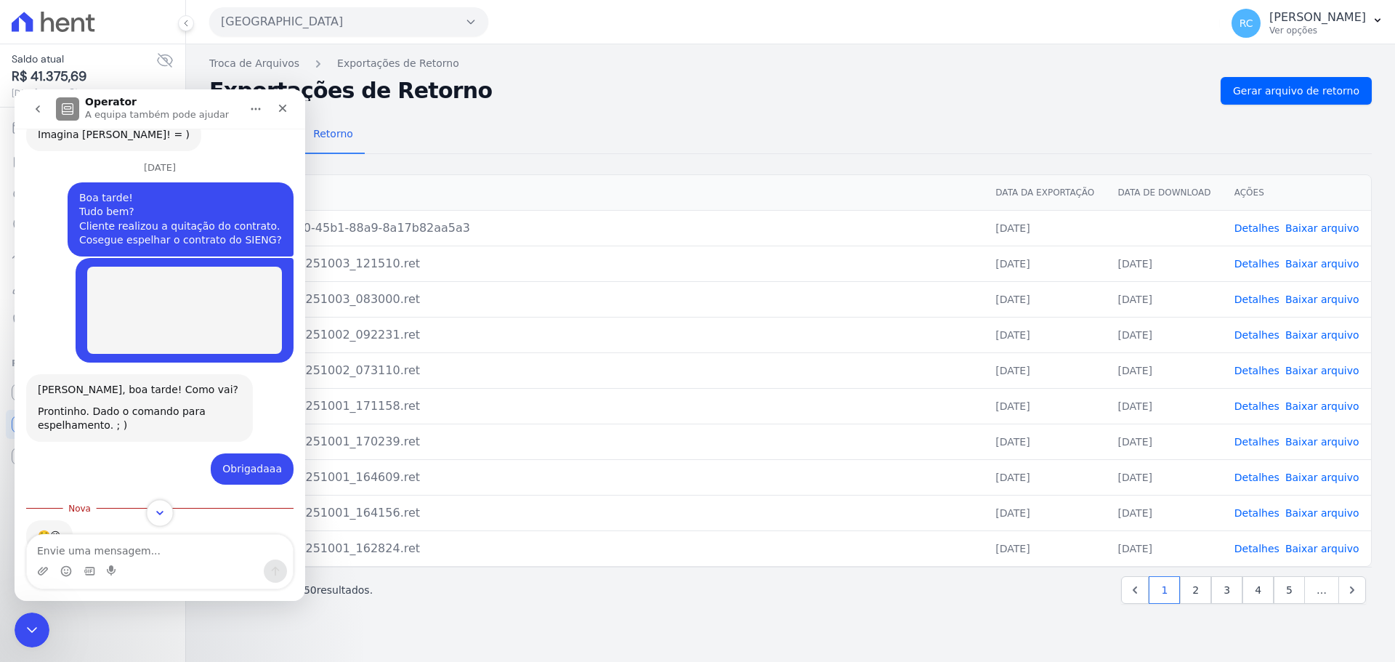
scroll to position [458, 0]
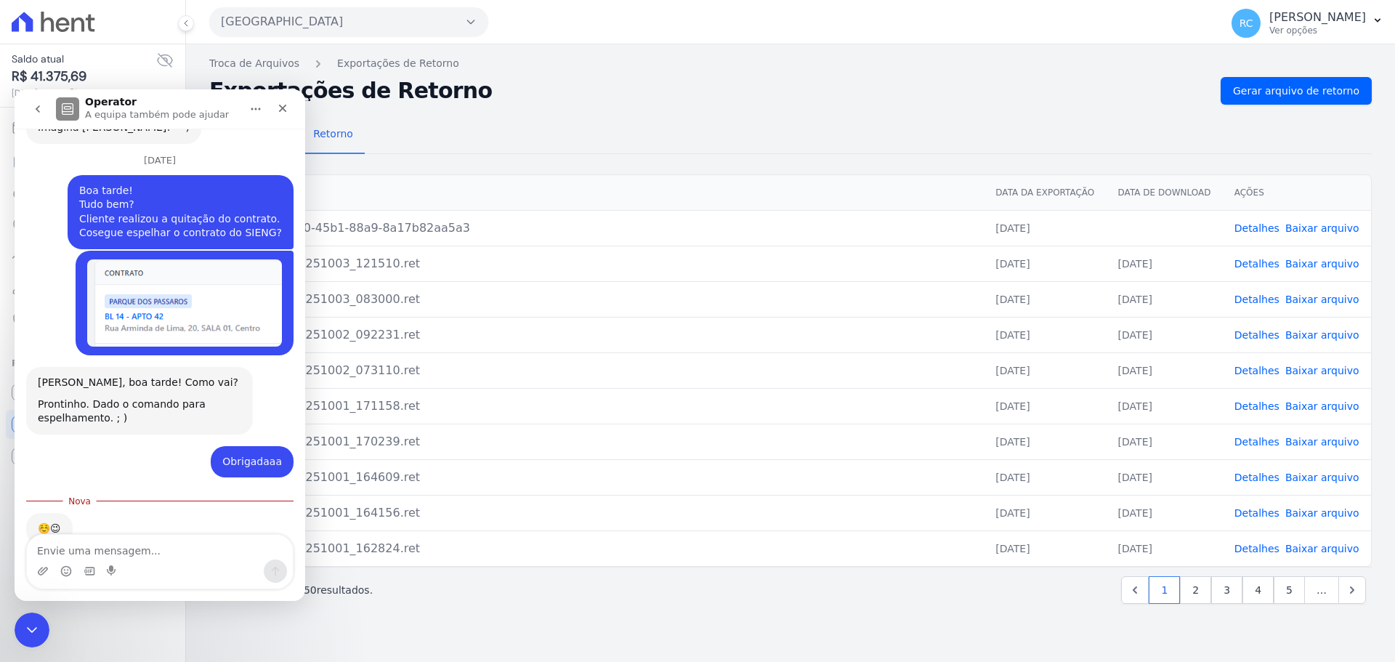
click at [131, 550] on textarea "Envie uma mensagem..." at bounding box center [160, 547] width 266 height 25
click at [22, 612] on div "Saldo atual R$ 41.375,69 [DATE] 14:03 Cobranças Extrato Nova transferência Paga…" at bounding box center [92, 331] width 185 height 662
click at [24, 613] on div "Fechar mensagem da Intercom" at bounding box center [29, 627] width 35 height 35
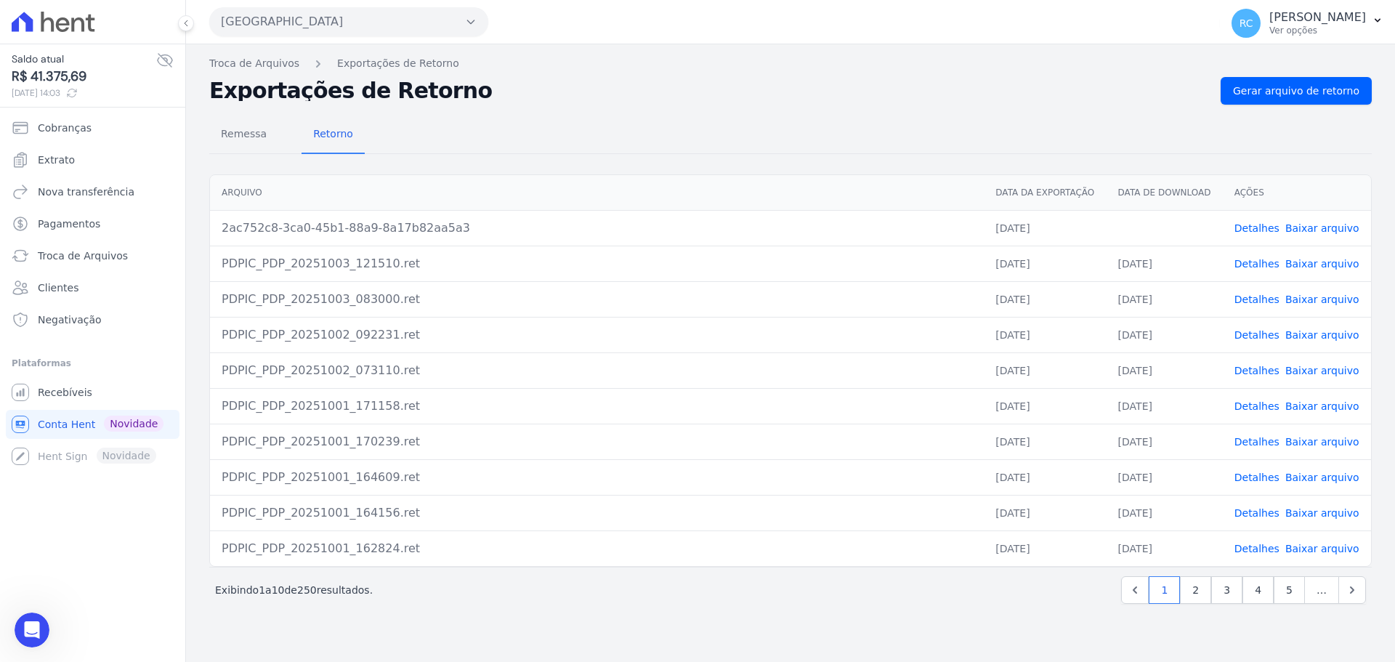
scroll to position [434, 0]
click at [89, 386] on link "Recebíveis" at bounding box center [93, 392] width 174 height 29
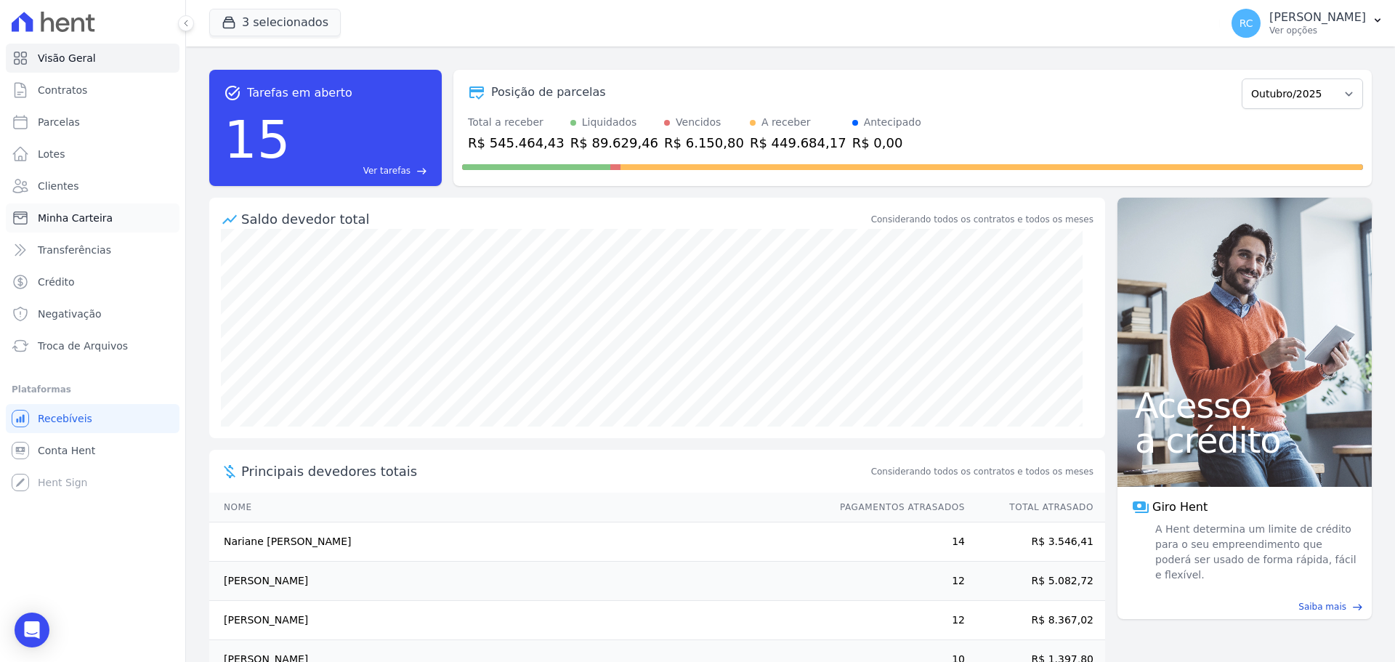
click at [113, 214] on link "Minha Carteira" at bounding box center [93, 217] width 174 height 29
click at [89, 118] on link "Parcelas" at bounding box center [93, 121] width 174 height 29
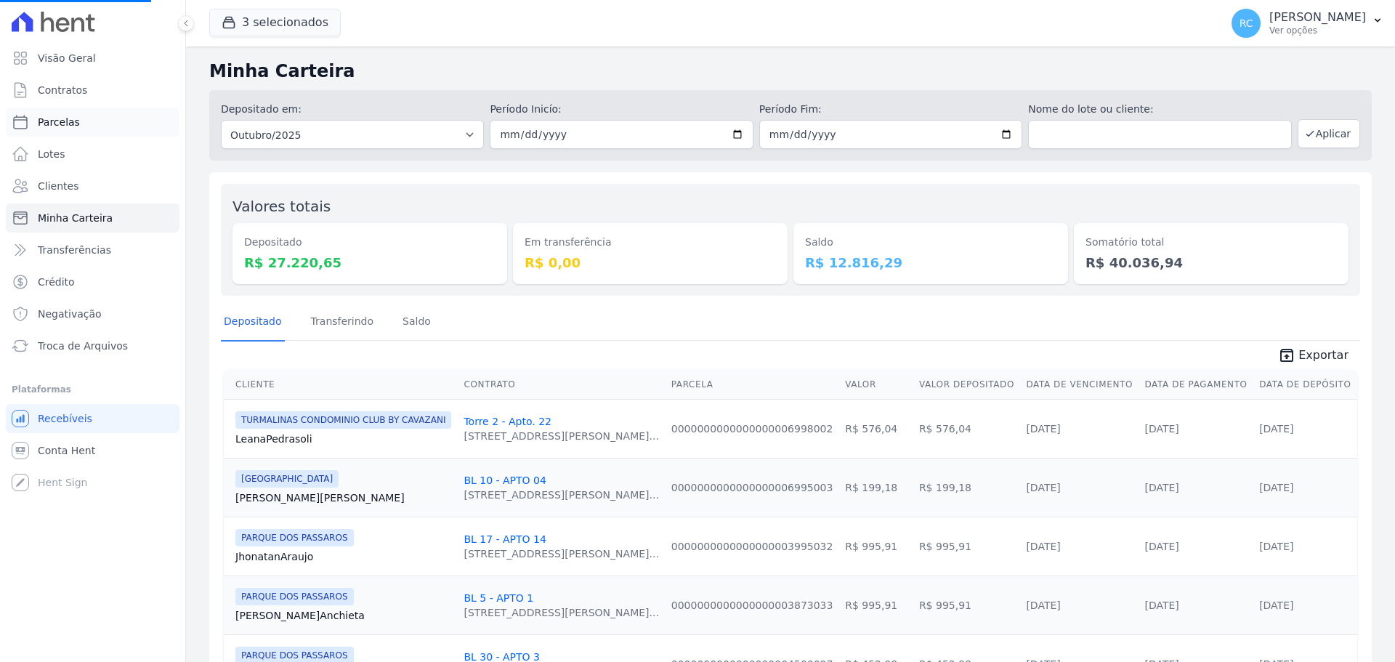
click at [67, 119] on span "Parcelas" at bounding box center [59, 122] width 42 height 15
select select
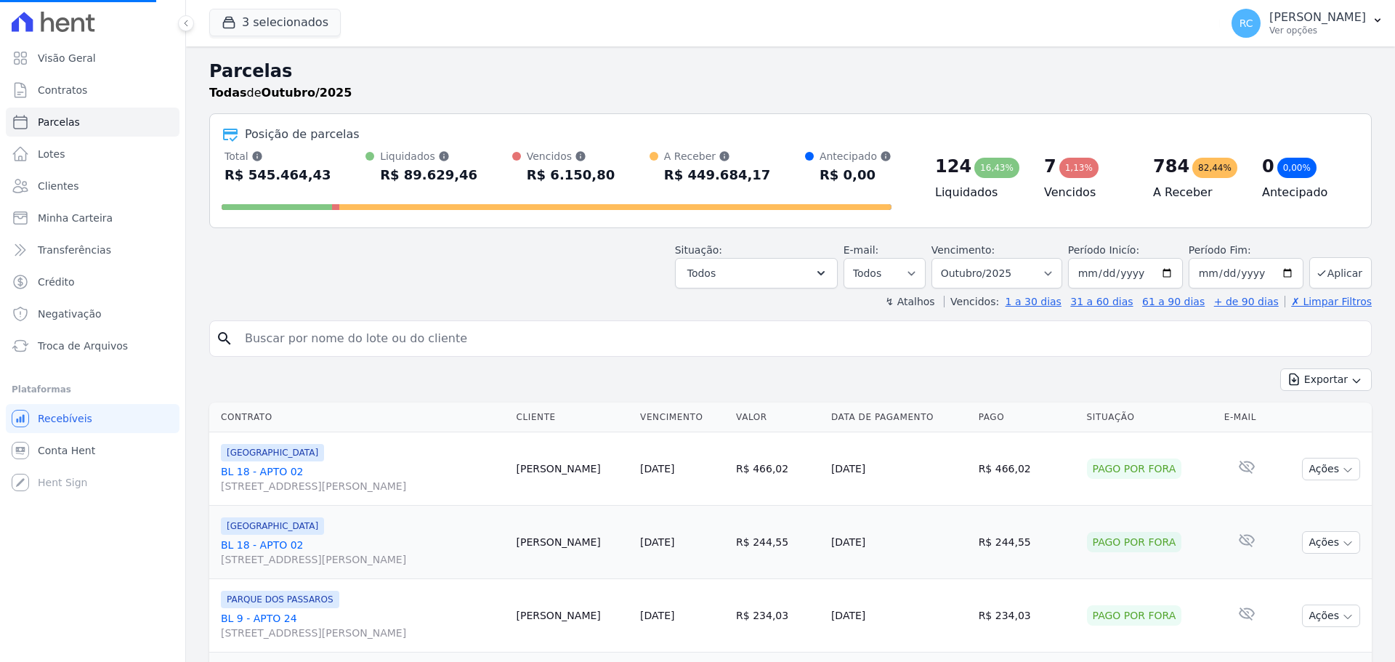
drag, startPoint x: 360, startPoint y: 329, endPoint x: 420, endPoint y: 338, distance: 60.9
click at [360, 329] on input "search" at bounding box center [800, 338] width 1129 height 29
paste input "[PERSON_NAME]"
type input "[PERSON_NAME]"
select select
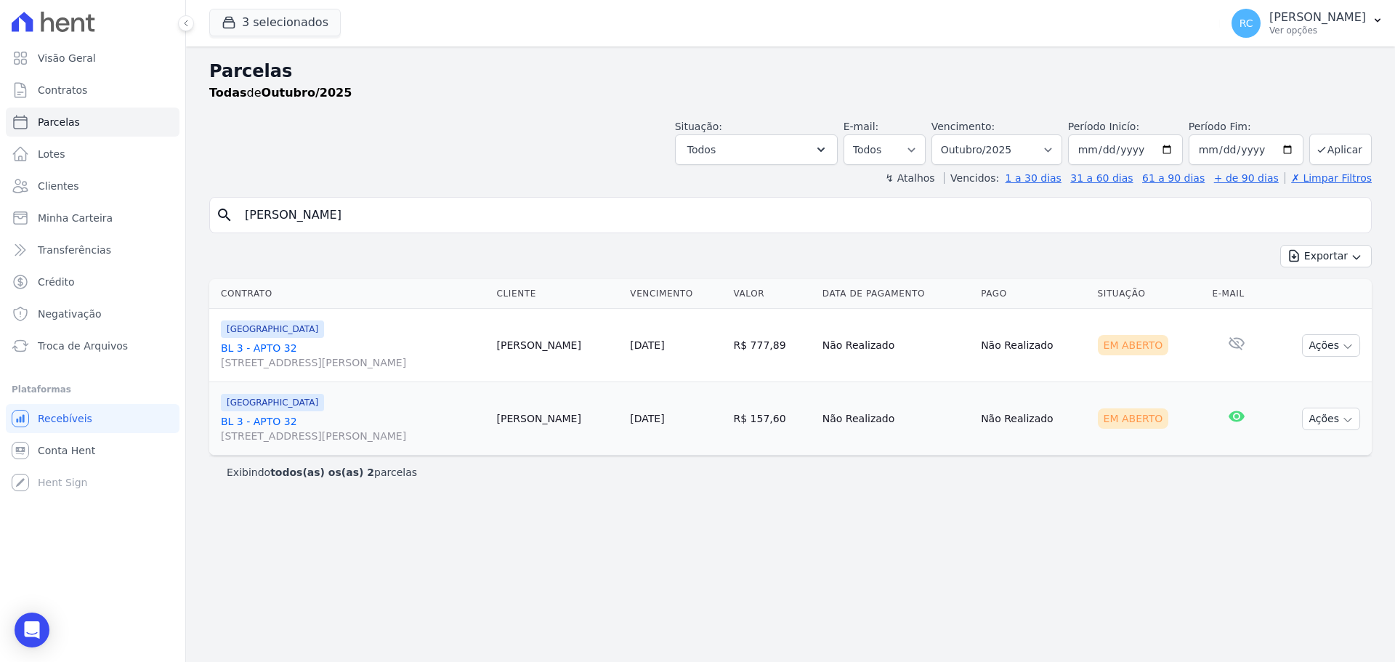
select select
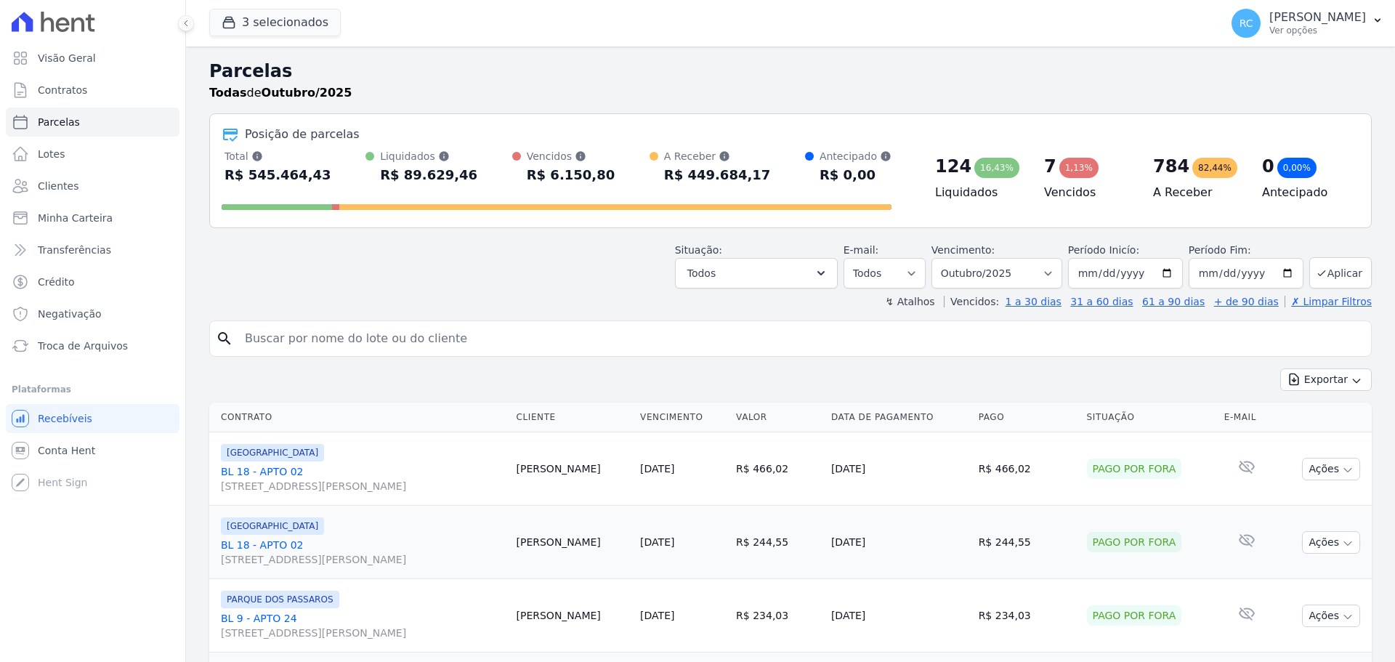
click at [423, 351] on input "search" at bounding box center [800, 338] width 1129 height 29
paste input "[PERSON_NAME]"
type input "[PERSON_NAME]"
select select
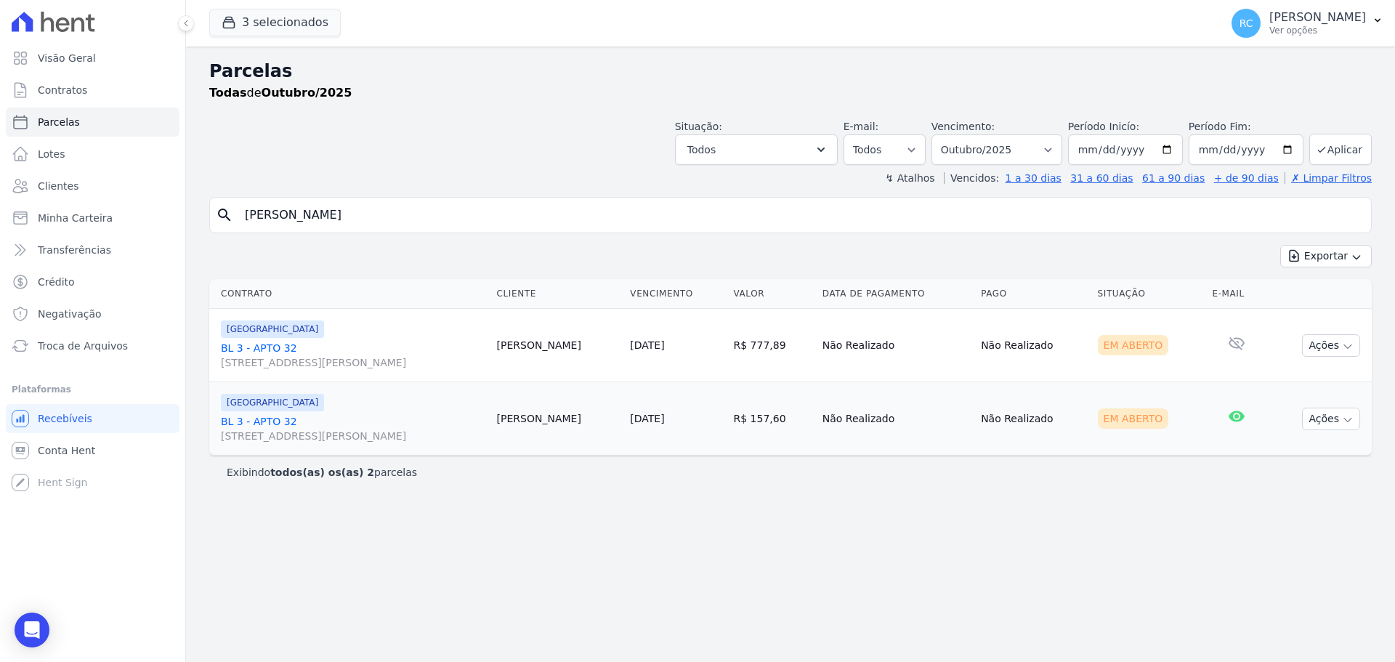
drag, startPoint x: 413, startPoint y: 212, endPoint x: 0, endPoint y: 160, distance: 416.6
click at [0, 174] on div "Visão Geral Contratos [GEOGRAPHIC_DATA] Lotes Clientes Minha Carteira Transferê…" at bounding box center [697, 331] width 1395 height 662
type input "[PERSON_NAME]"
select select
click at [1331, 343] on button "Ações" at bounding box center [1331, 345] width 58 height 23
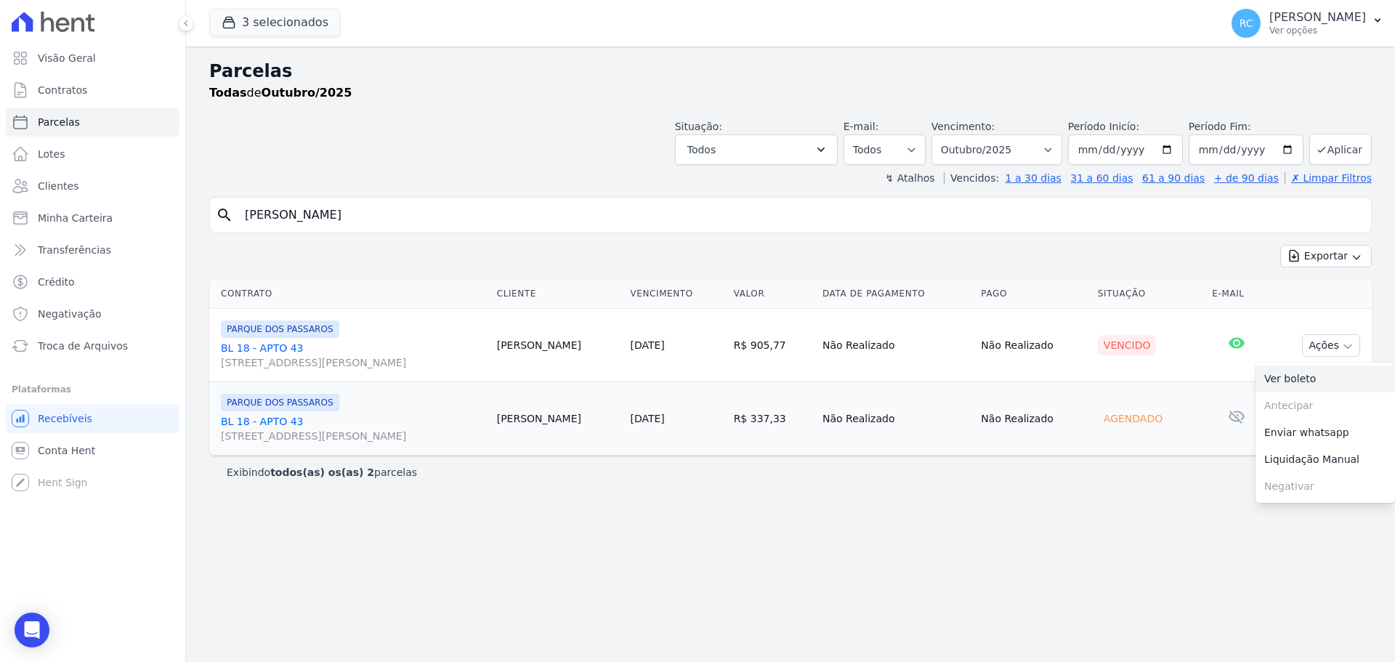
click at [1279, 378] on link "Ver boleto" at bounding box center [1324, 378] width 139 height 27
